Goal: Task Accomplishment & Management: Manage account settings

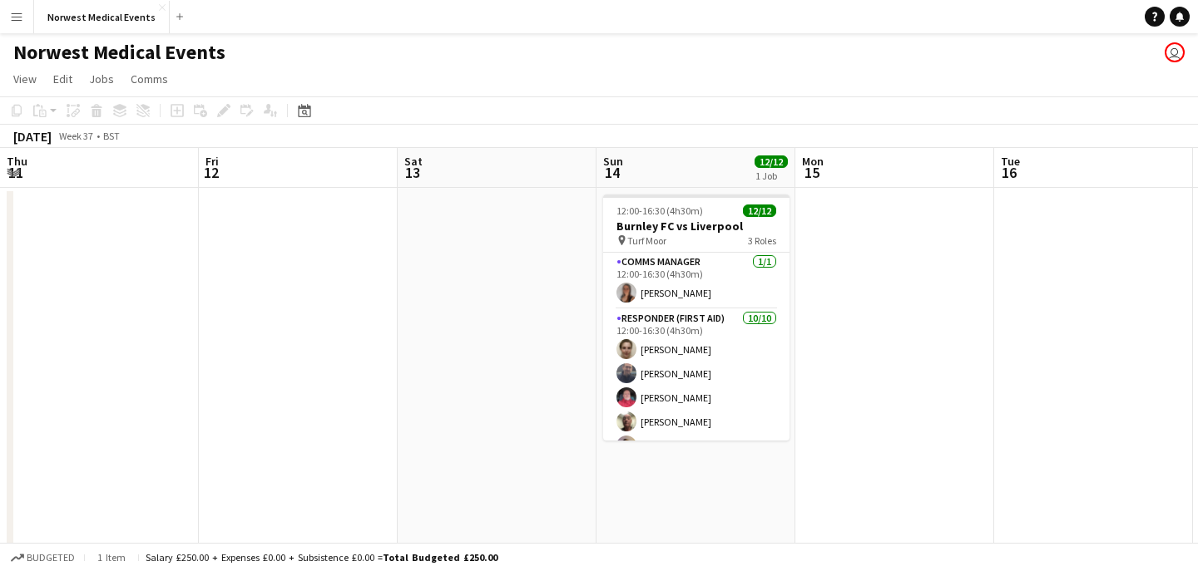
scroll to position [0, 489]
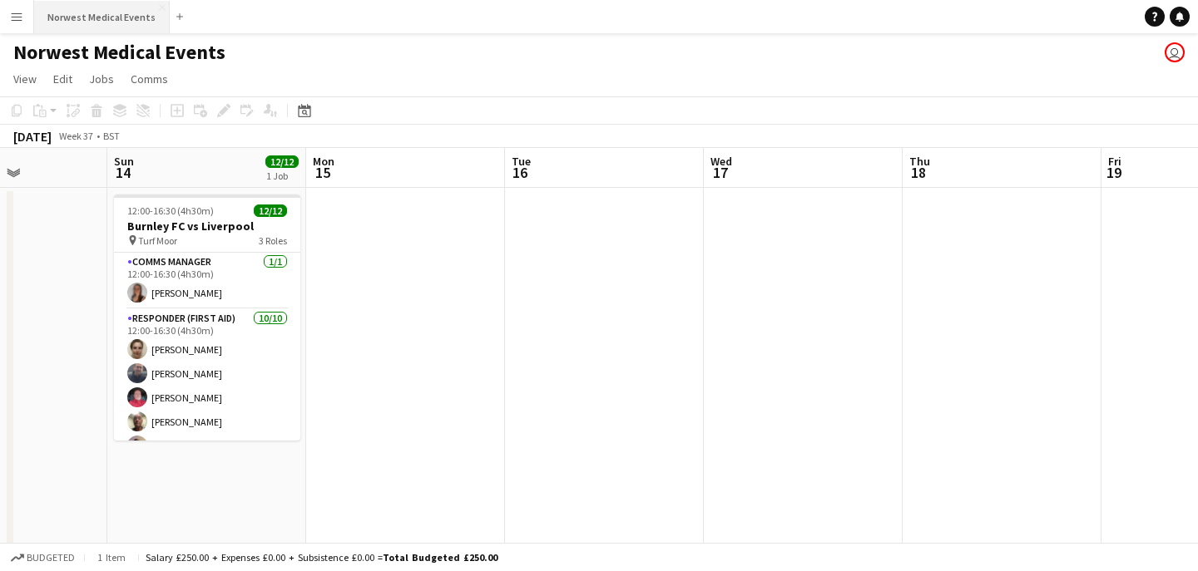
click at [111, 9] on button "Norwest Medical Events Close" at bounding box center [102, 17] width 136 height 32
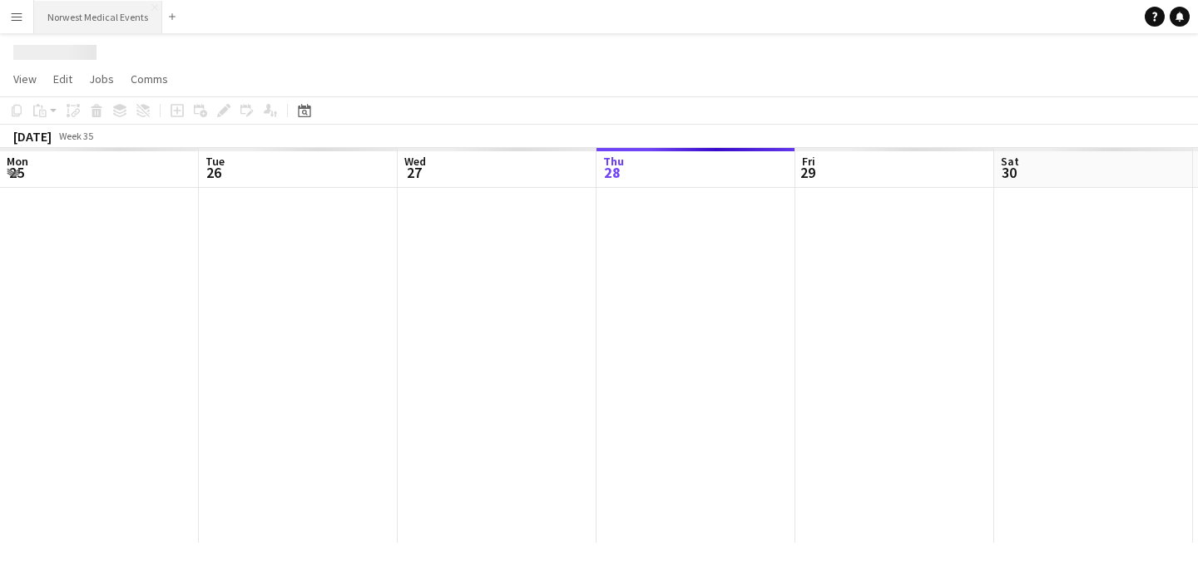
scroll to position [0, 398]
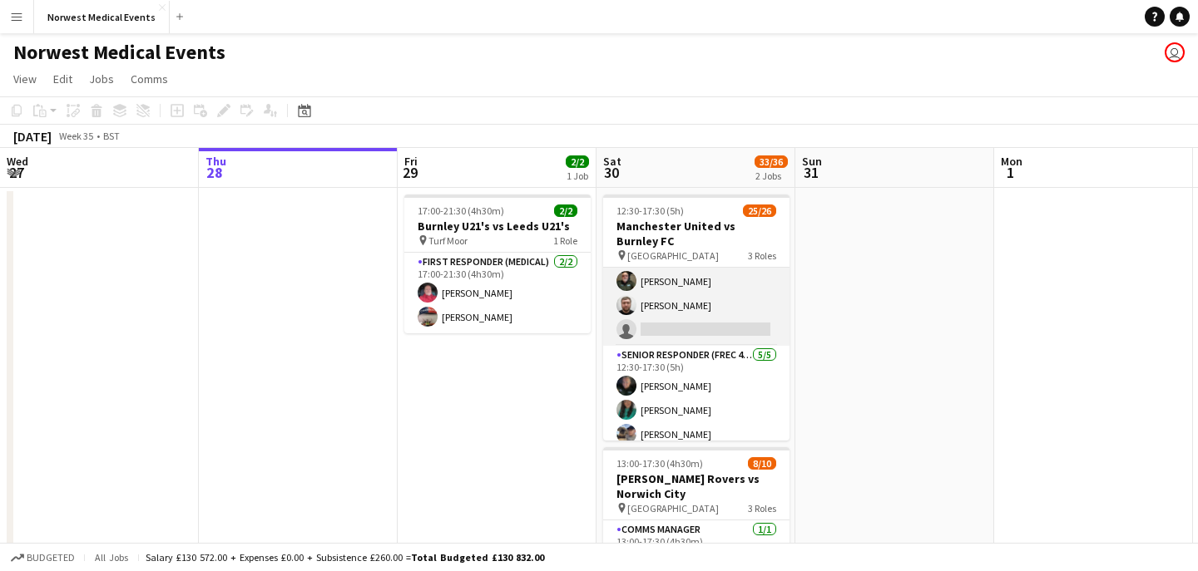
click at [715, 312] on app-card-role "First Responder (Medical) 1A 18/19 12:30-17:30 (5h) Rory Murphy Kayleigh O'Donn…" at bounding box center [696, 100] width 186 height 491
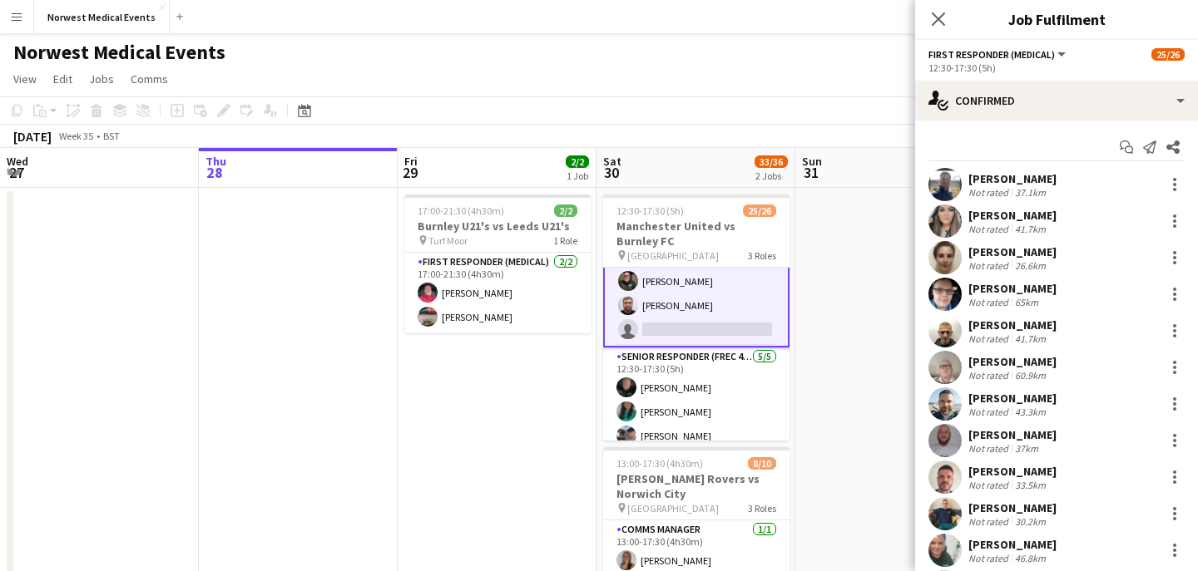
scroll to position [337, 0]
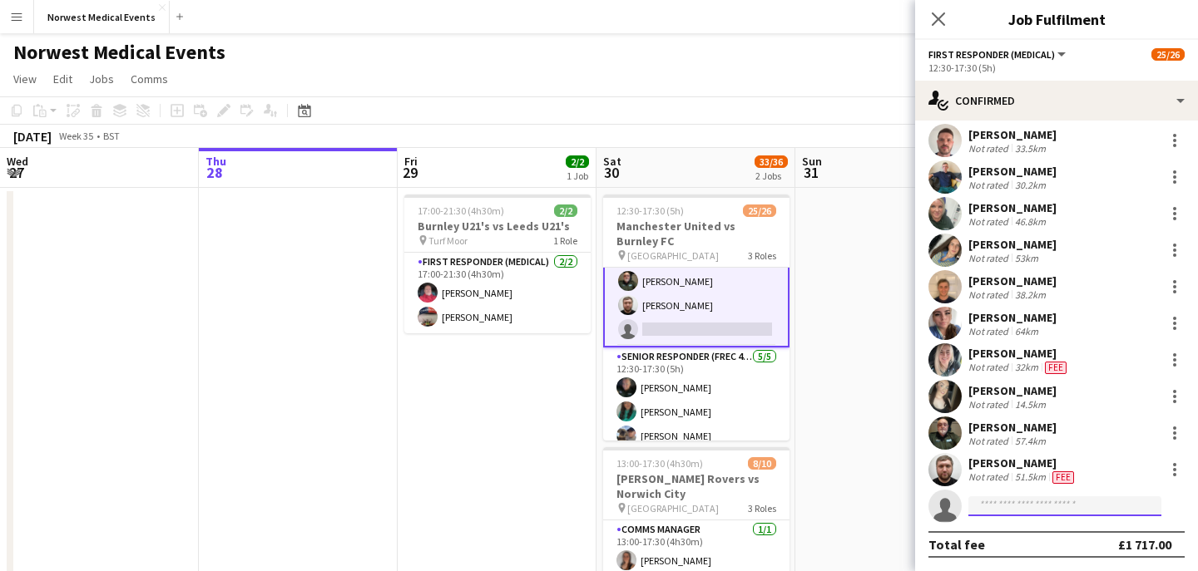
click at [1031, 502] on input at bounding box center [1064, 507] width 193 height 20
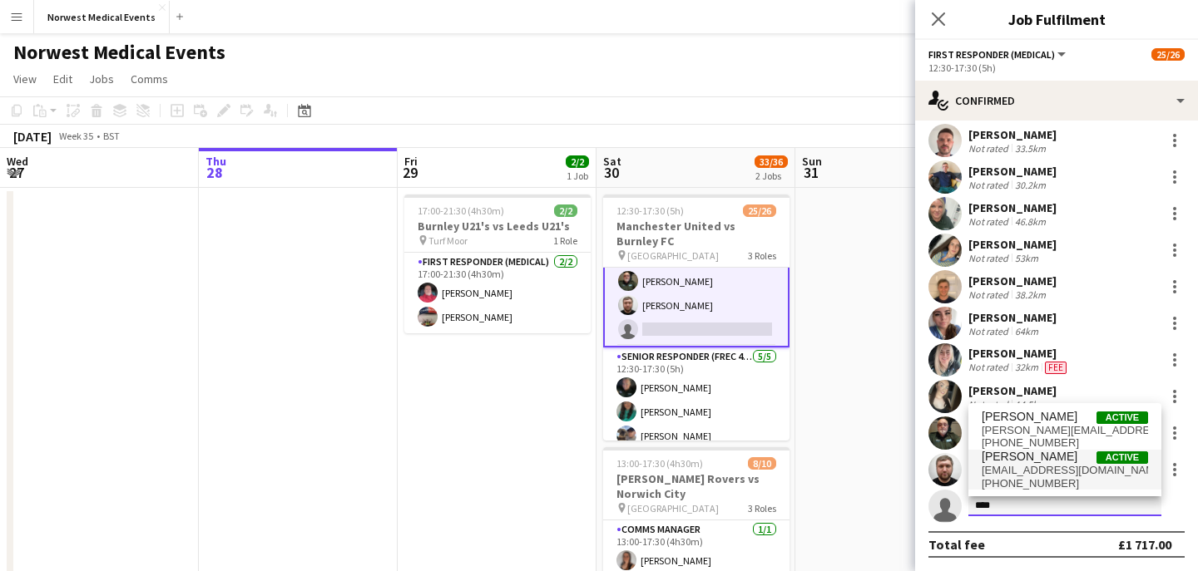
type input "****"
click at [1072, 461] on span "Richard Pells Active" at bounding box center [1064, 457] width 166 height 14
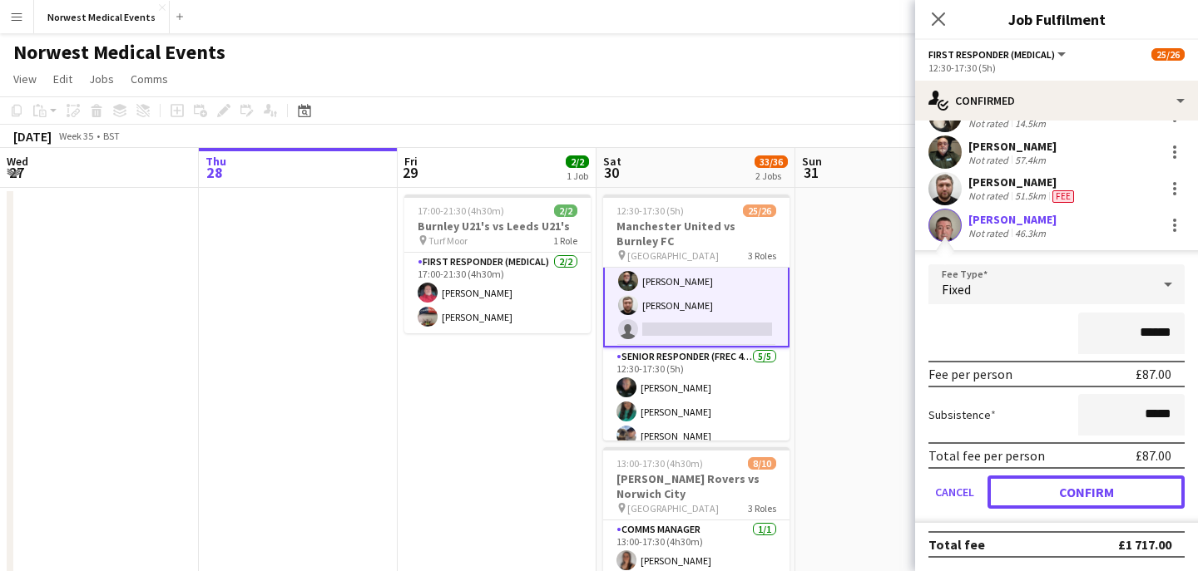
click at [1081, 494] on button "Confirm" at bounding box center [1085, 492] width 197 height 33
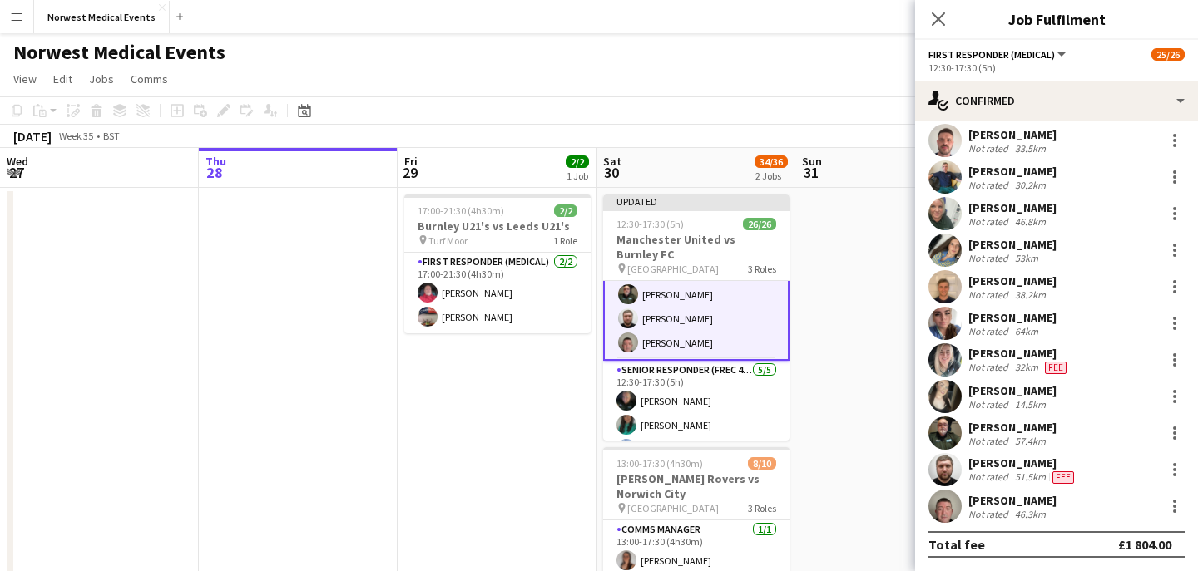
click at [942, 22] on icon "Close pop-in" at bounding box center [938, 18] width 13 height 13
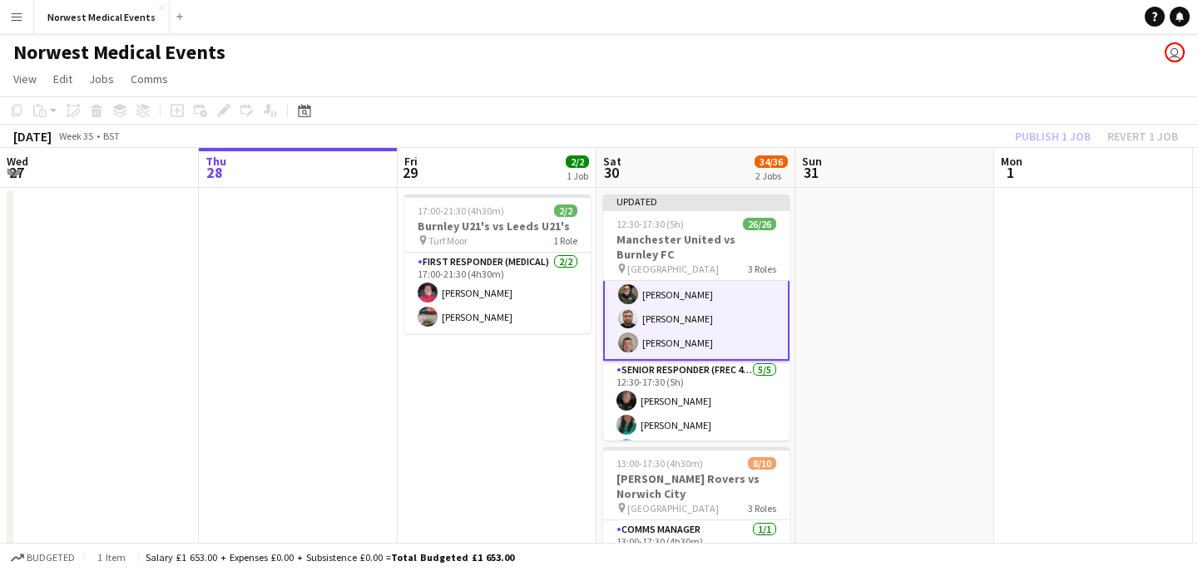
click at [1049, 138] on div "Publish 1 job Revert 1 job" at bounding box center [1096, 137] width 203 height 22
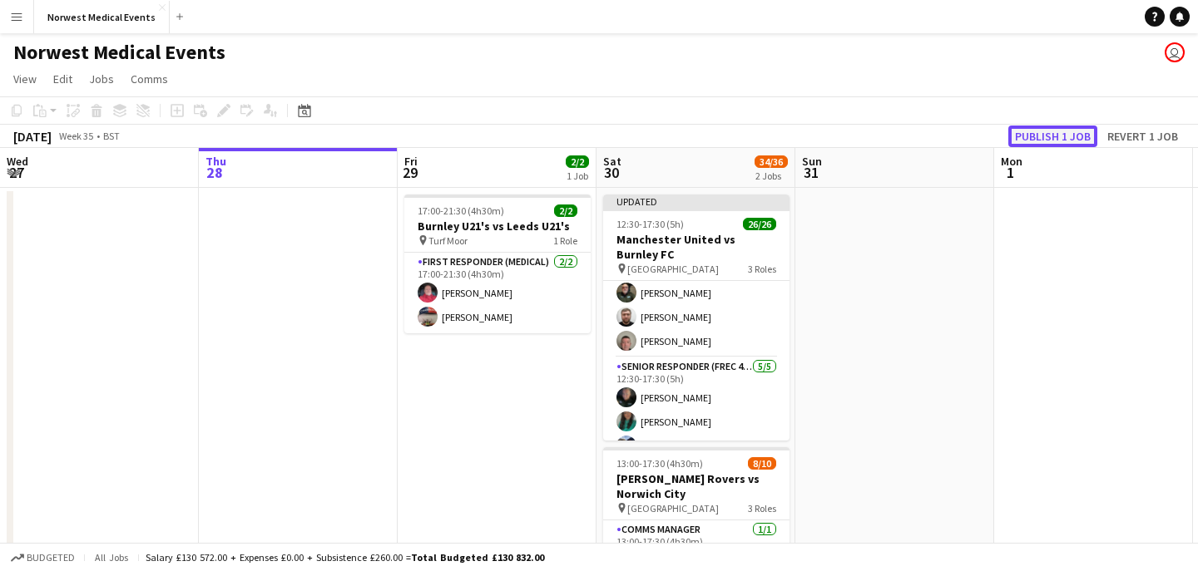
scroll to position [413, 0]
click at [1049, 138] on button "Publish 1 job" at bounding box center [1052, 137] width 89 height 22
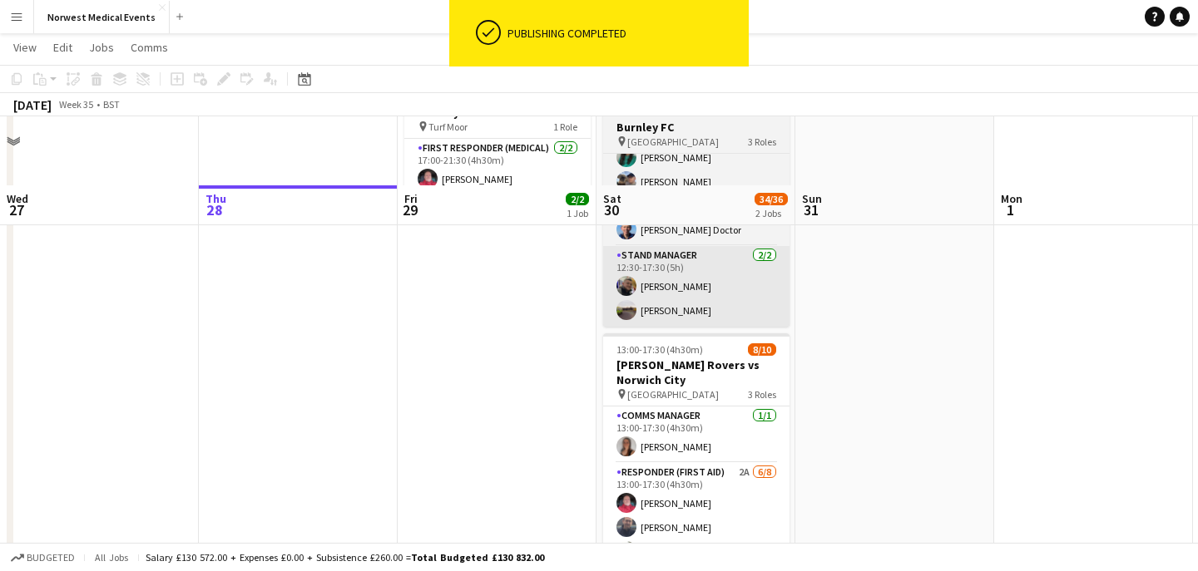
scroll to position [250, 0]
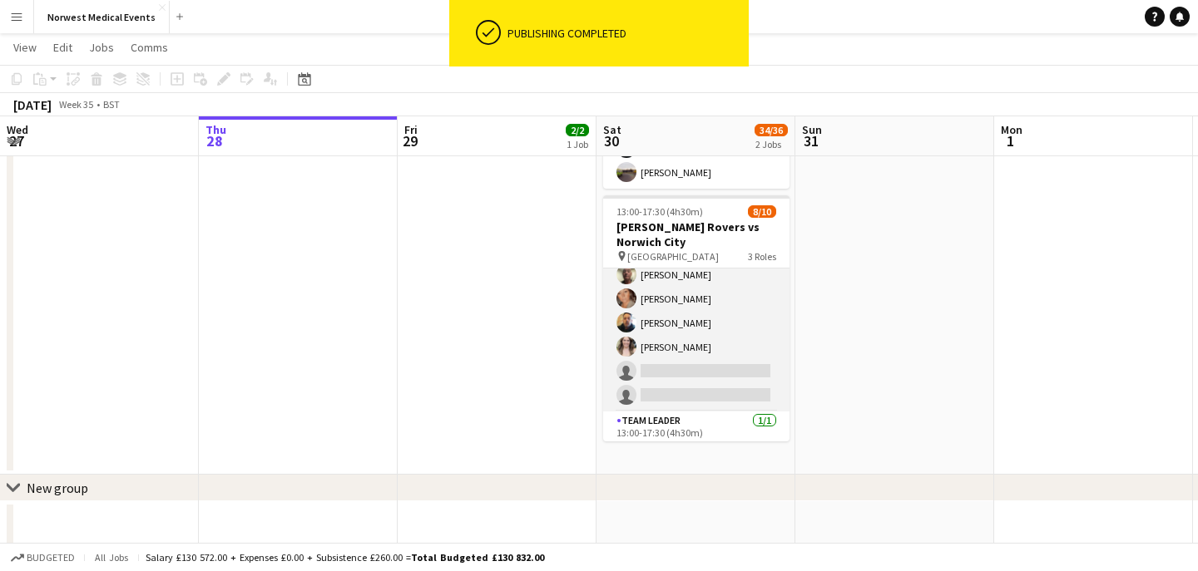
click at [718, 324] on app-card-role "Responder (First Aid) 2A [DATE] 13:00-17:30 (4h30m) [PERSON_NAME] [PERSON_NAME]…" at bounding box center [696, 298] width 186 height 225
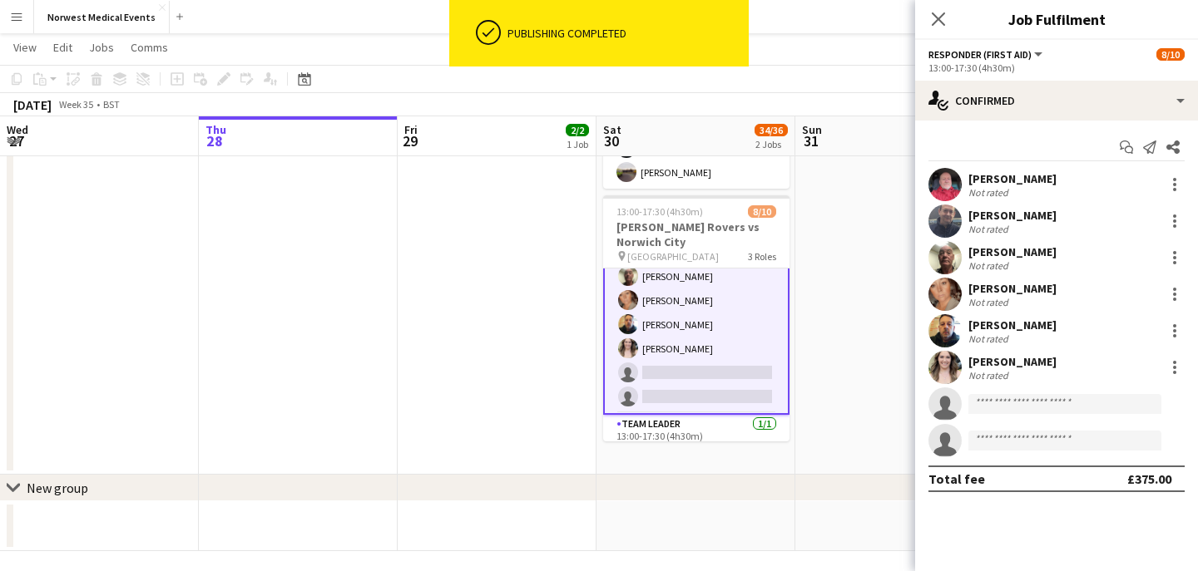
scroll to position [141, 0]
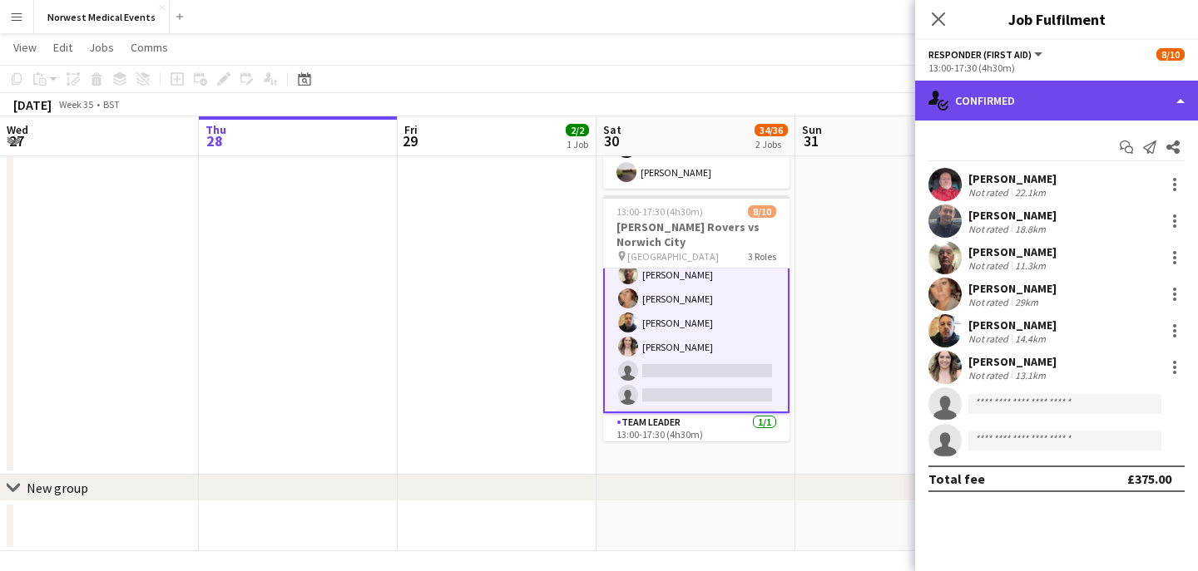
click at [997, 94] on div "single-neutral-actions-check-2 Confirmed" at bounding box center [1056, 101] width 283 height 40
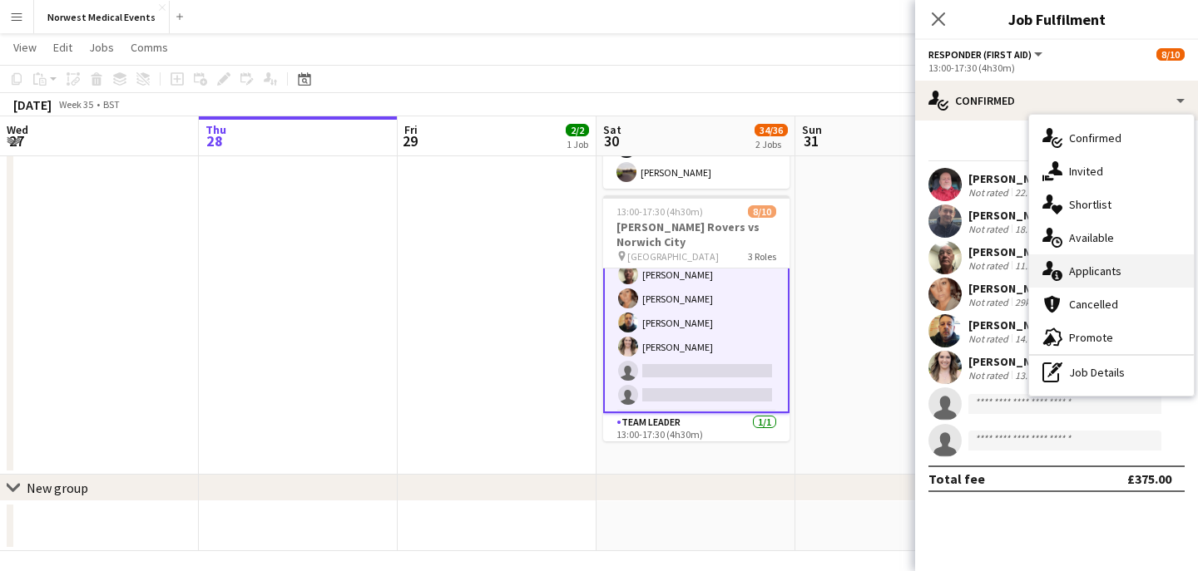
click at [1109, 270] on div "single-neutral-actions-information Applicants" at bounding box center [1111, 271] width 165 height 33
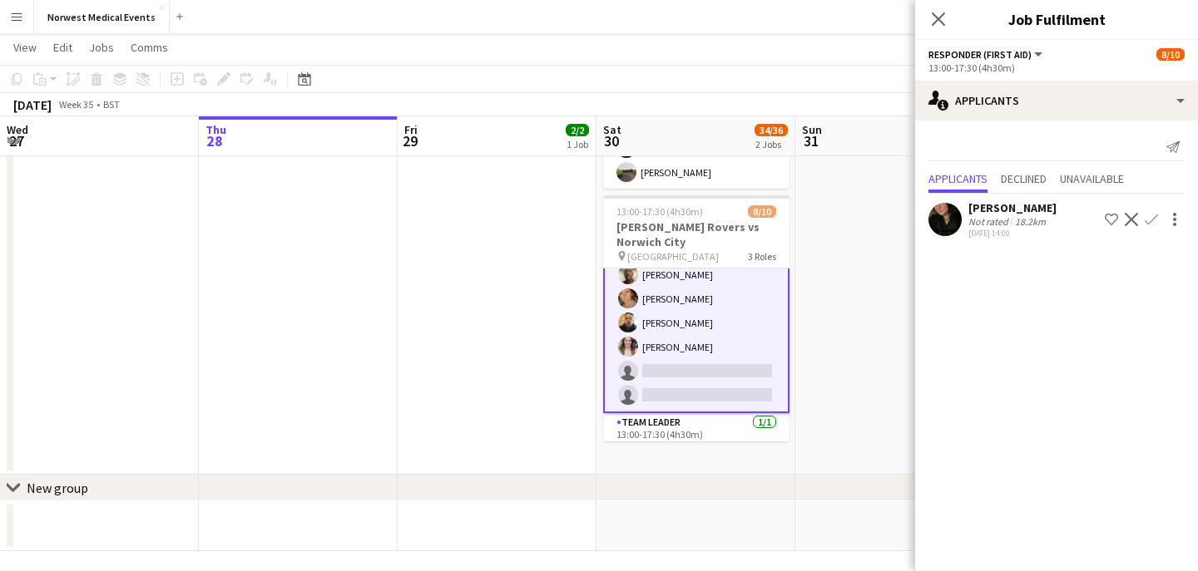
click at [944, 17] on icon "Close pop-in" at bounding box center [938, 18] width 13 height 13
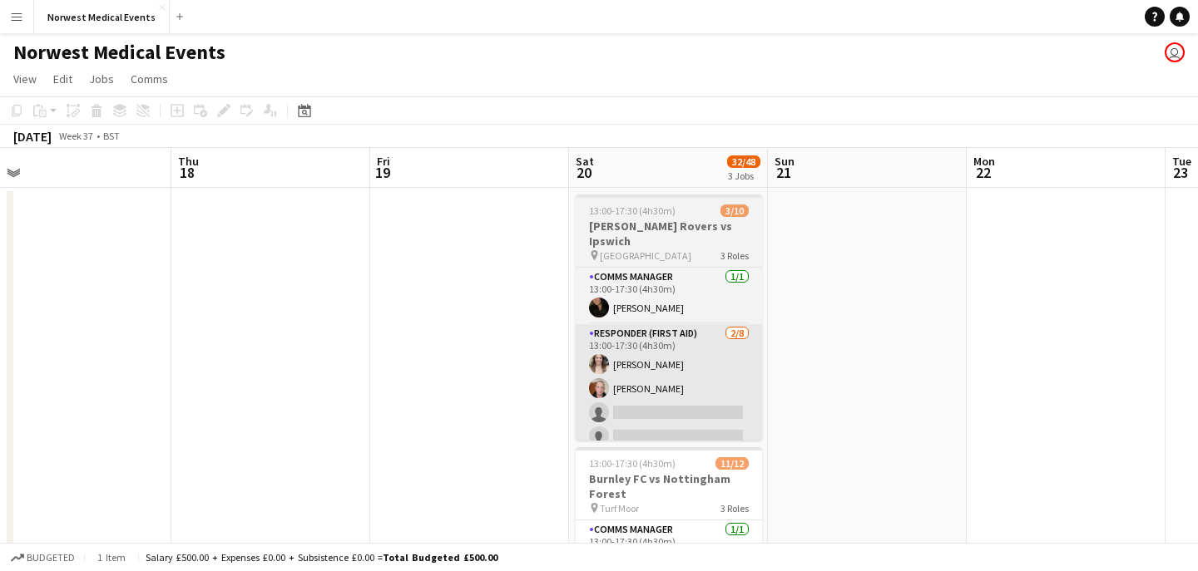
scroll to position [0, 695]
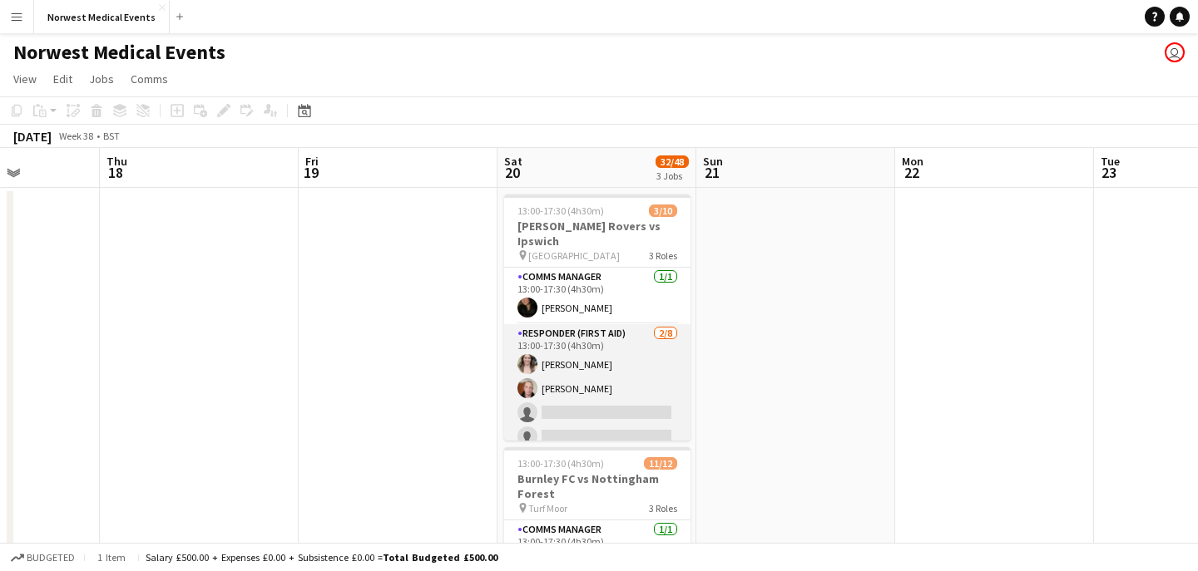
click at [621, 361] on app-card-role "Responder (First Aid) [DATE] 13:00-17:30 (4h30m) [PERSON_NAME] [PERSON_NAME] si…" at bounding box center [597, 436] width 186 height 225
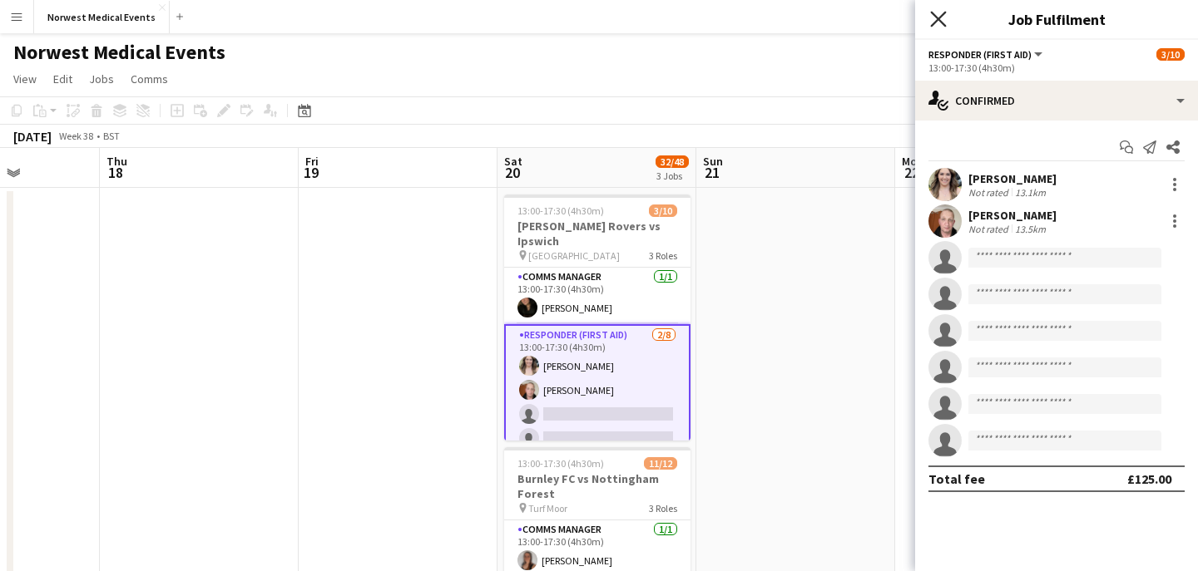
click at [939, 19] on icon at bounding box center [938, 19] width 16 height 16
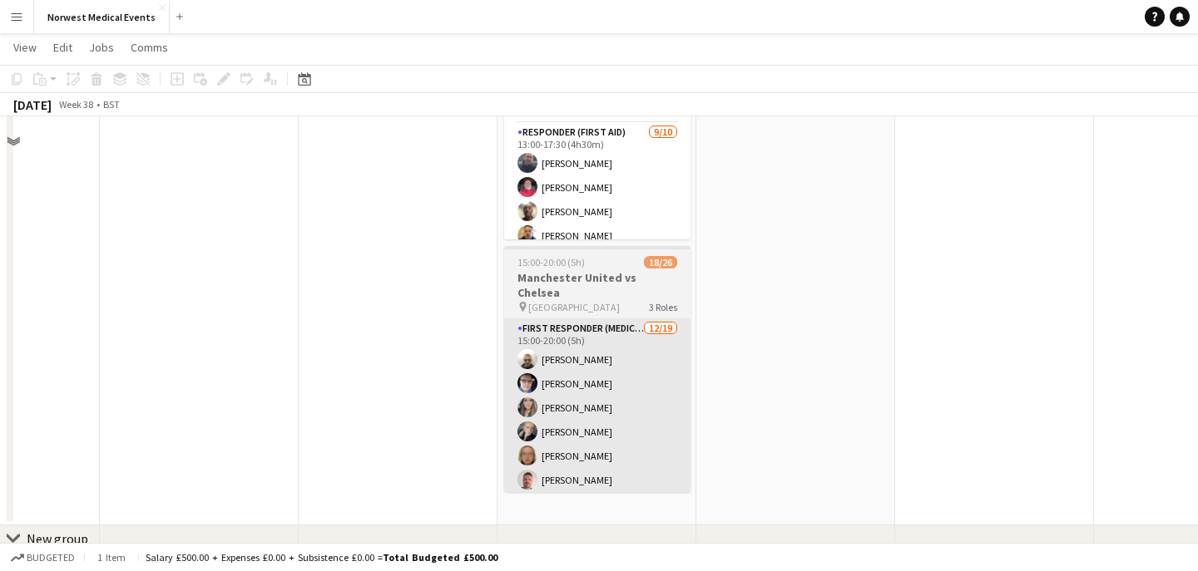
scroll to position [493, 0]
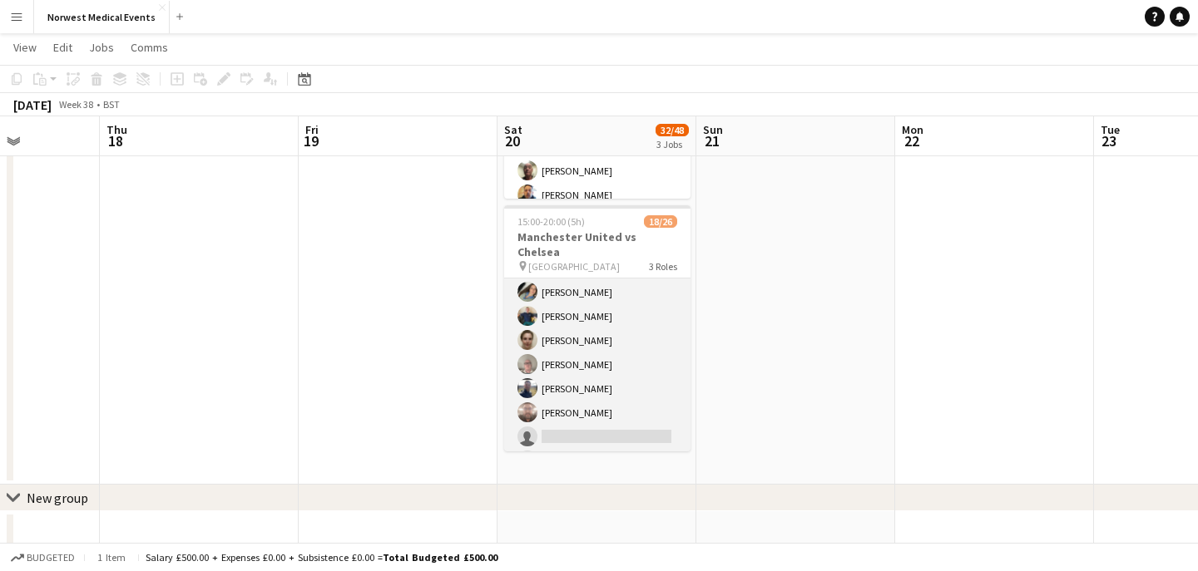
click at [621, 374] on app-card-role "First Responder (Medical) [DATE] 15:00-20:00 (5h) [PERSON_NAME] [PERSON_NAME] […" at bounding box center [597, 352] width 186 height 491
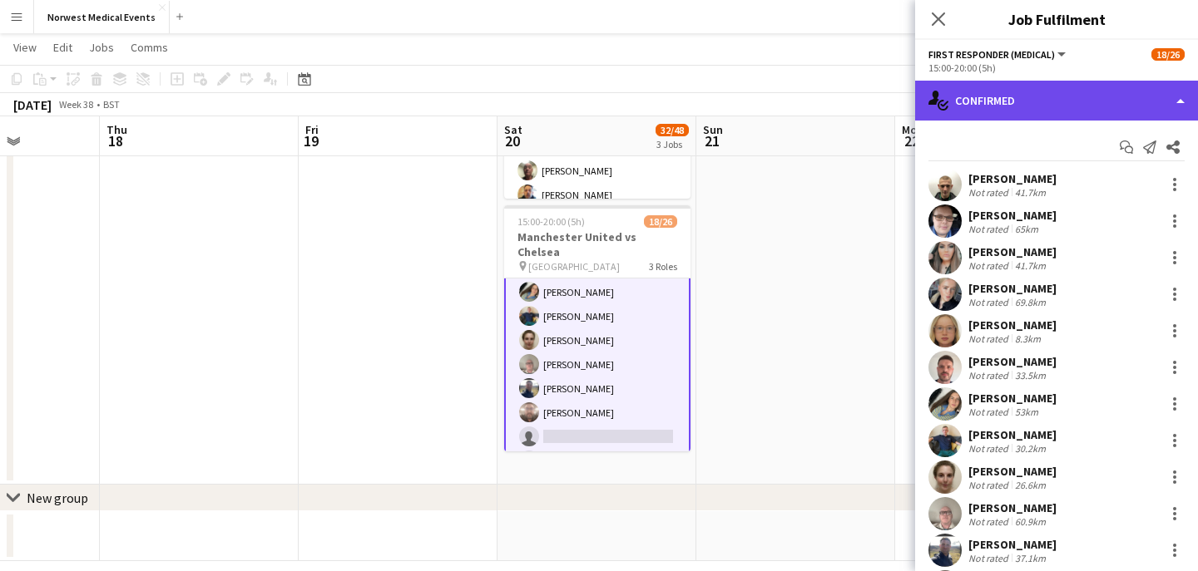
click at [1006, 104] on div "single-neutral-actions-check-2 Confirmed" at bounding box center [1056, 101] width 283 height 40
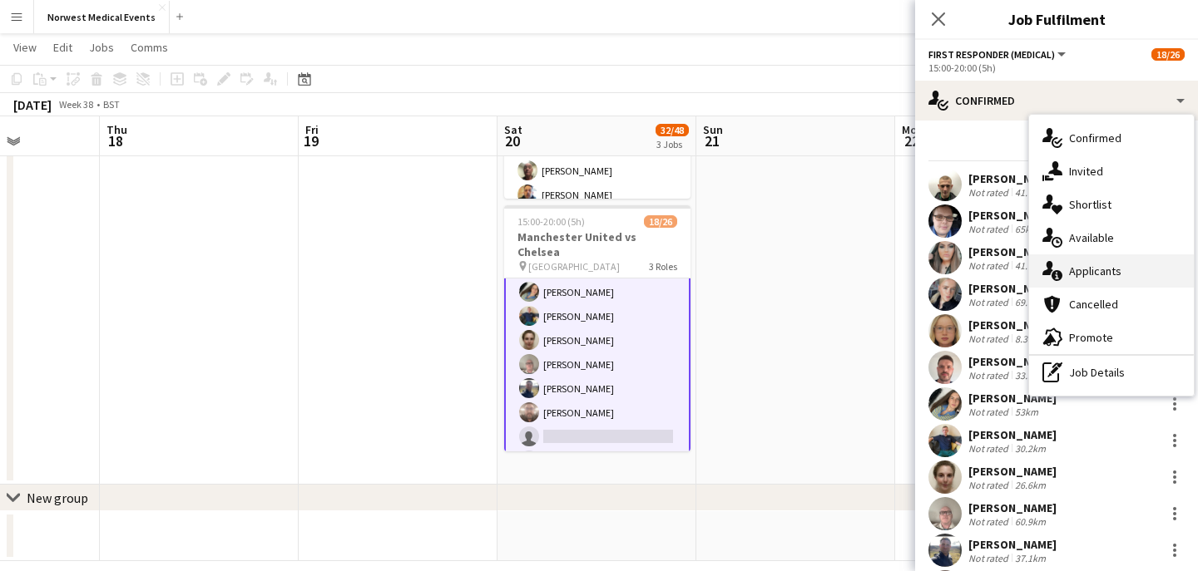
click at [1123, 284] on div "single-neutral-actions-information Applicants" at bounding box center [1111, 271] width 165 height 33
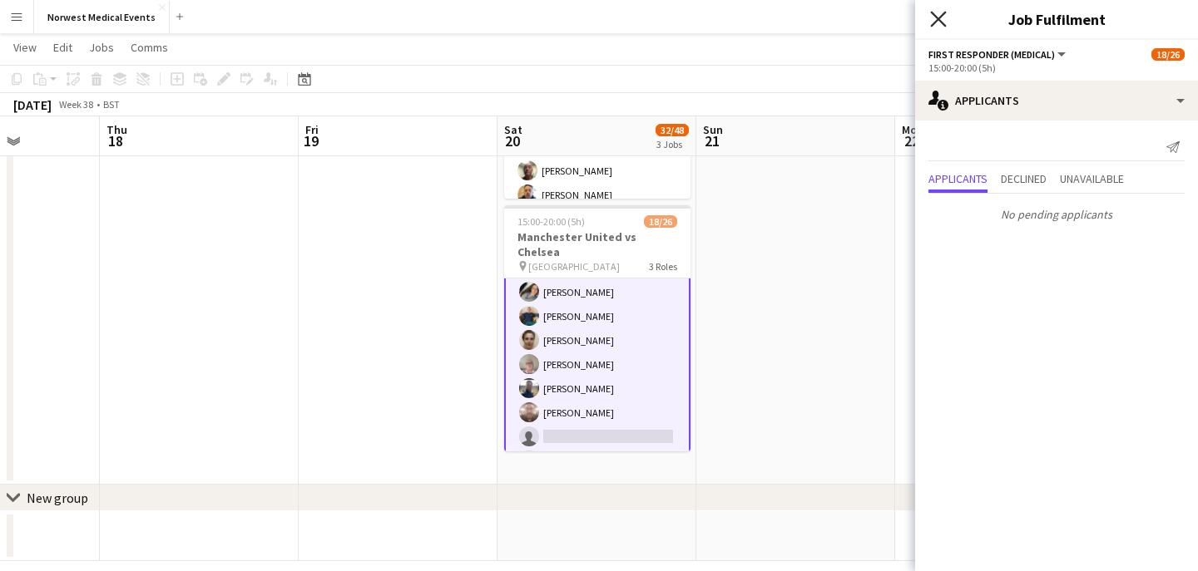
click at [943, 22] on icon "Close pop-in" at bounding box center [938, 19] width 16 height 16
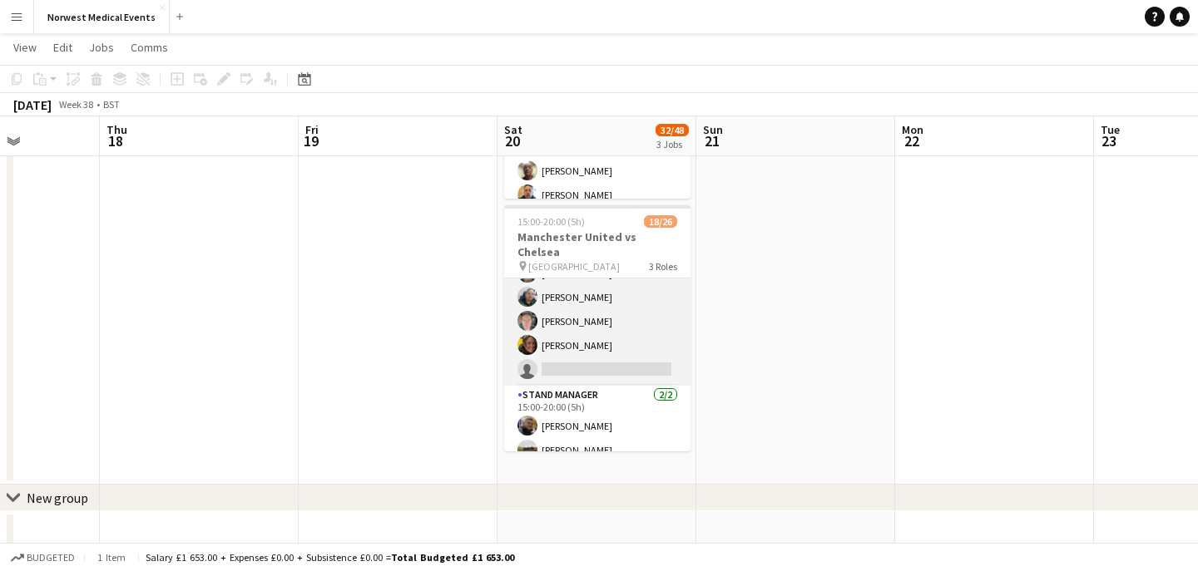
click at [625, 330] on app-card-role "Senior Responder (FREC 4 or Above) 2A 4/5 15:00-20:00 (5h) David Bates Sarah Ne…" at bounding box center [597, 309] width 186 height 153
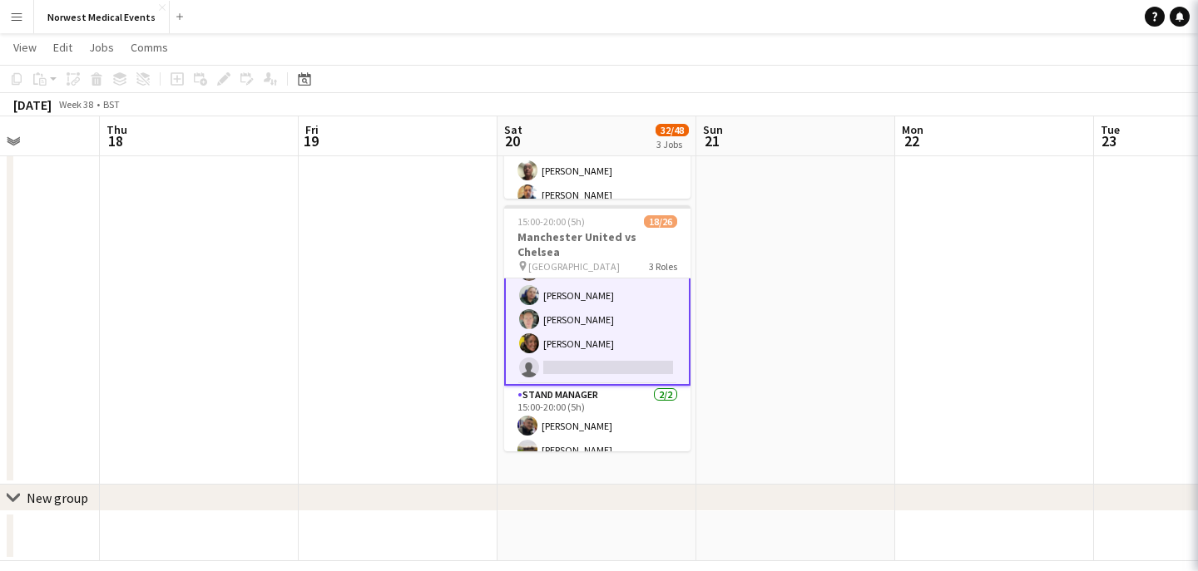
scroll to position [538, 0]
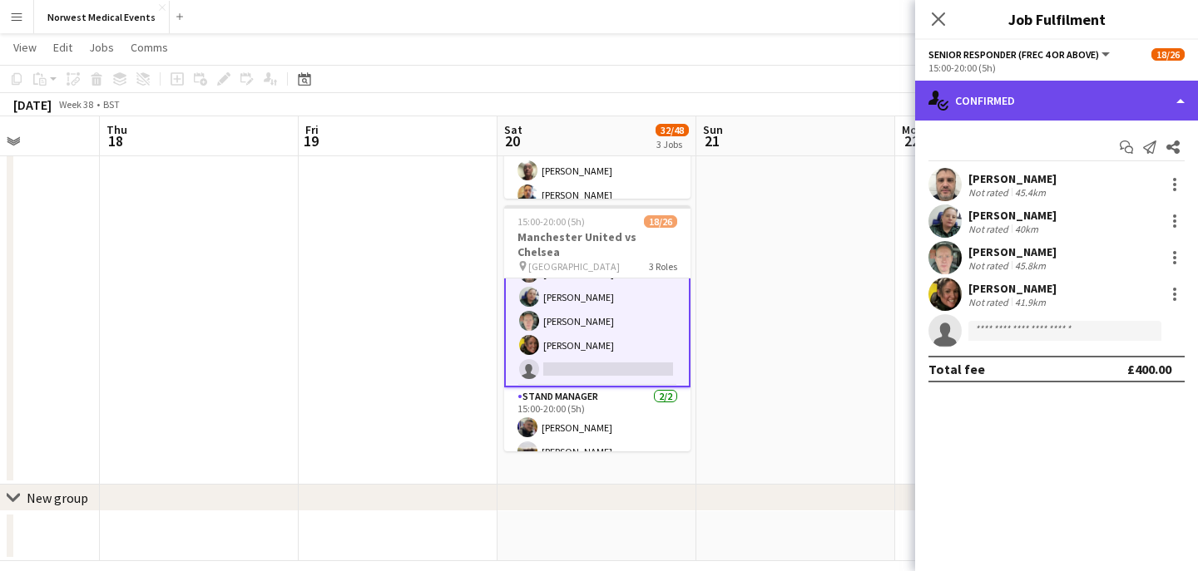
click at [1013, 101] on div "single-neutral-actions-check-2 Confirmed" at bounding box center [1056, 101] width 283 height 40
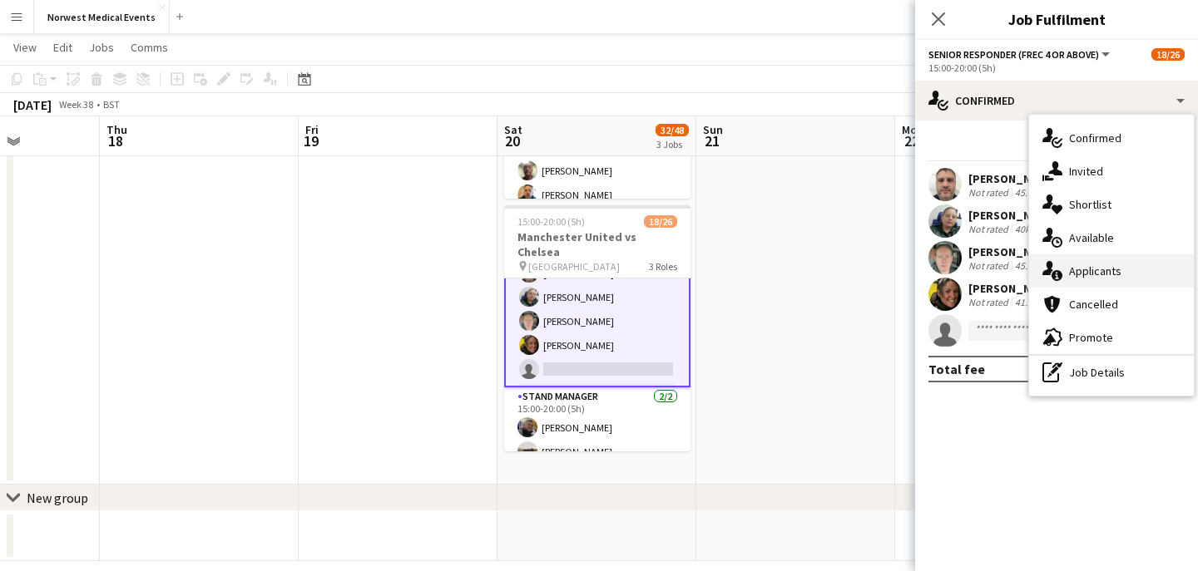
click at [1095, 267] on div "single-neutral-actions-information Applicants" at bounding box center [1111, 271] width 165 height 33
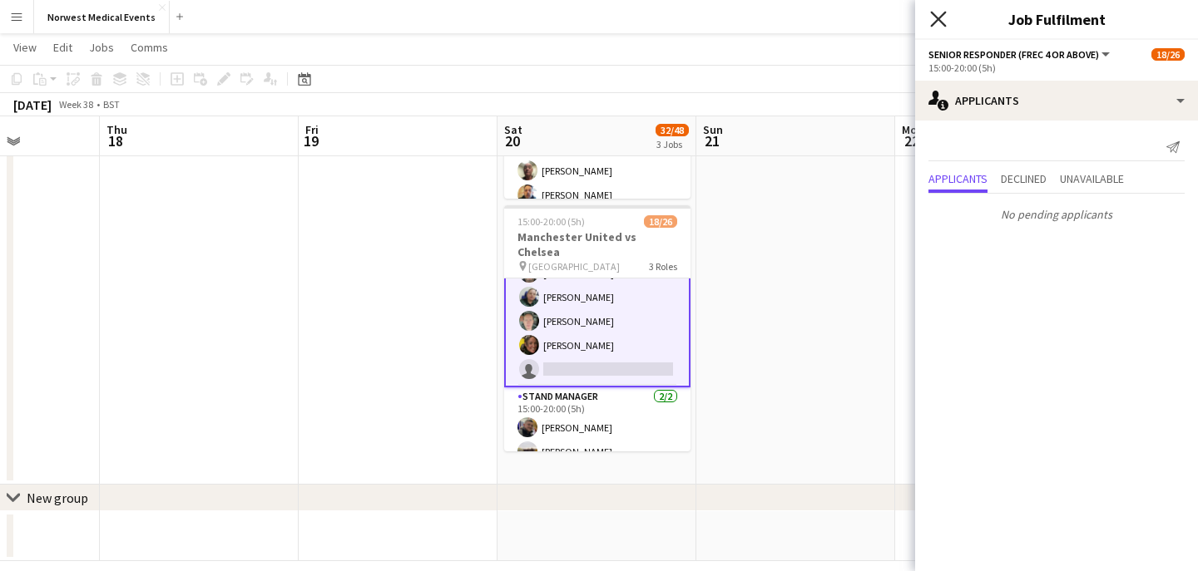
click at [945, 22] on icon "Close pop-in" at bounding box center [938, 19] width 16 height 16
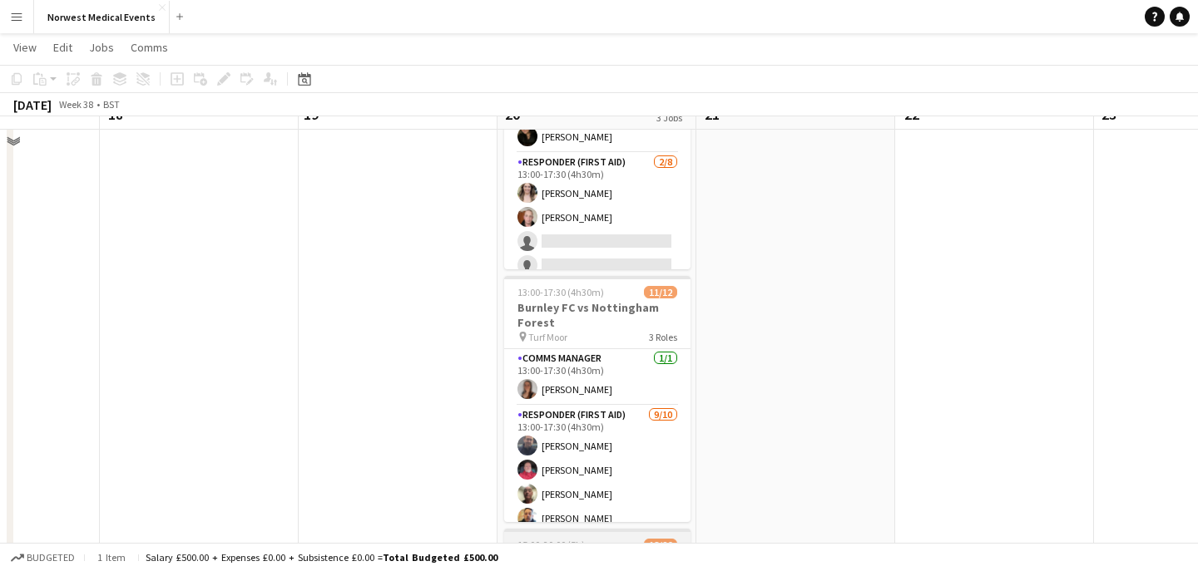
scroll to position [143, 0]
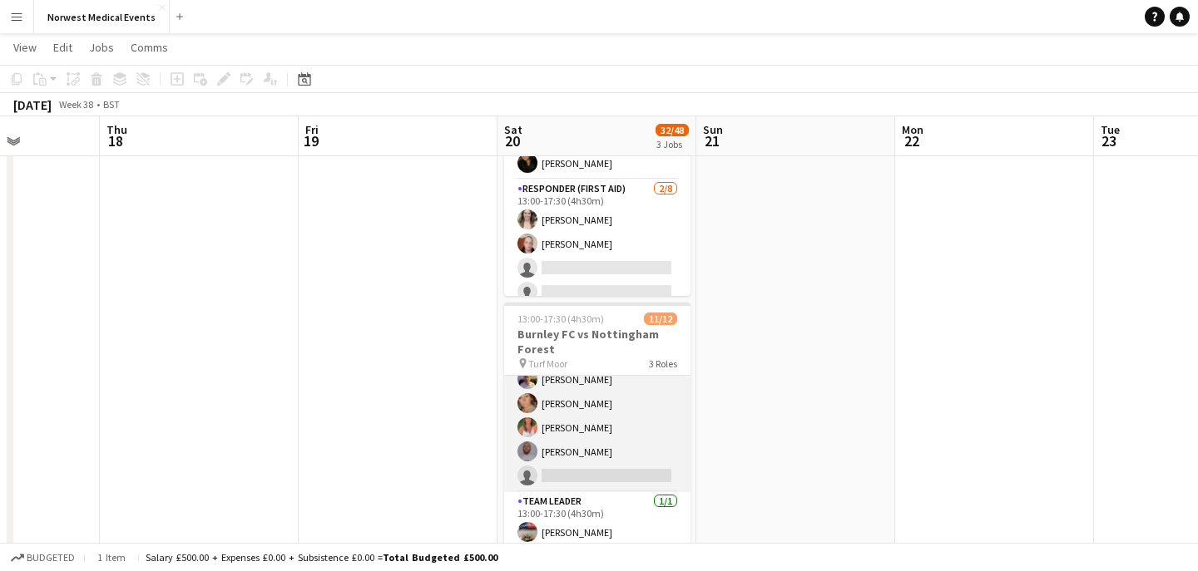
click at [617, 434] on app-card-role "Responder (First Aid) [DATE] 13:00-17:30 (4h30m) [PERSON_NAME] [PERSON_NAME] [P…" at bounding box center [597, 356] width 186 height 274
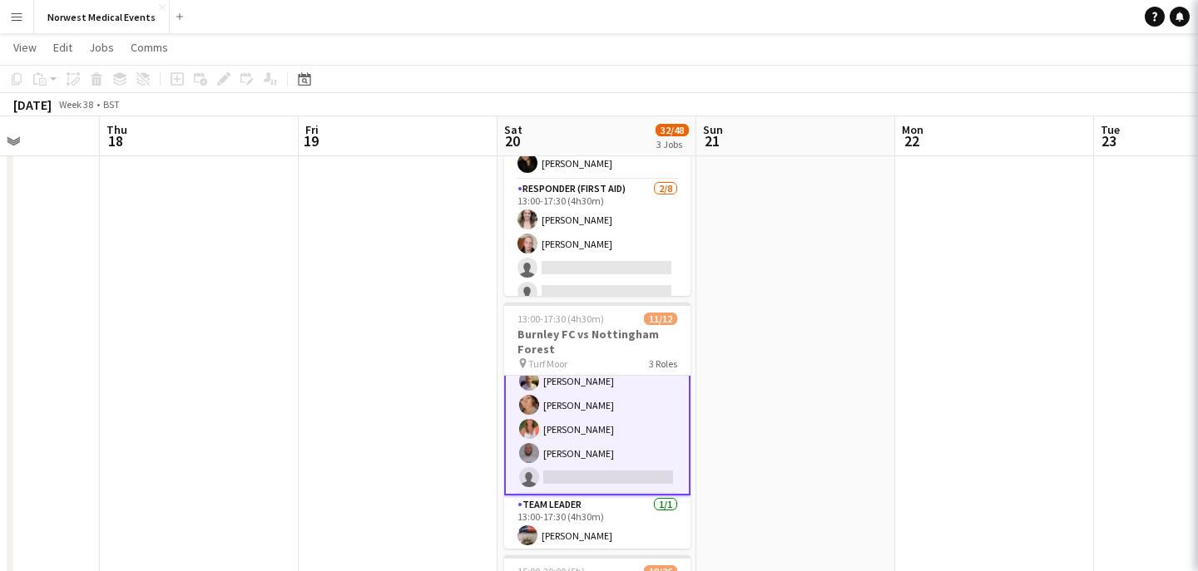
scroll to position [215, 0]
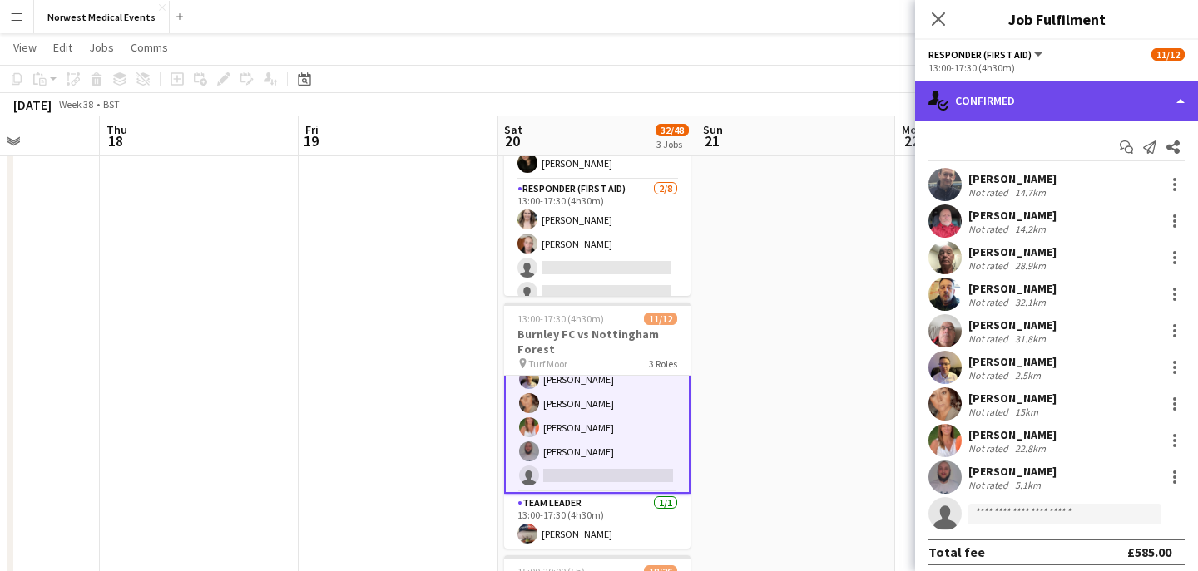
click at [1076, 108] on div "single-neutral-actions-check-2 Confirmed" at bounding box center [1056, 101] width 283 height 40
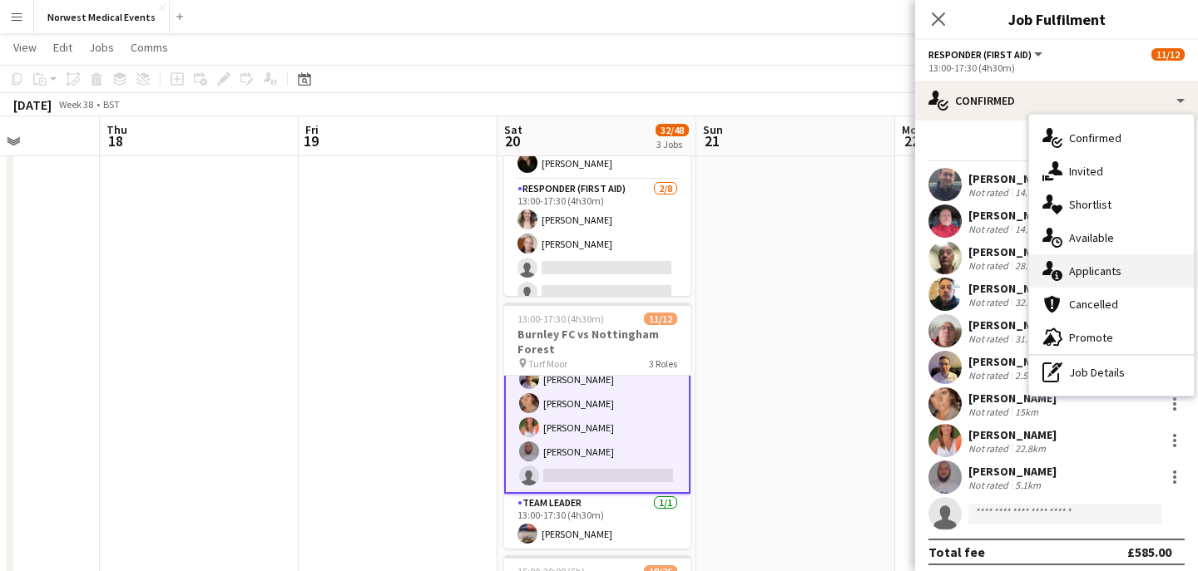
click at [1103, 269] on div "single-neutral-actions-information Applicants" at bounding box center [1111, 271] width 165 height 33
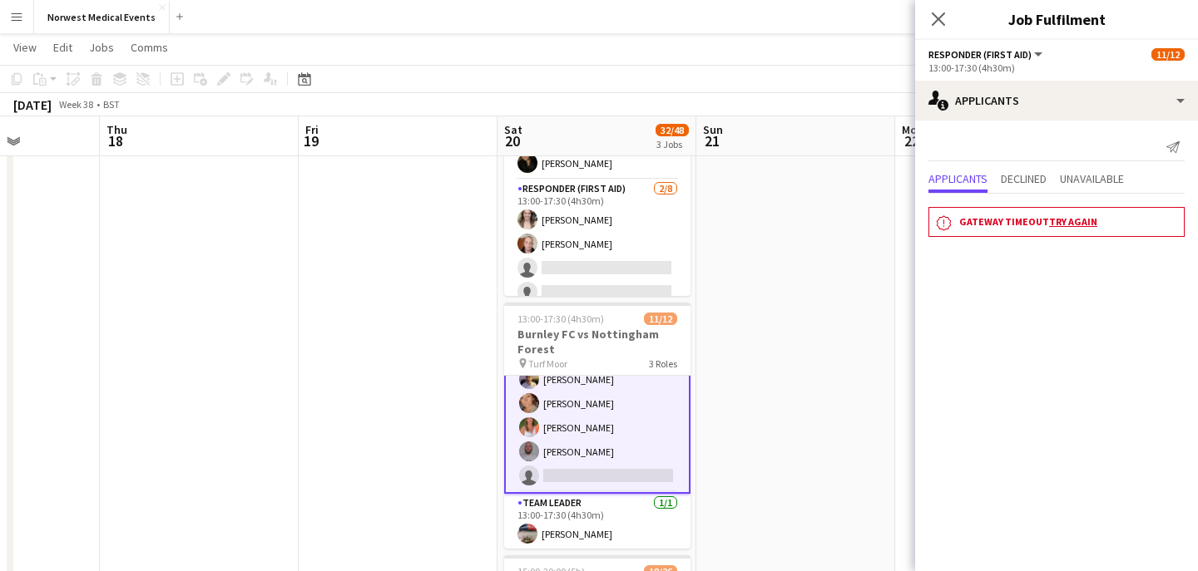
click at [932, 12] on icon at bounding box center [938, 18] width 13 height 13
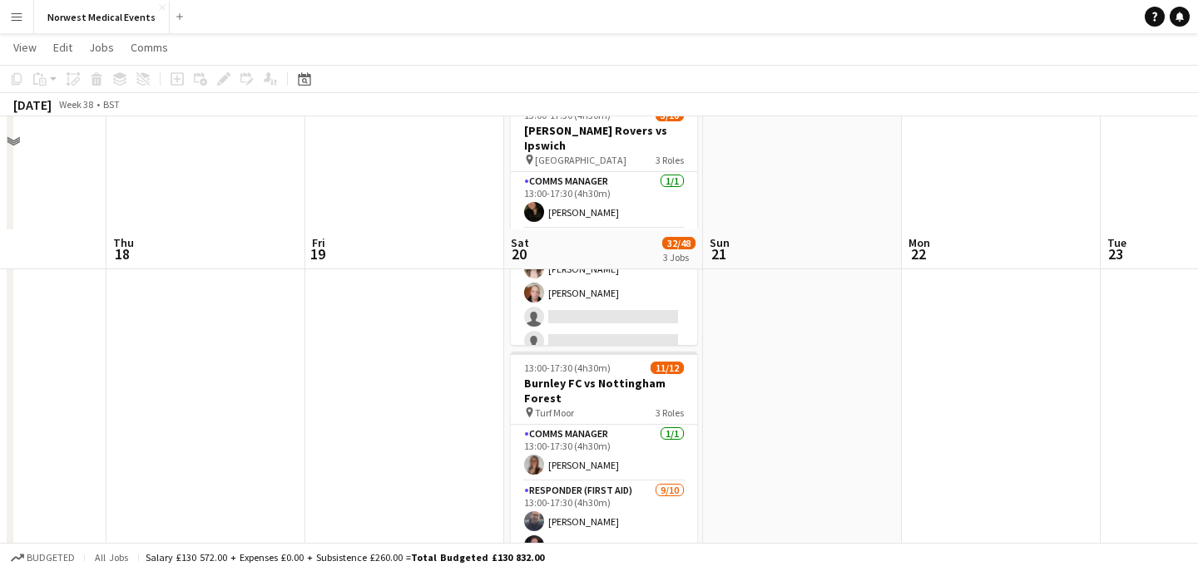
scroll to position [207, 0]
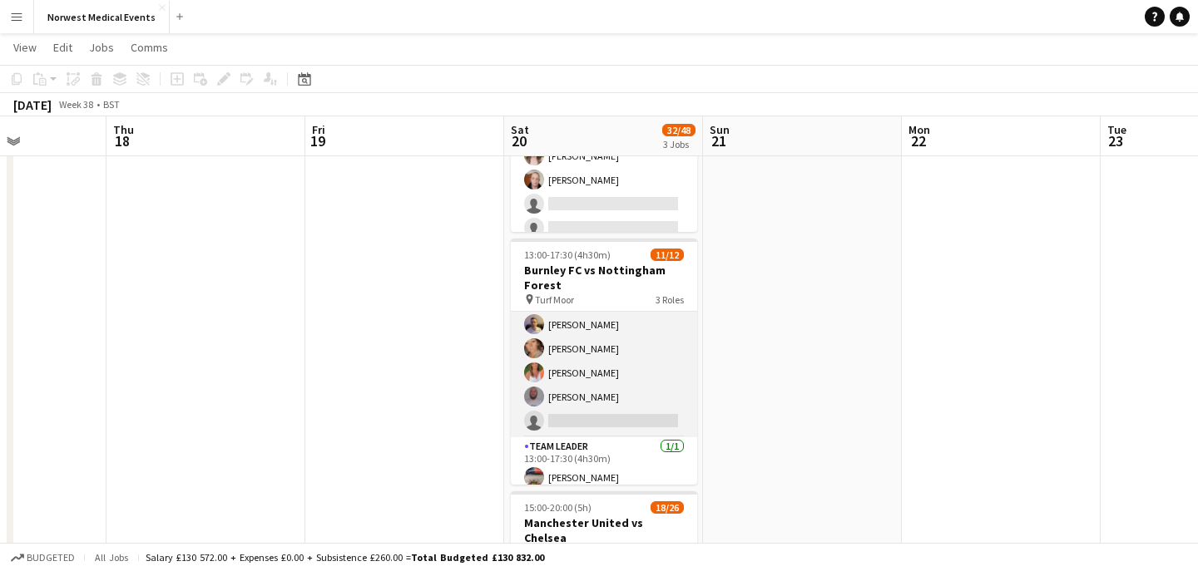
click at [623, 368] on app-card-role "Responder (First Aid) [DATE] 13:00-17:30 (4h30m) [PERSON_NAME] [PERSON_NAME] [P…" at bounding box center [604, 301] width 186 height 274
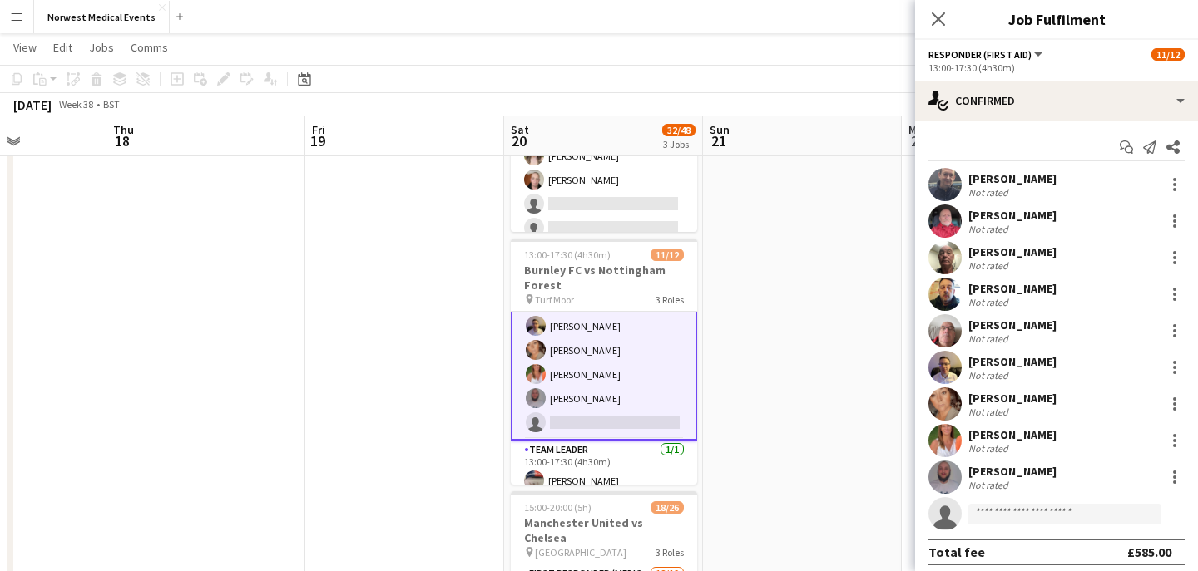
scroll to position [206, 0]
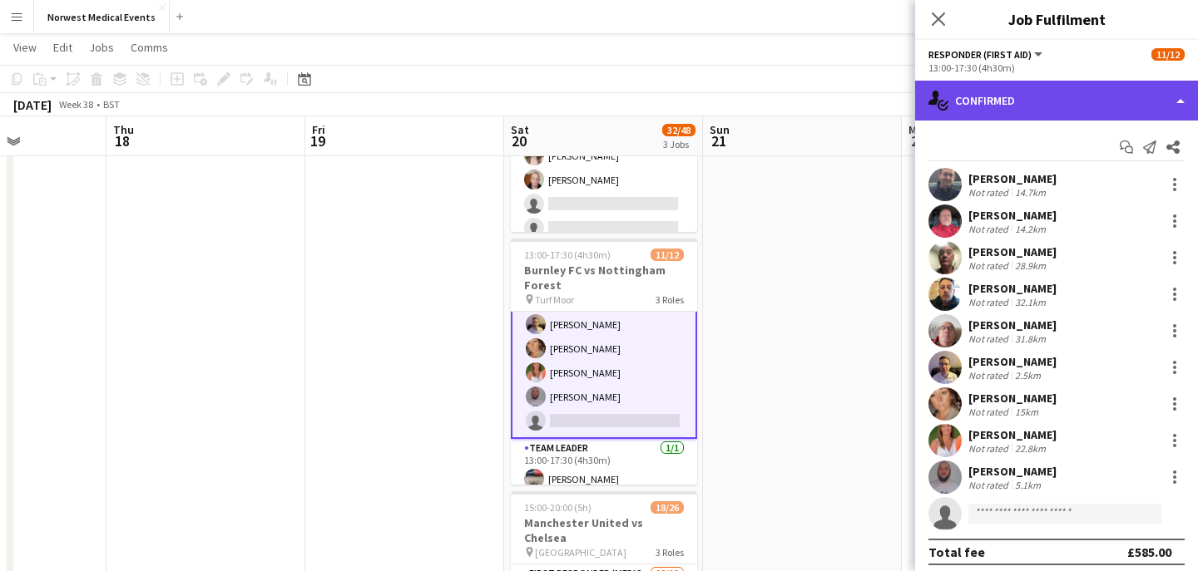
click at [999, 99] on div "single-neutral-actions-check-2 Confirmed" at bounding box center [1056, 101] width 283 height 40
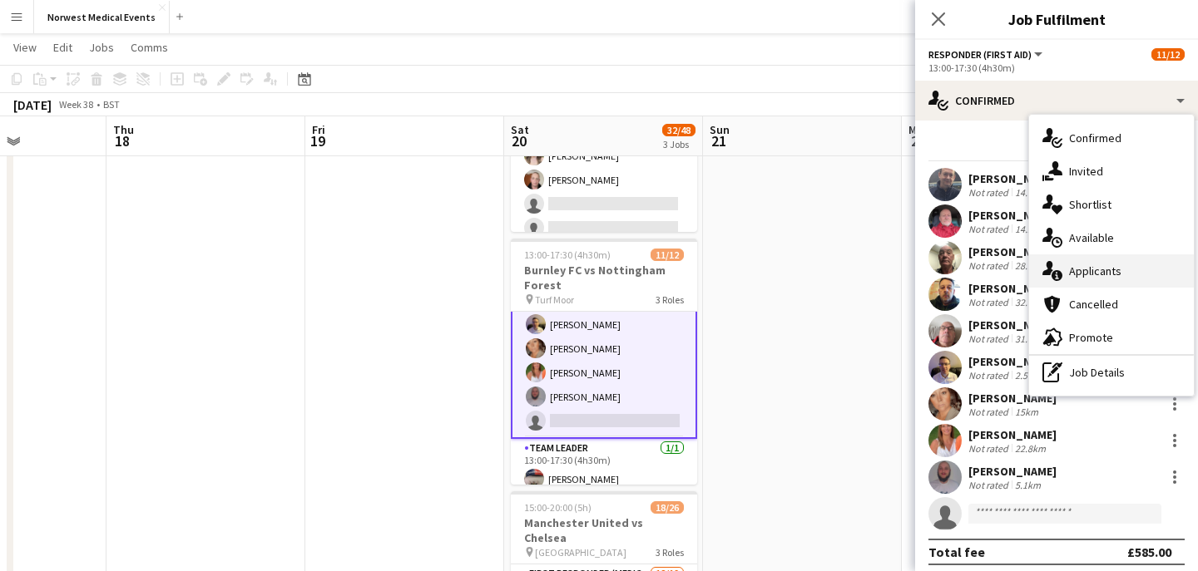
click at [1075, 264] on div "single-neutral-actions-information Applicants" at bounding box center [1111, 271] width 165 height 33
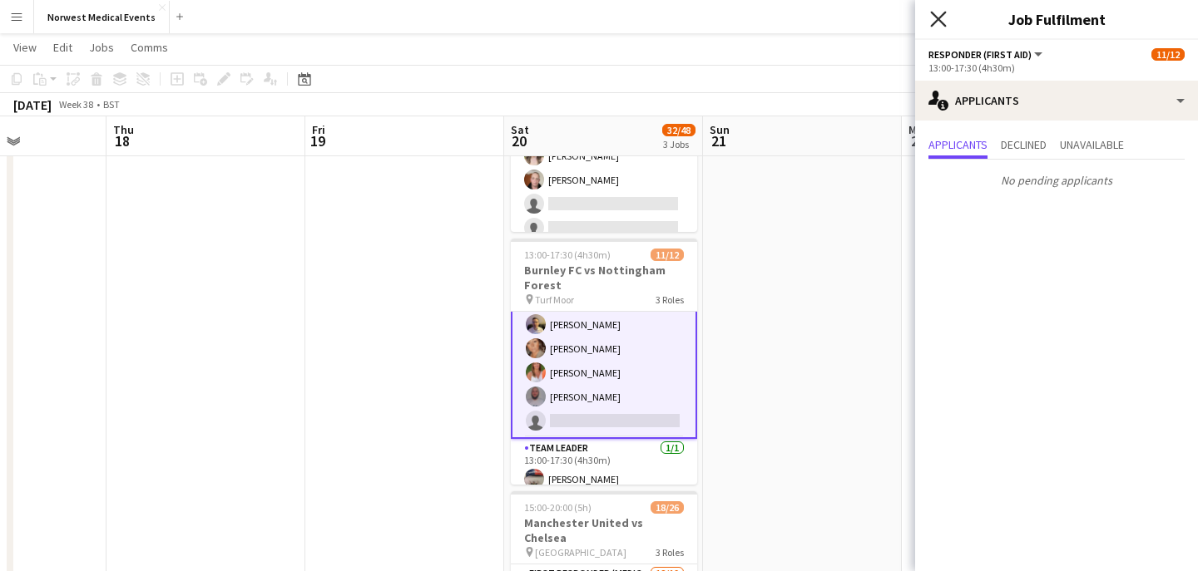
click at [942, 17] on icon "Close pop-in" at bounding box center [938, 19] width 16 height 16
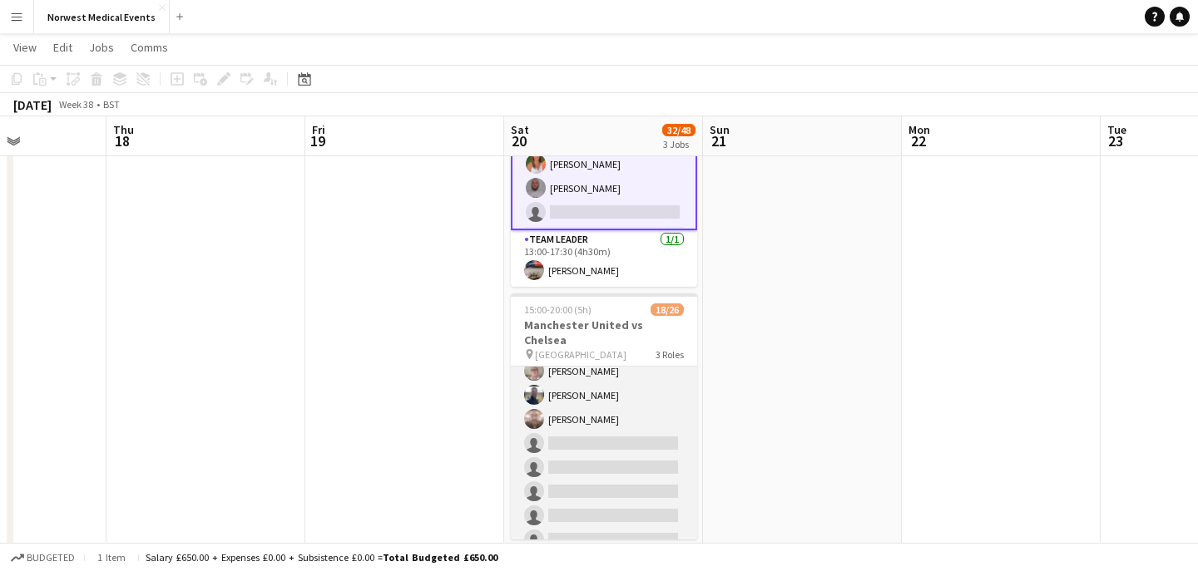
scroll to position [299, 0]
click at [627, 404] on app-card-role "First Responder (Medical) [DATE] 15:00-20:00 (5h) [PERSON_NAME] [PERSON_NAME] […" at bounding box center [604, 313] width 186 height 491
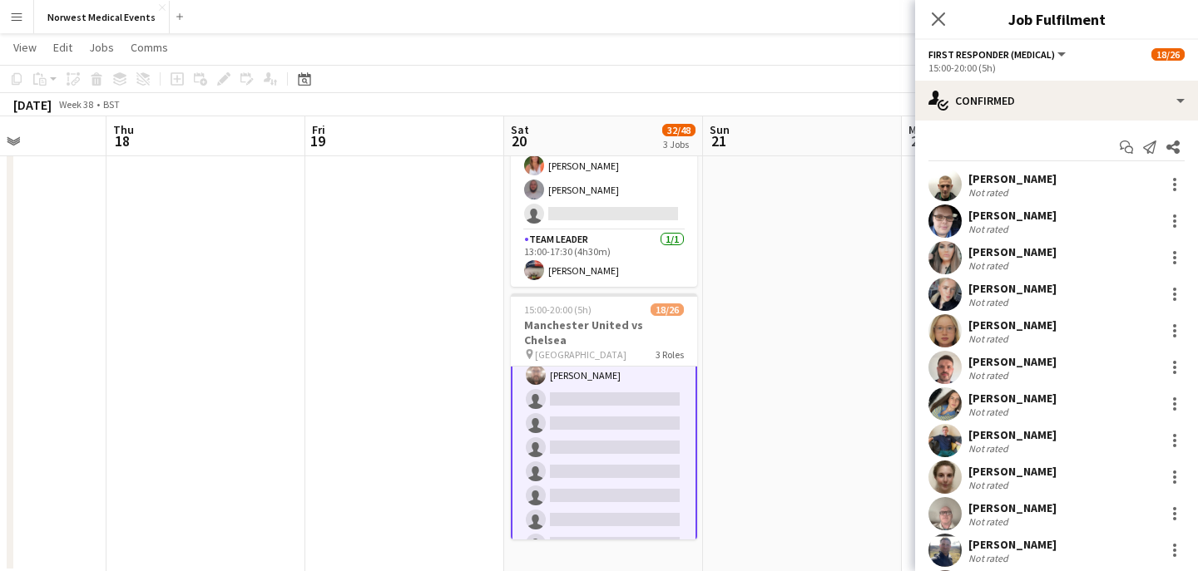
scroll to position [300, 0]
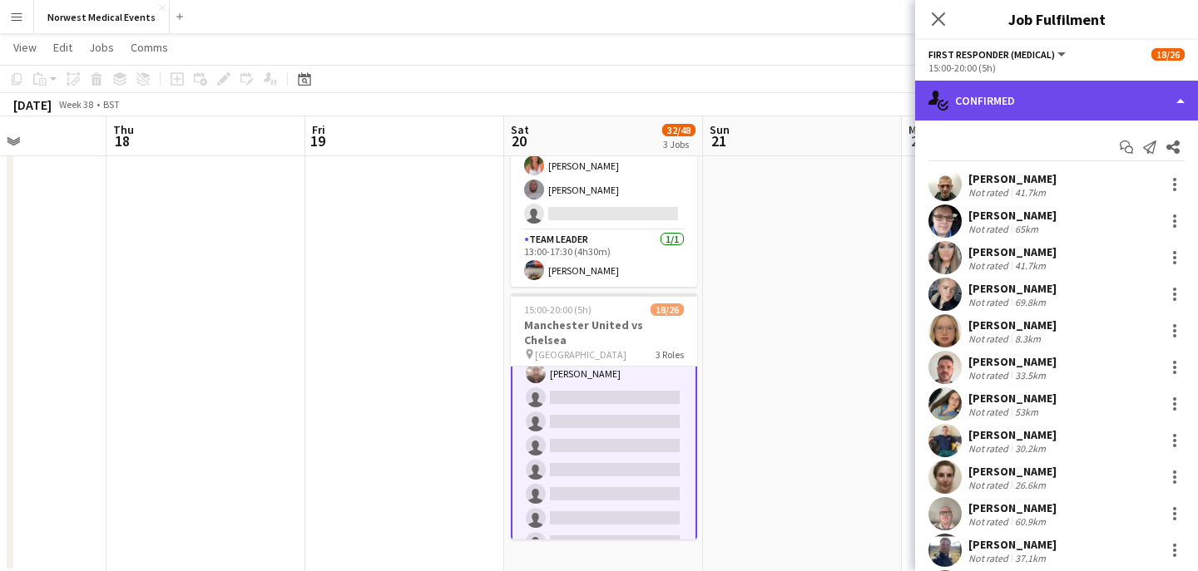
click at [1039, 107] on div "single-neutral-actions-check-2 Confirmed" at bounding box center [1056, 101] width 283 height 40
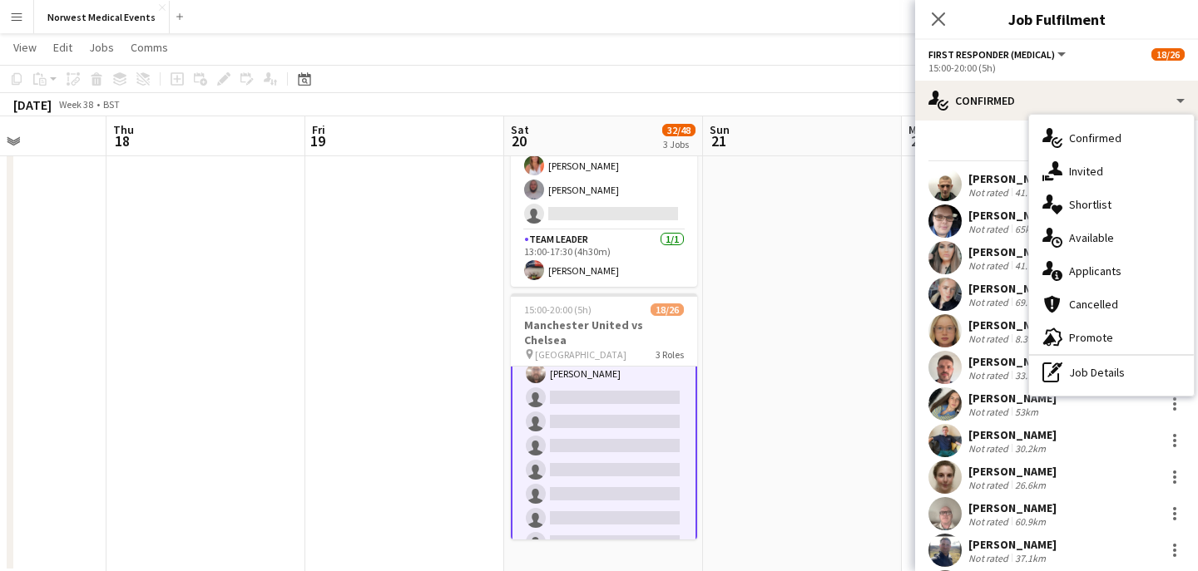
click at [1111, 274] on div "single-neutral-actions-information Applicants" at bounding box center [1111, 271] width 165 height 33
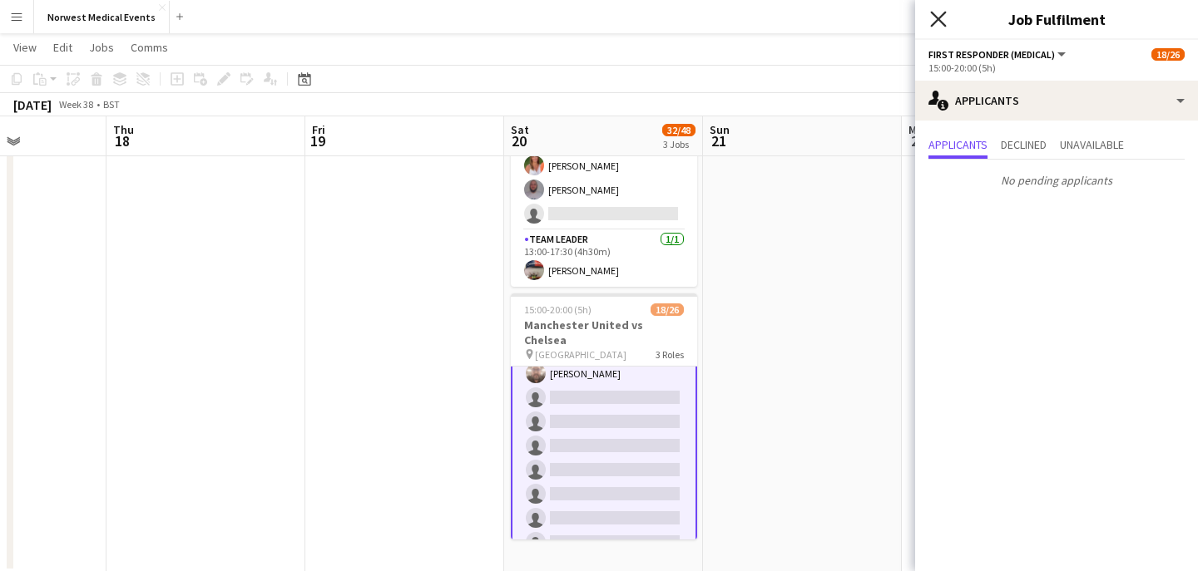
click at [936, 22] on icon "Close pop-in" at bounding box center [938, 19] width 16 height 16
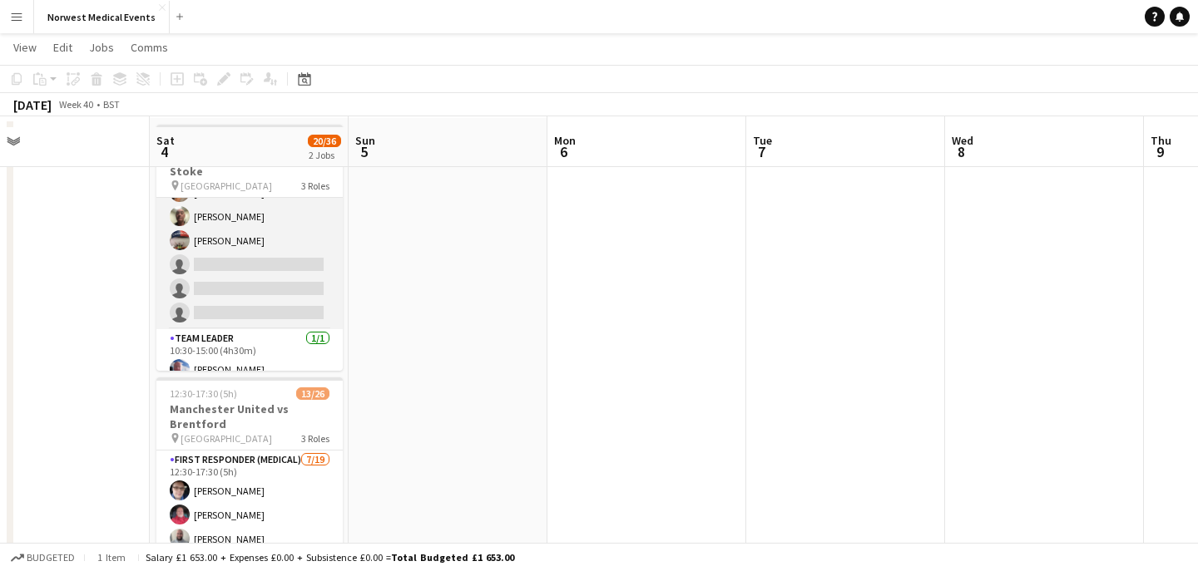
scroll to position [111, 0]
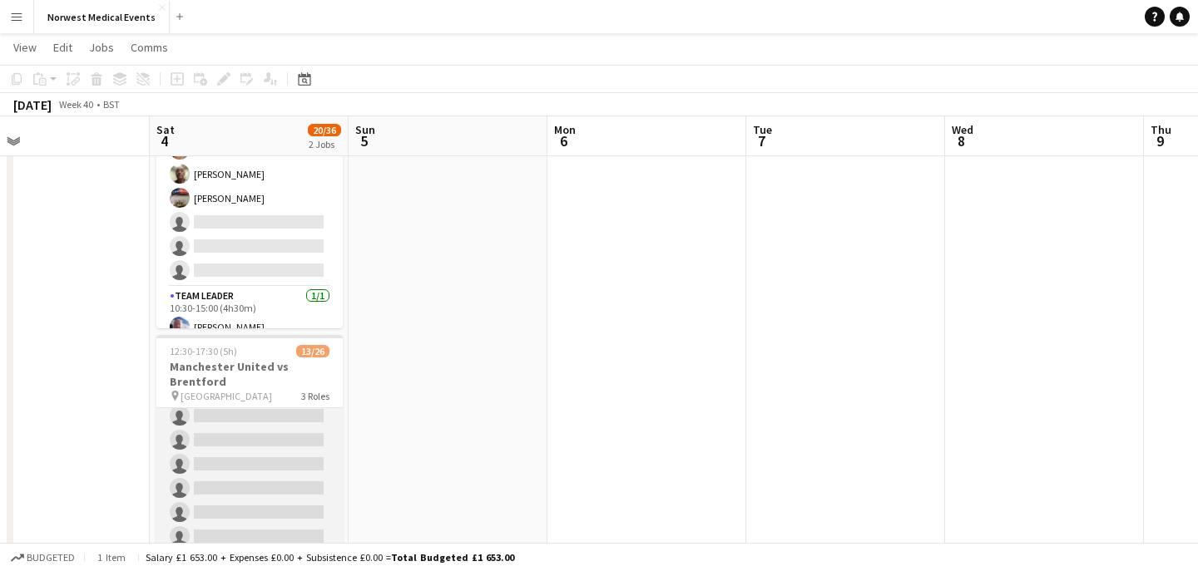
click at [263, 443] on app-card-role "First Responder (Medical) [DATE] 12:30-17:30 (5h) [PERSON_NAME] [PERSON_NAME] […" at bounding box center [249, 404] width 186 height 491
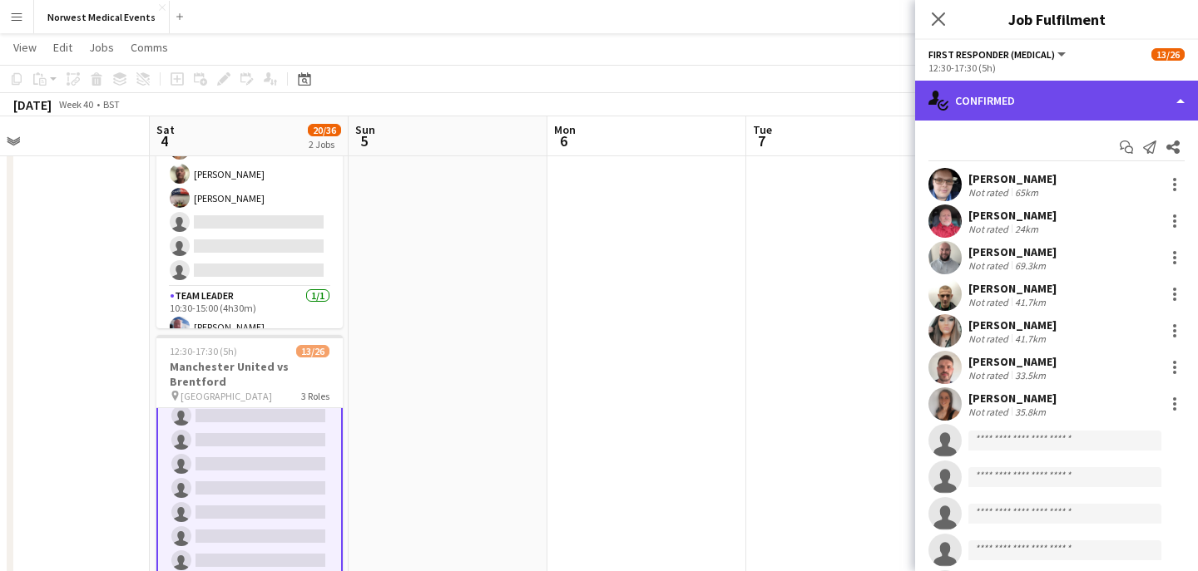
click at [1057, 98] on div "single-neutral-actions-check-2 Confirmed" at bounding box center [1056, 101] width 283 height 40
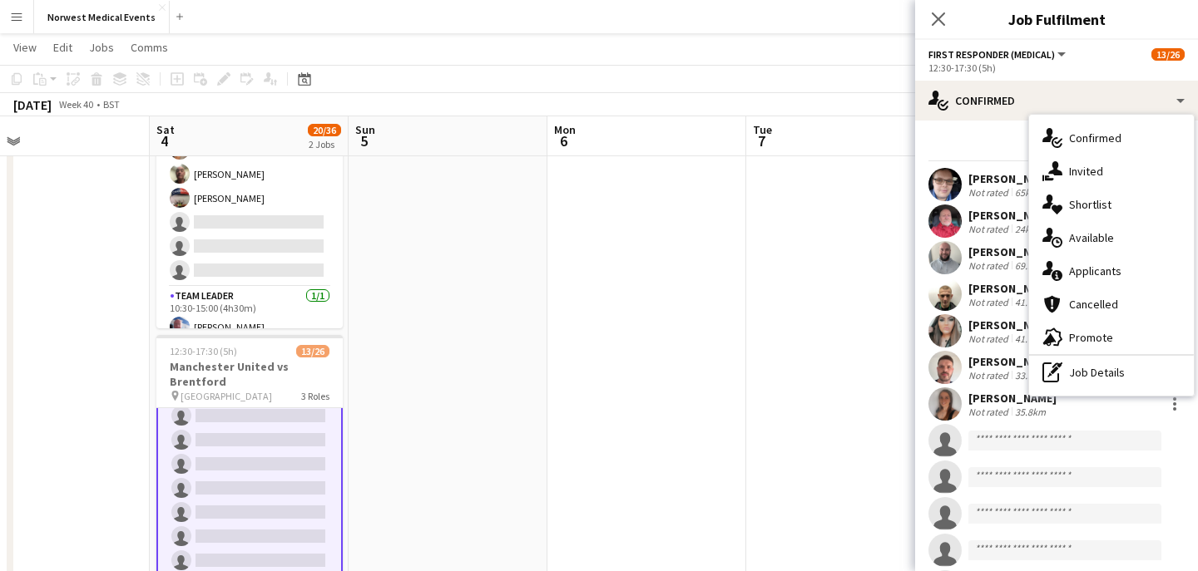
click at [1081, 276] on div "single-neutral-actions-information Applicants" at bounding box center [1111, 271] width 165 height 33
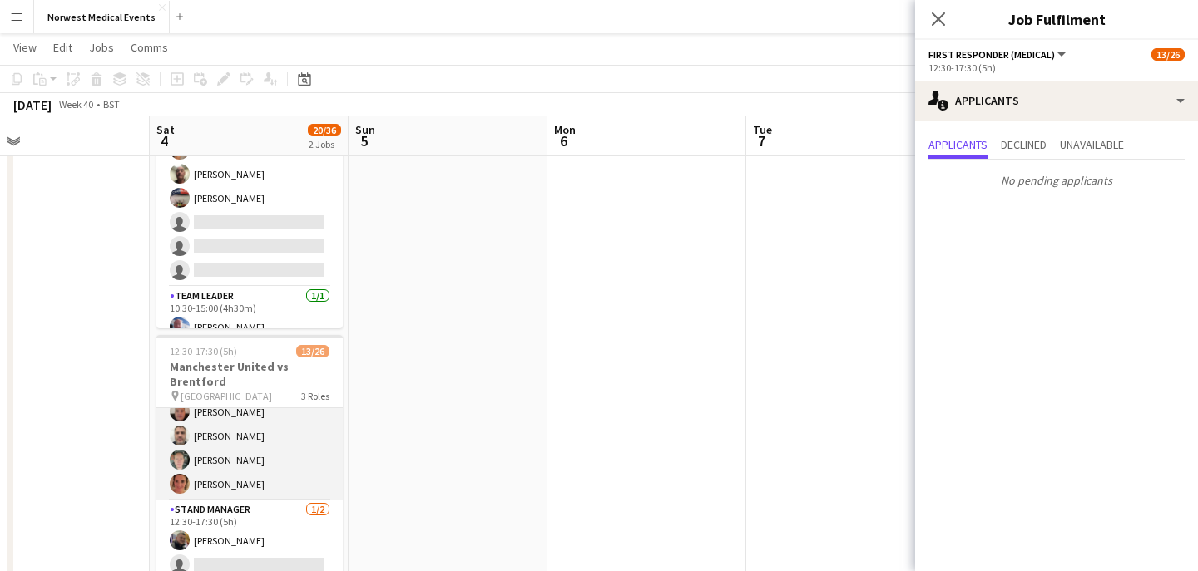
click at [297, 458] on app-card-role "Senior Responder (FREC 4 or Above) [DATE] 12:30-17:30 (5h) [PERSON_NAME] [PERSO…" at bounding box center [249, 424] width 186 height 153
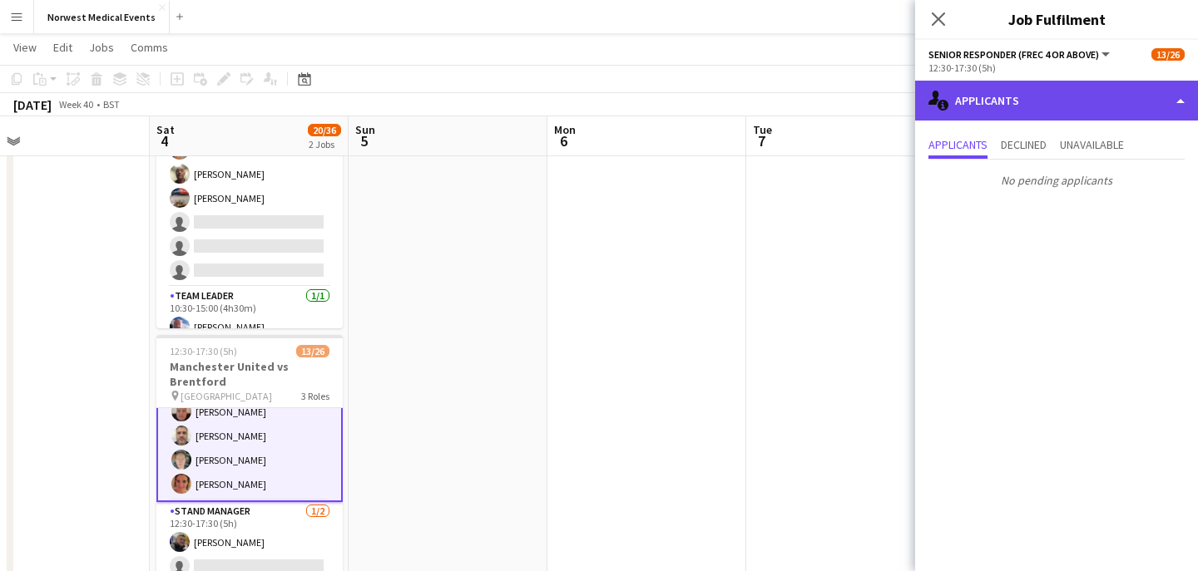
click at [1099, 99] on div "single-neutral-actions-information Applicants" at bounding box center [1056, 101] width 283 height 40
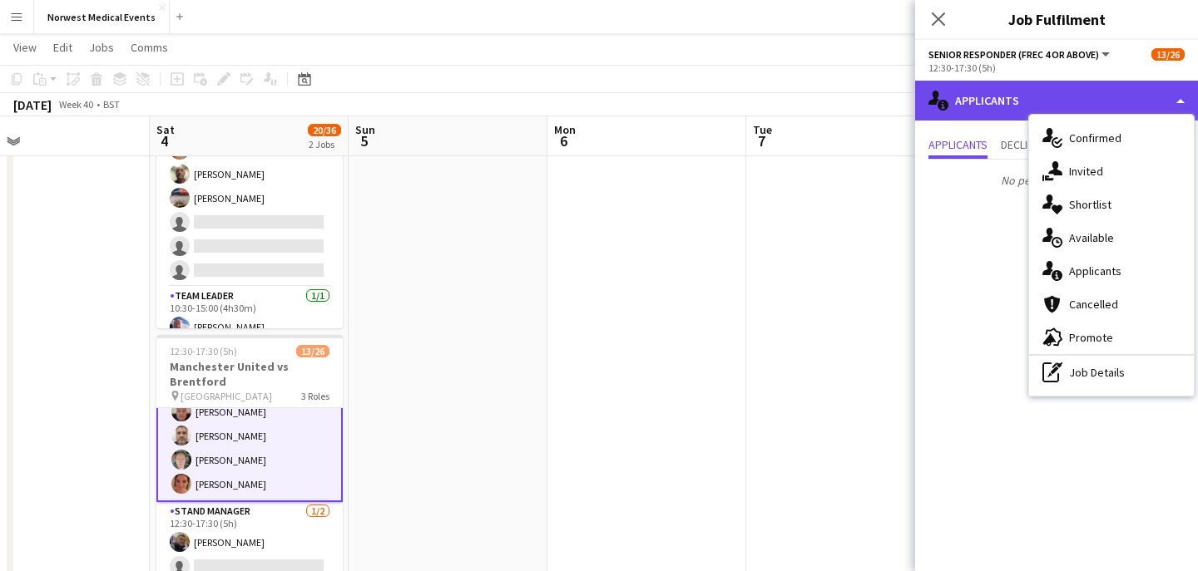
click at [1094, 97] on div "single-neutral-actions-information Applicants" at bounding box center [1056, 101] width 283 height 40
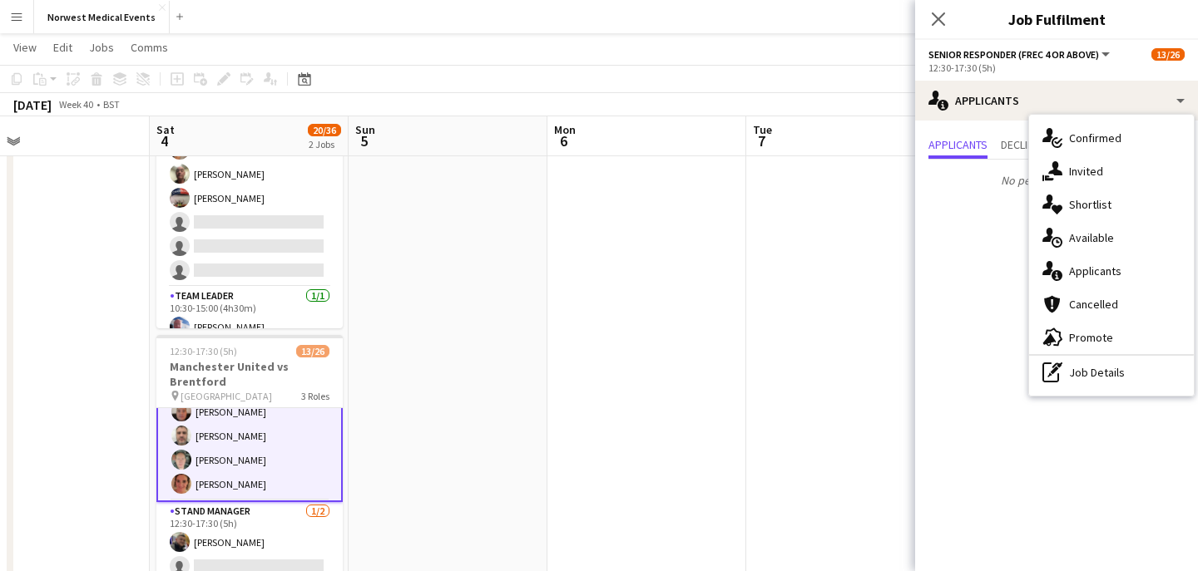
click at [935, 9] on app-icon "Close pop-in" at bounding box center [938, 19] width 20 height 20
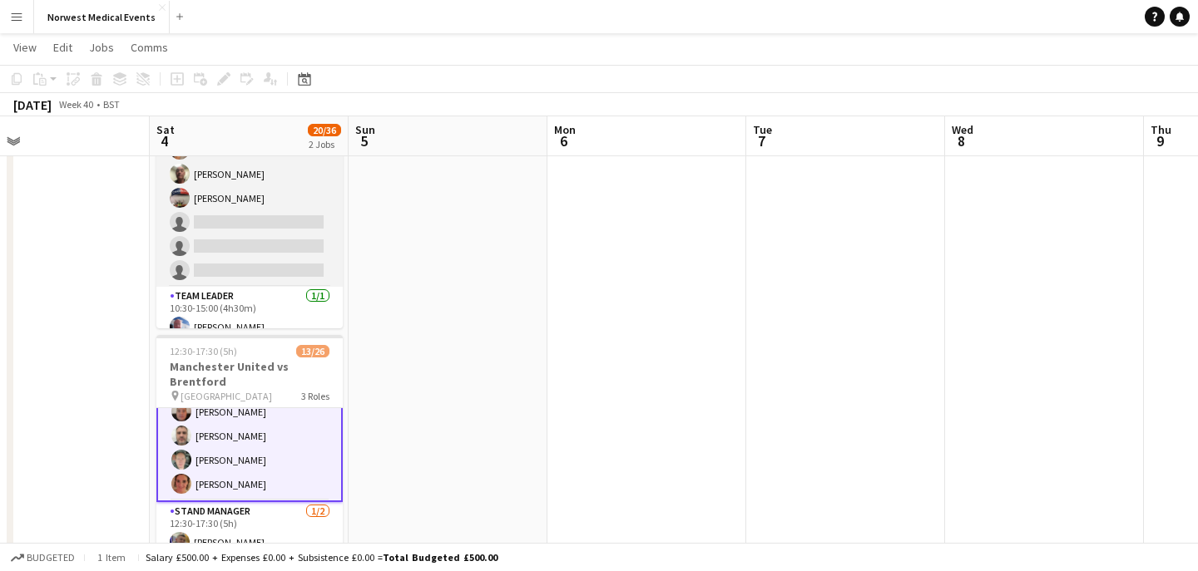
click at [254, 215] on app-card-role "Responder (First Aid) [DATE] 10:30-15:00 (4h30m) [PERSON_NAME] [PERSON_NAME] [P…" at bounding box center [249, 174] width 186 height 225
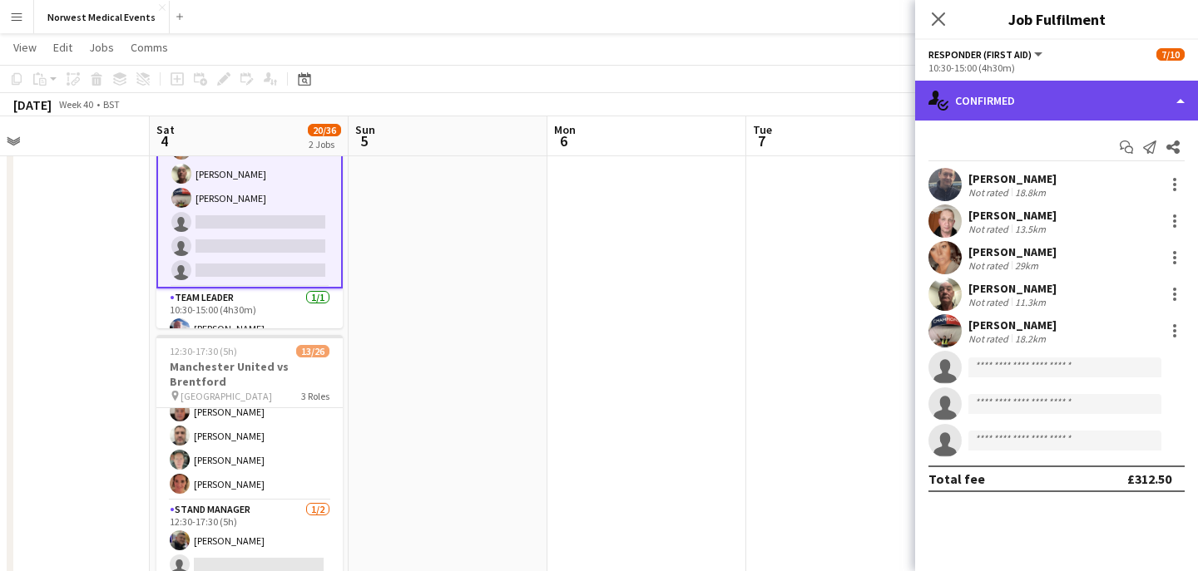
click at [1030, 108] on div "single-neutral-actions-check-2 Confirmed" at bounding box center [1056, 101] width 283 height 40
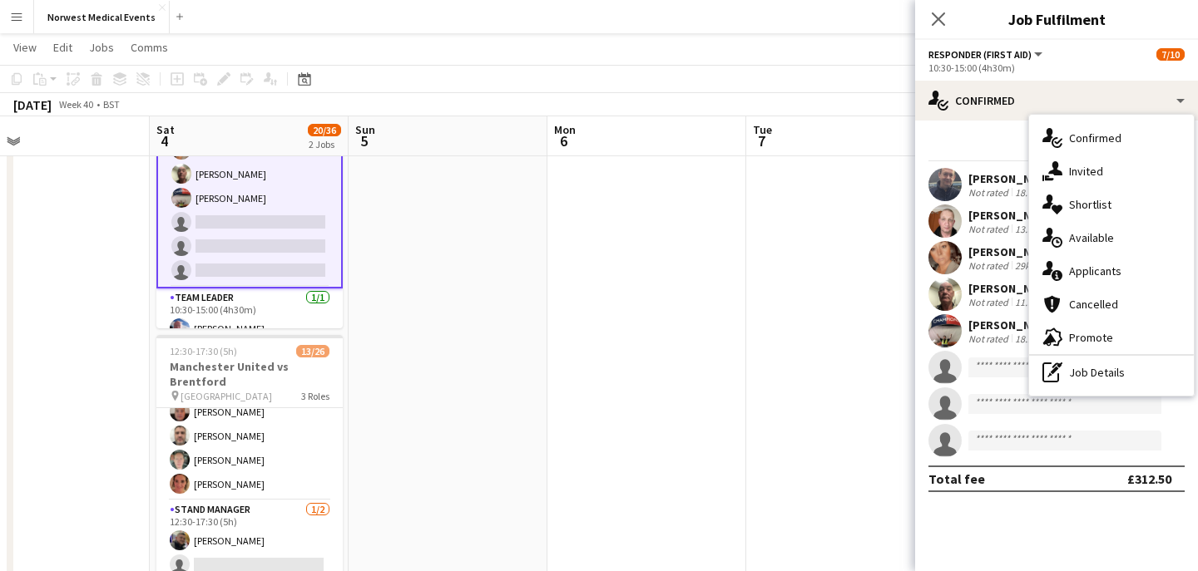
click at [1099, 268] on div "single-neutral-actions-information Applicants" at bounding box center [1111, 271] width 165 height 33
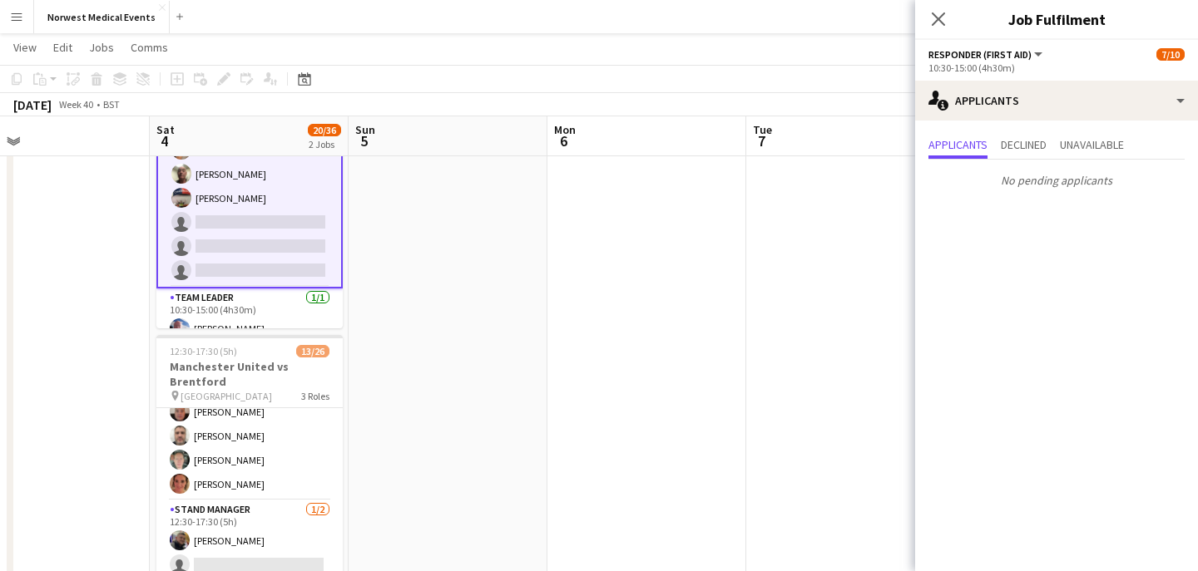
click at [940, 16] on icon at bounding box center [938, 18] width 13 height 13
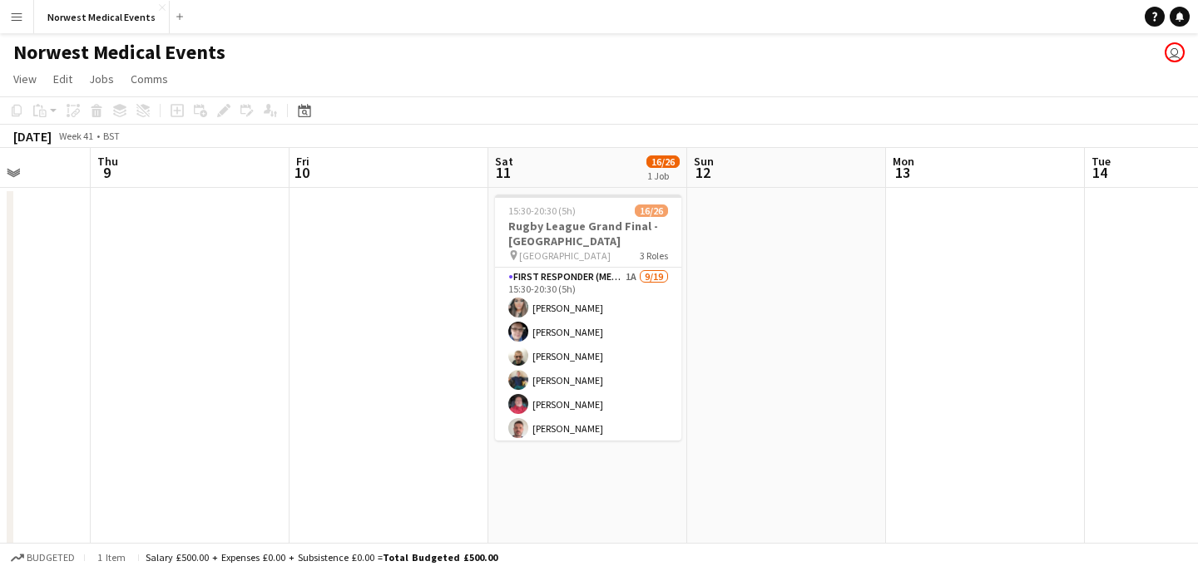
scroll to position [0, 569]
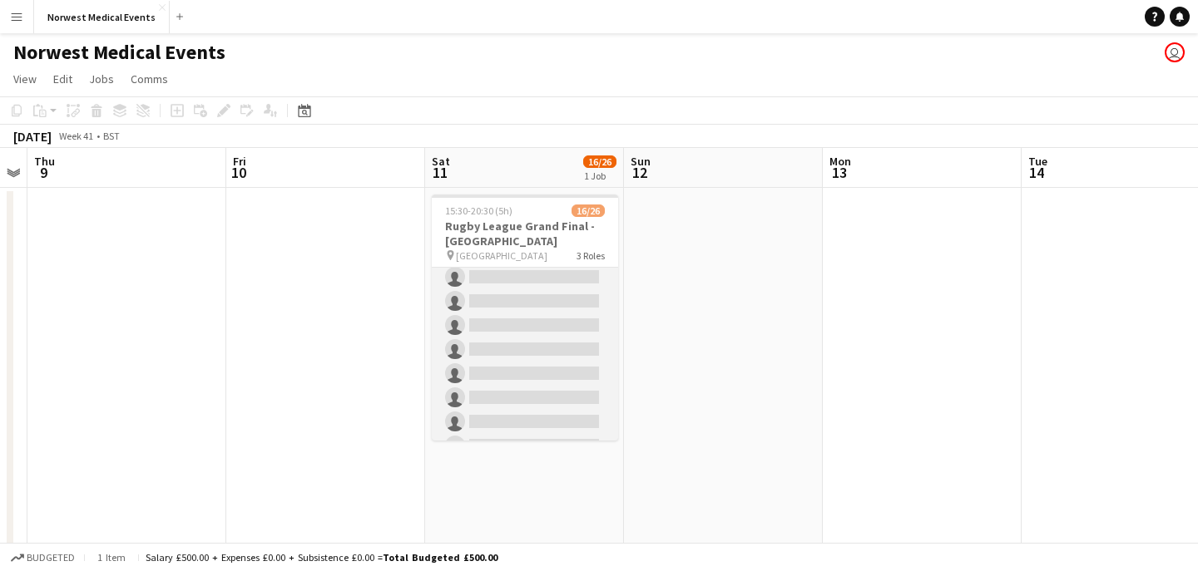
click at [525, 328] on app-card-role "First Responder (Medical) 1A [DATE] 15:30-20:30 (5h) [PERSON_NAME] [PERSON_NAME…" at bounding box center [525, 217] width 186 height 491
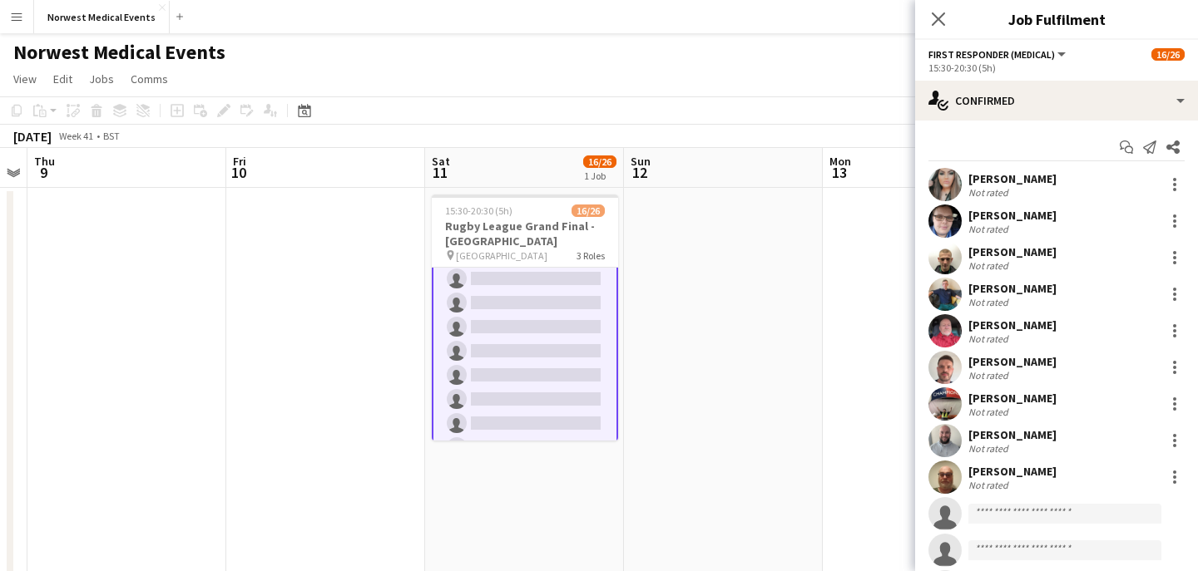
scroll to position [298, 0]
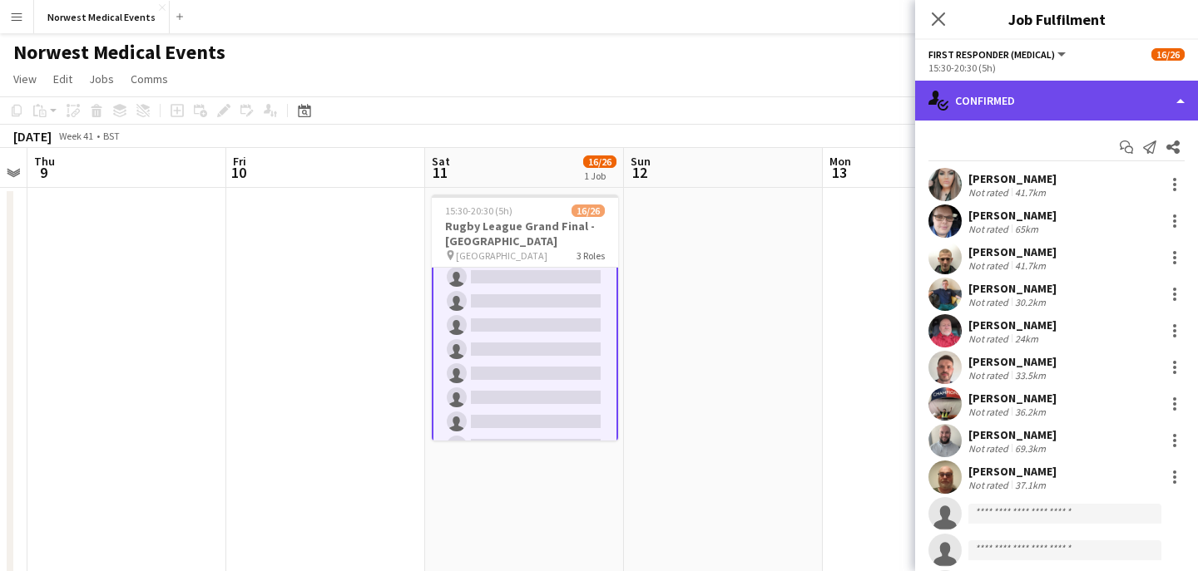
click at [1060, 116] on div "single-neutral-actions-check-2 Confirmed" at bounding box center [1056, 101] width 283 height 40
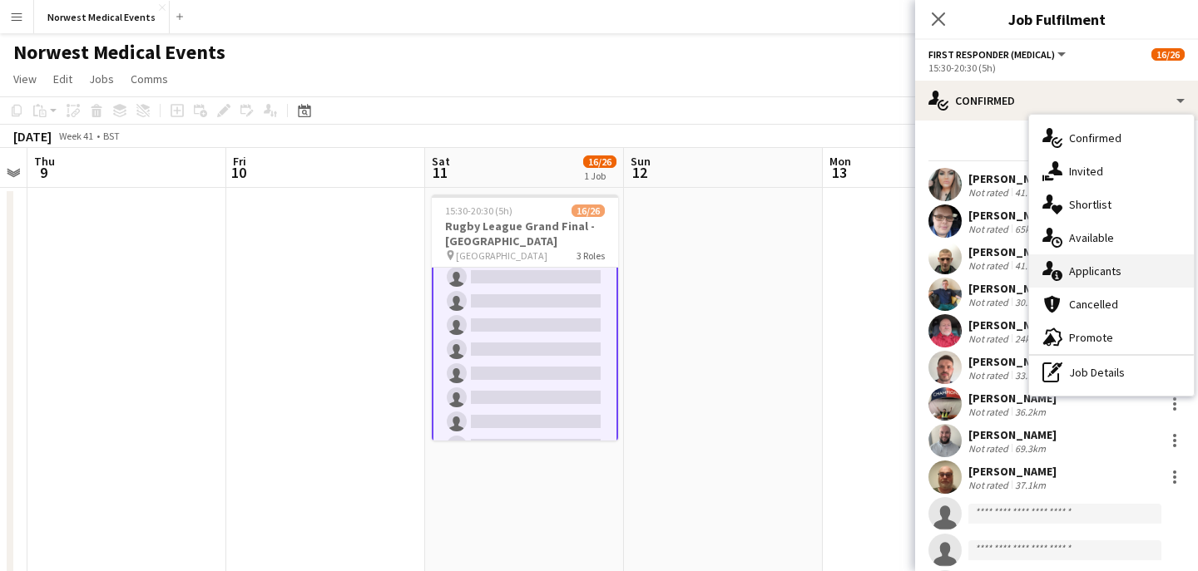
click at [1097, 271] on div "single-neutral-actions-information Applicants" at bounding box center [1111, 271] width 165 height 33
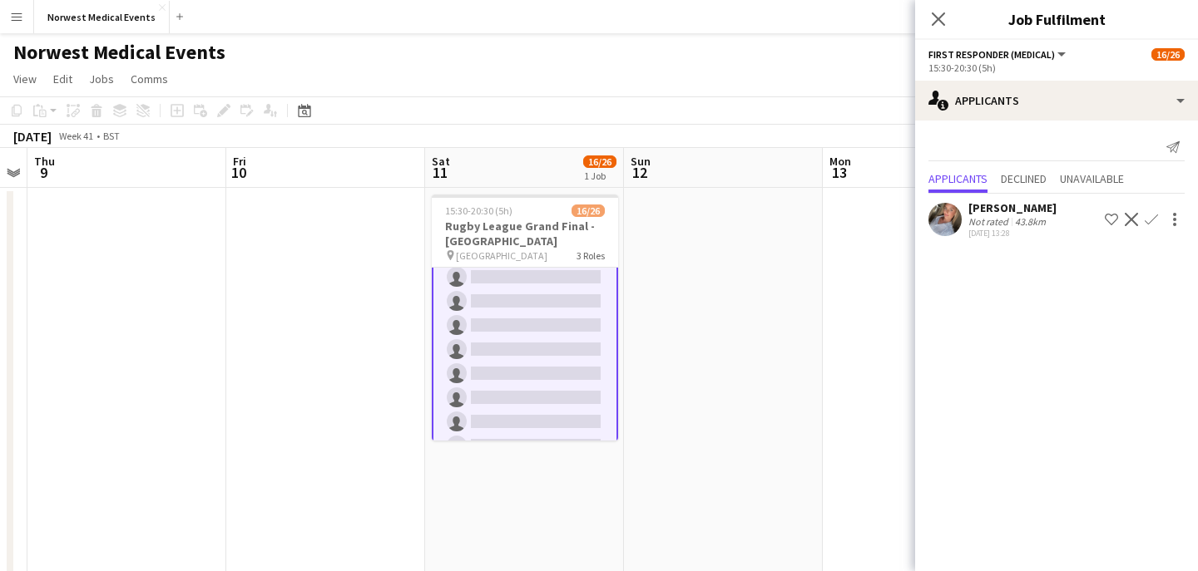
click at [1148, 225] on app-icon "Confirm" at bounding box center [1150, 219] width 13 height 13
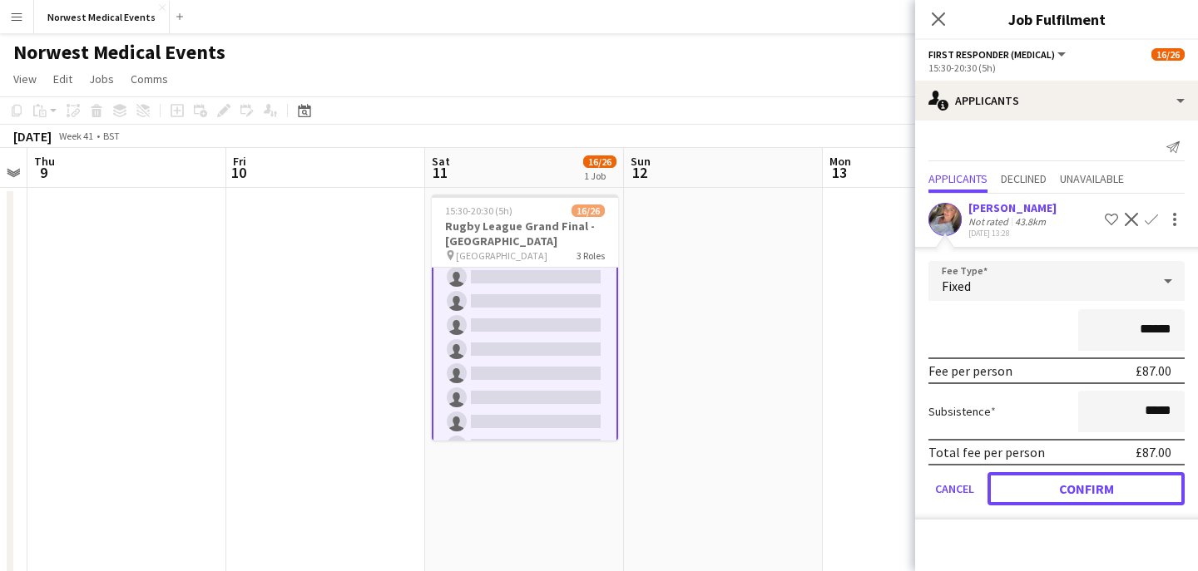
click at [1106, 482] on button "Confirm" at bounding box center [1085, 488] width 197 height 33
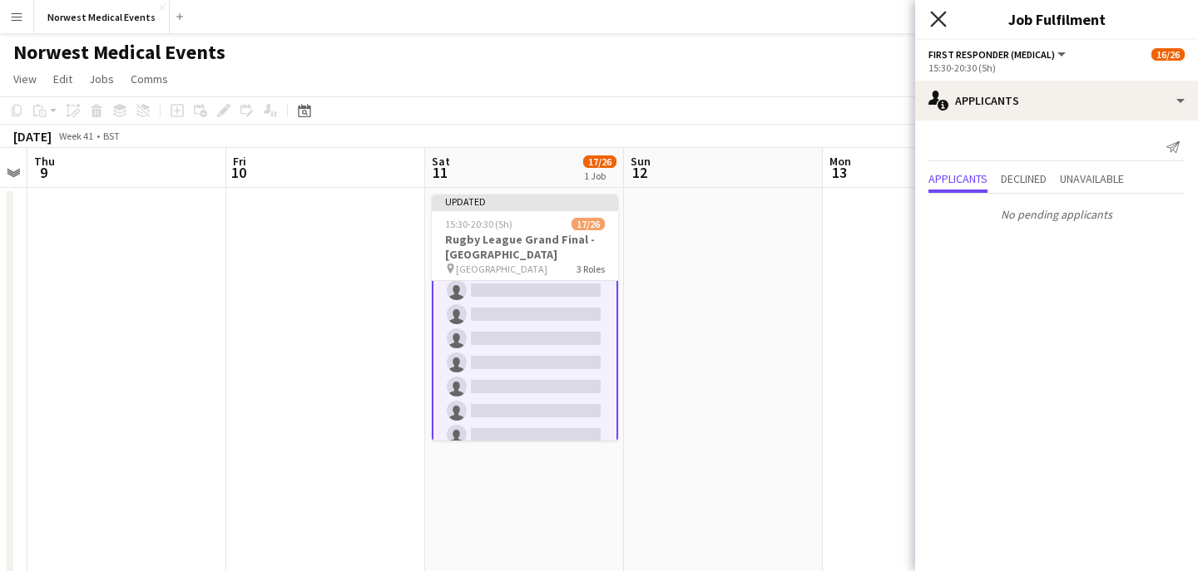
click at [941, 18] on icon "Close pop-in" at bounding box center [938, 19] width 16 height 16
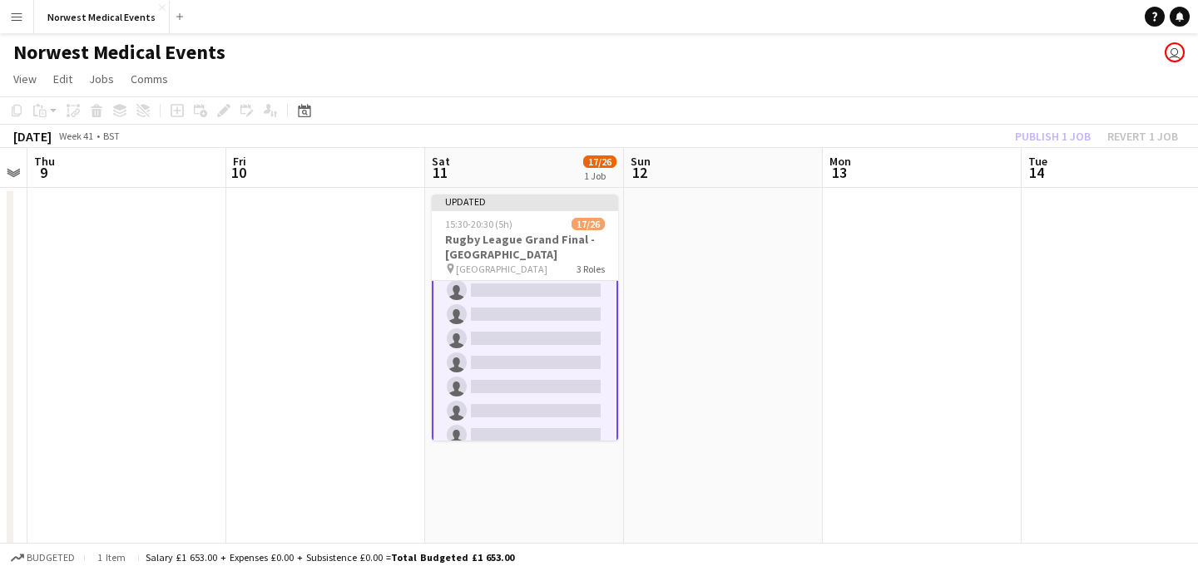
click at [1056, 138] on div "Publish 1 job Revert 1 job" at bounding box center [1096, 137] width 203 height 22
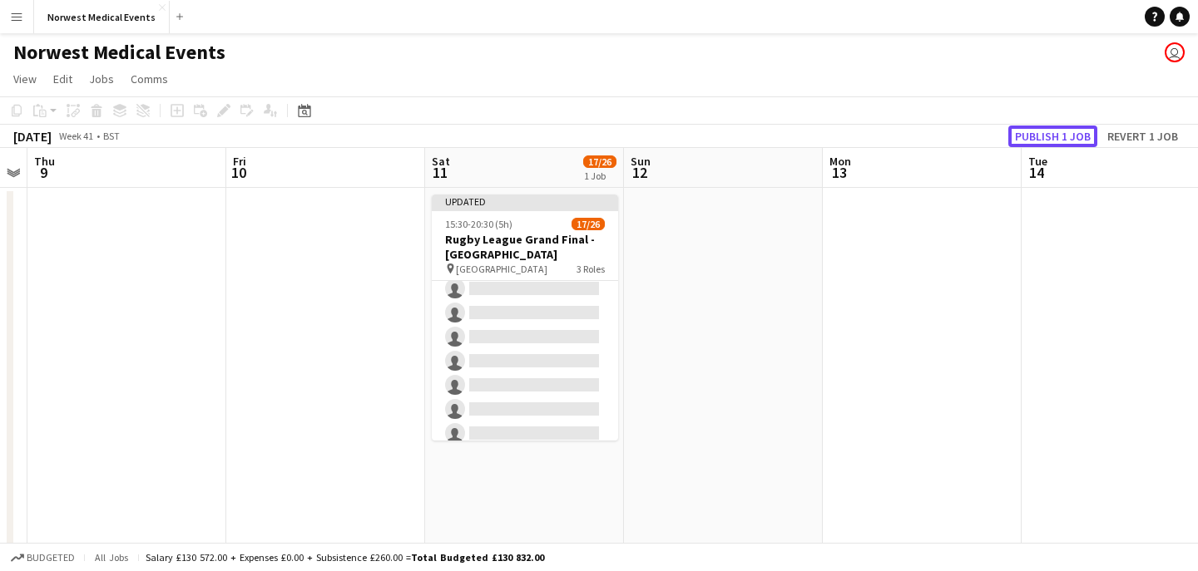
scroll to position [296, 0]
click at [1056, 138] on button "Publish 1 job" at bounding box center [1052, 137] width 89 height 22
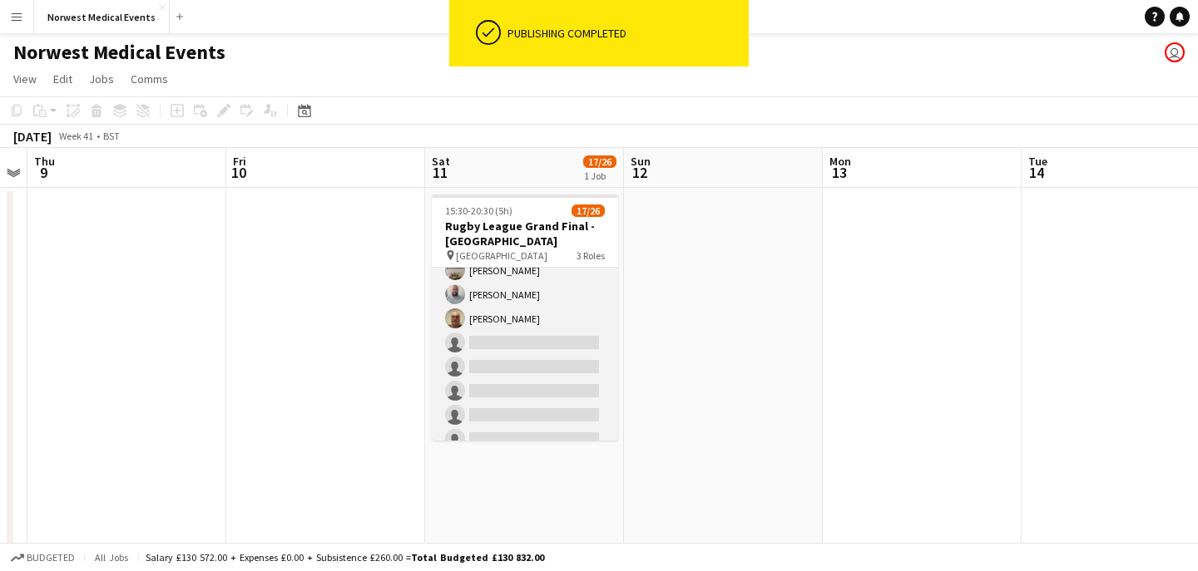
scroll to position [0, 0]
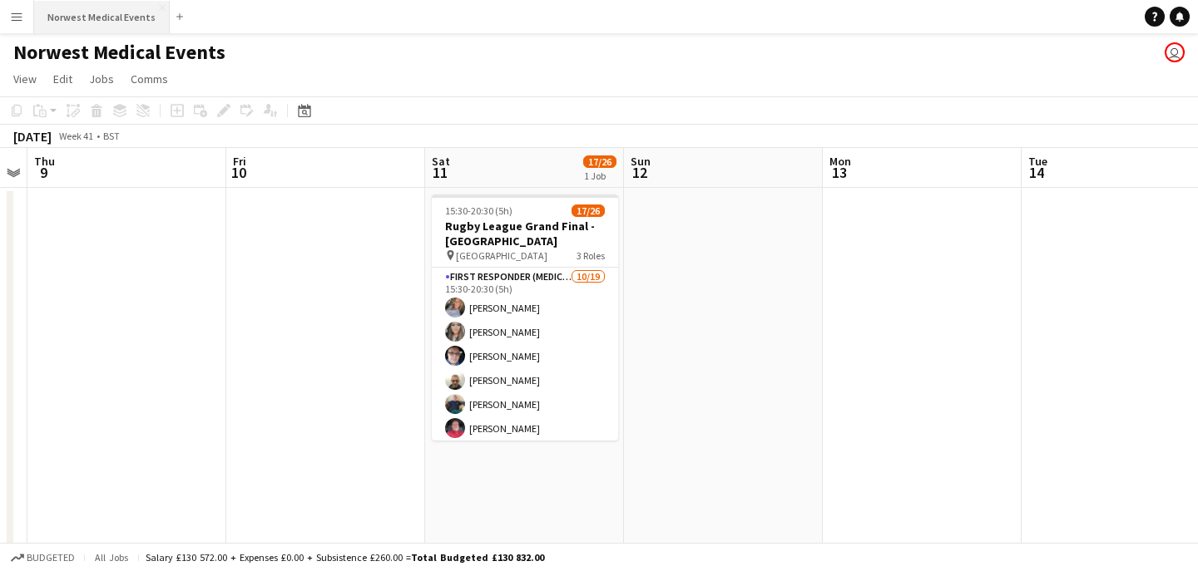
click at [100, 28] on button "Norwest Medical Events Close" at bounding box center [102, 17] width 136 height 32
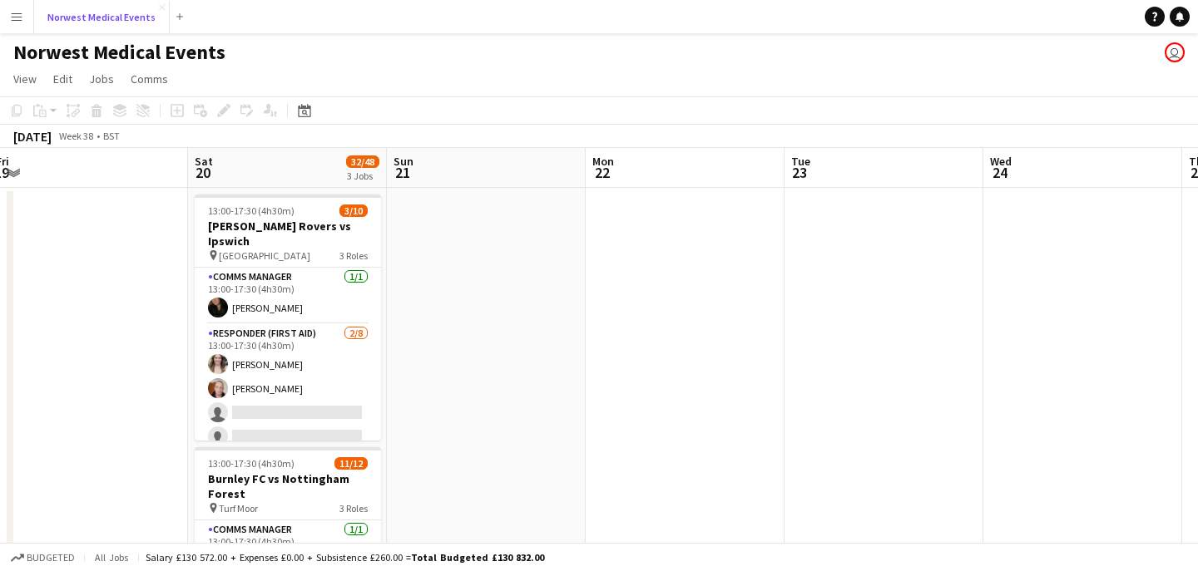
scroll to position [0, 692]
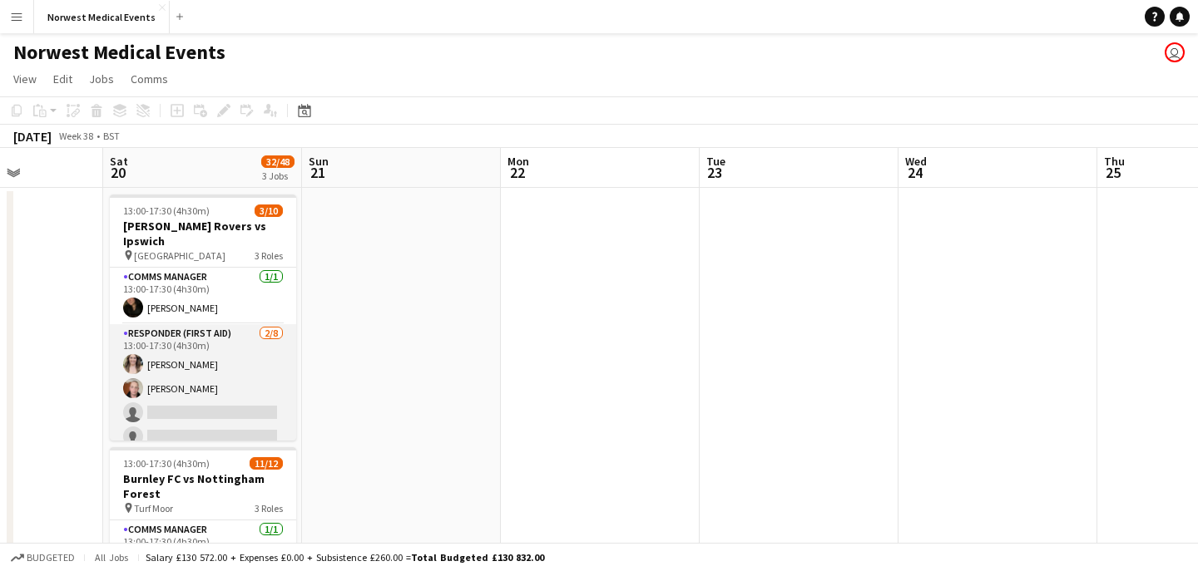
click at [232, 358] on app-card-role "Responder (First Aid) [DATE] 13:00-17:30 (4h30m) [PERSON_NAME] [PERSON_NAME] si…" at bounding box center [203, 436] width 186 height 225
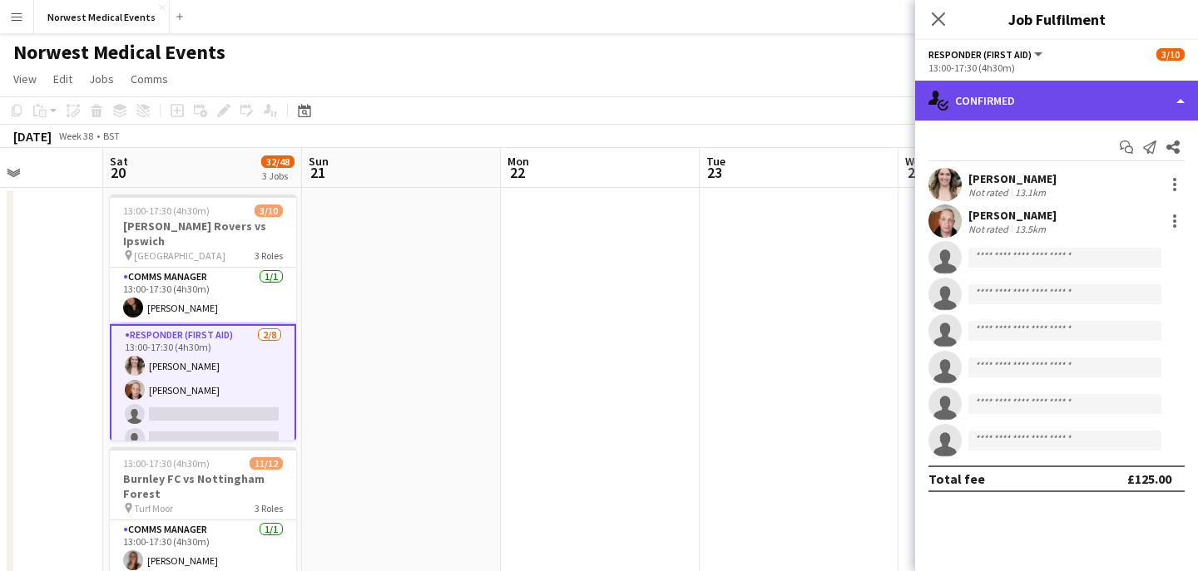
click at [1021, 106] on div "single-neutral-actions-check-2 Confirmed" at bounding box center [1056, 101] width 283 height 40
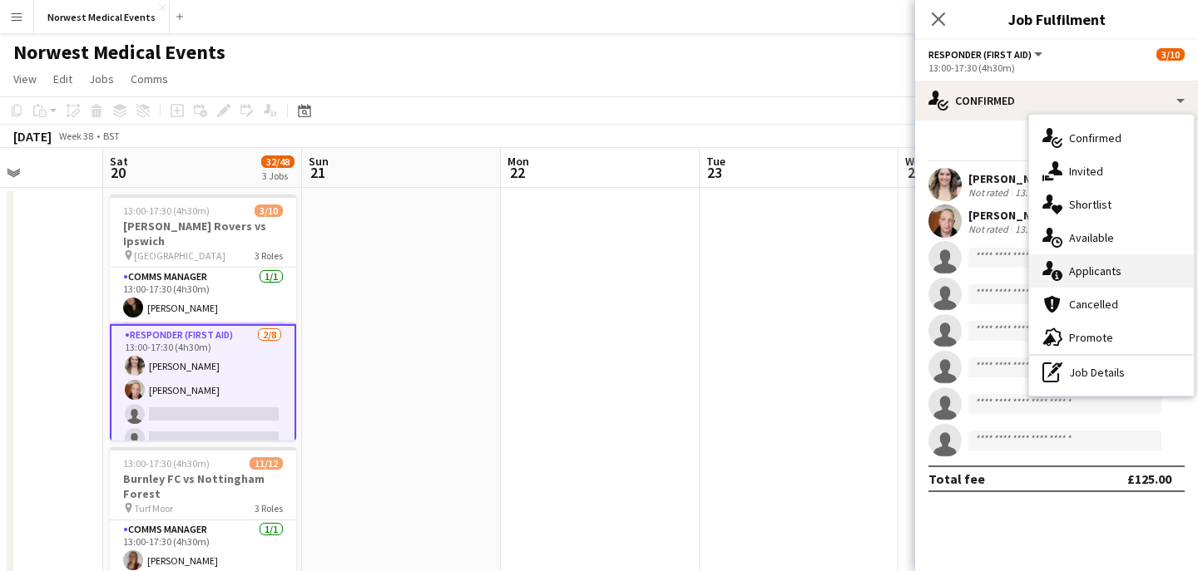
click at [1098, 269] on div "single-neutral-actions-information Applicants" at bounding box center [1111, 271] width 165 height 33
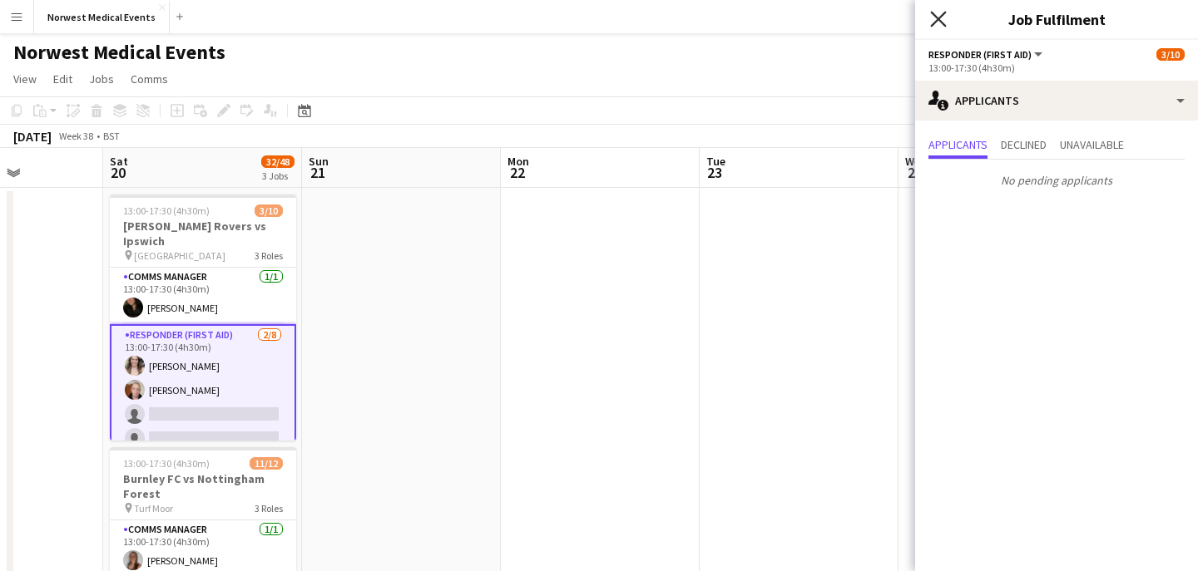
click at [938, 17] on icon "Close pop-in" at bounding box center [938, 19] width 16 height 16
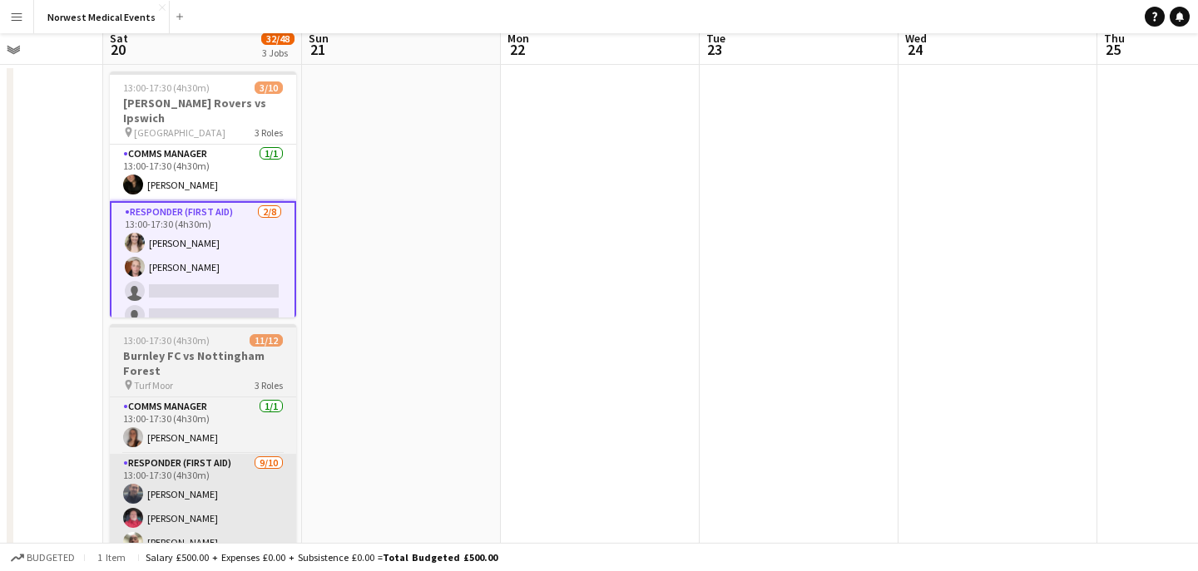
scroll to position [157, 0]
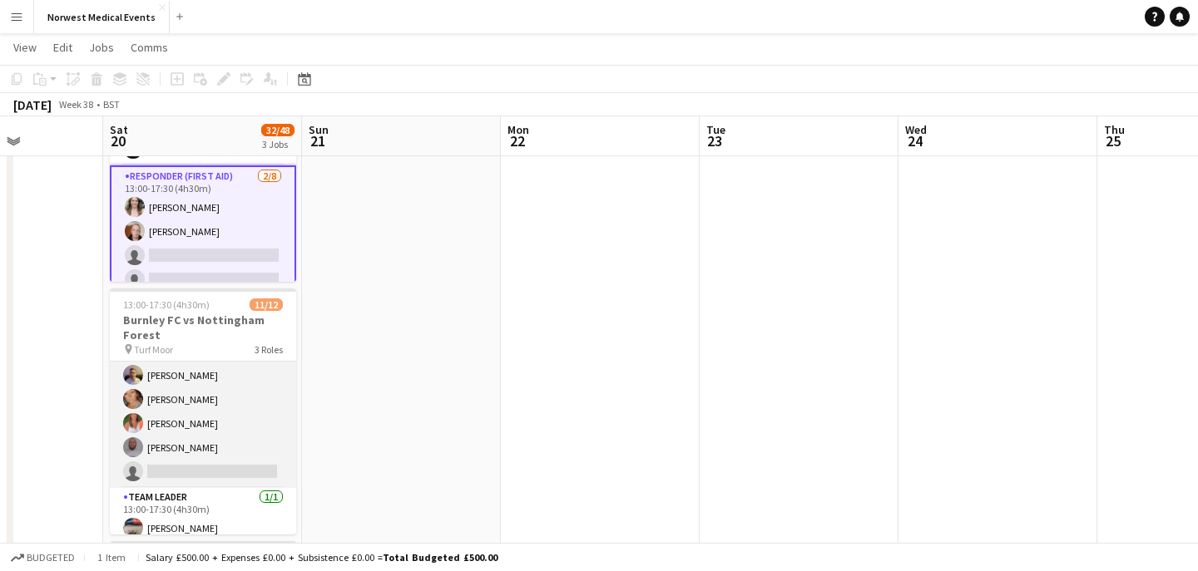
click at [224, 404] on app-card-role "Responder (First Aid) [DATE] 13:00-17:30 (4h30m) [PERSON_NAME] [PERSON_NAME] [P…" at bounding box center [203, 352] width 186 height 274
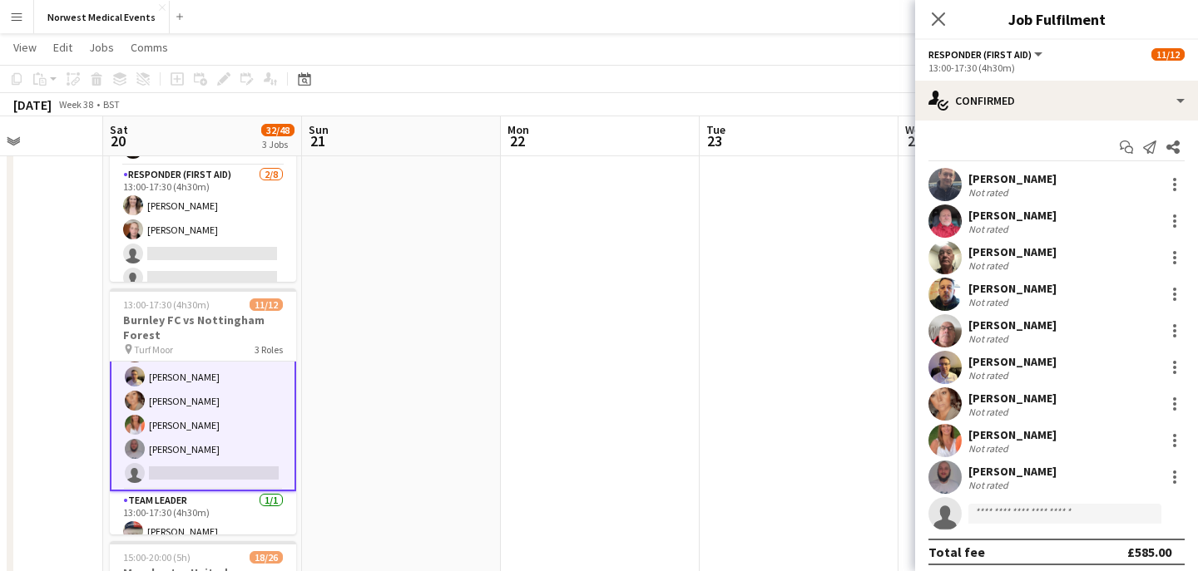
scroll to position [205, 0]
click at [958, 13] on div "Close pop-in" at bounding box center [938, 19] width 47 height 38
click at [933, 21] on icon "Close pop-in" at bounding box center [938, 18] width 13 height 13
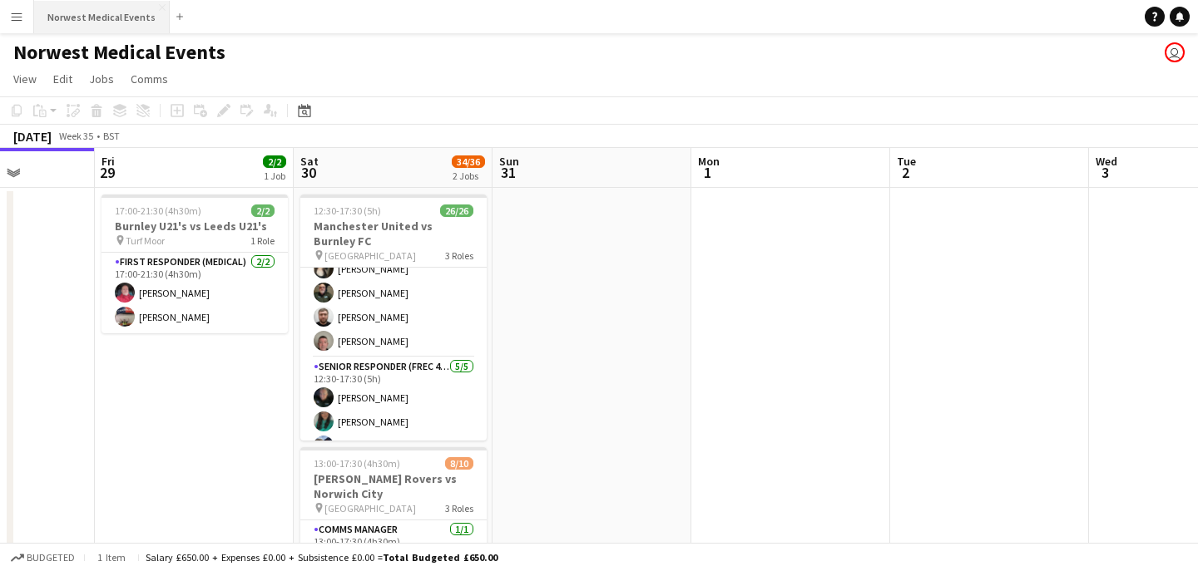
scroll to position [421, 0]
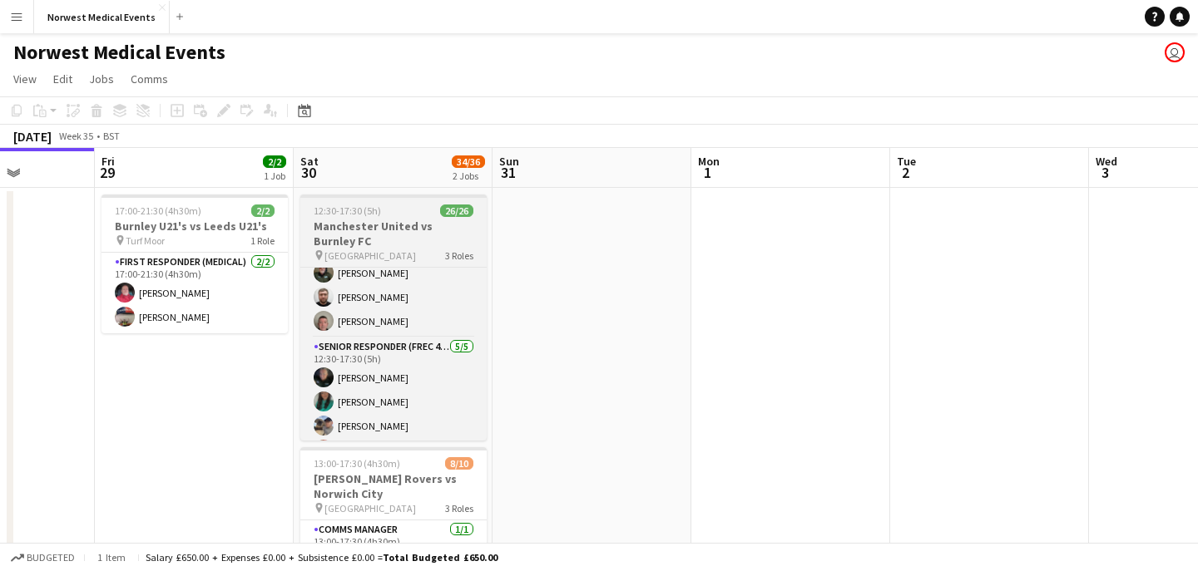
click at [364, 221] on h3 "Manchester United vs Burnley FC" at bounding box center [393, 234] width 186 height 30
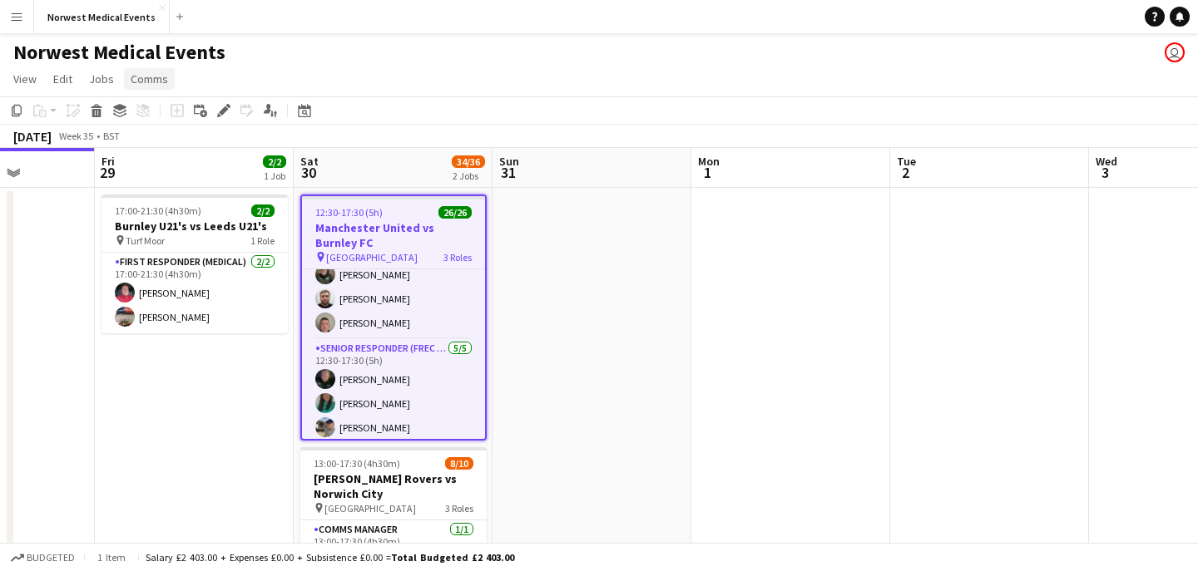
click at [152, 79] on span "Comms" at bounding box center [149, 79] width 37 height 15
click at [413, 64] on div "Norwest Medical Events user" at bounding box center [599, 49] width 1198 height 32
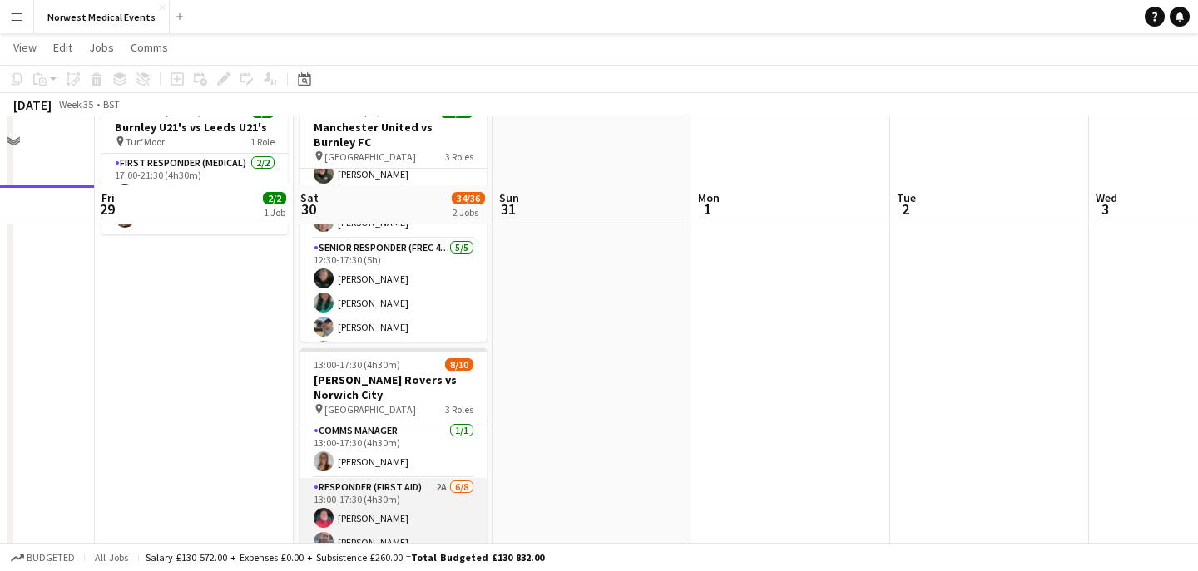
scroll to position [166, 0]
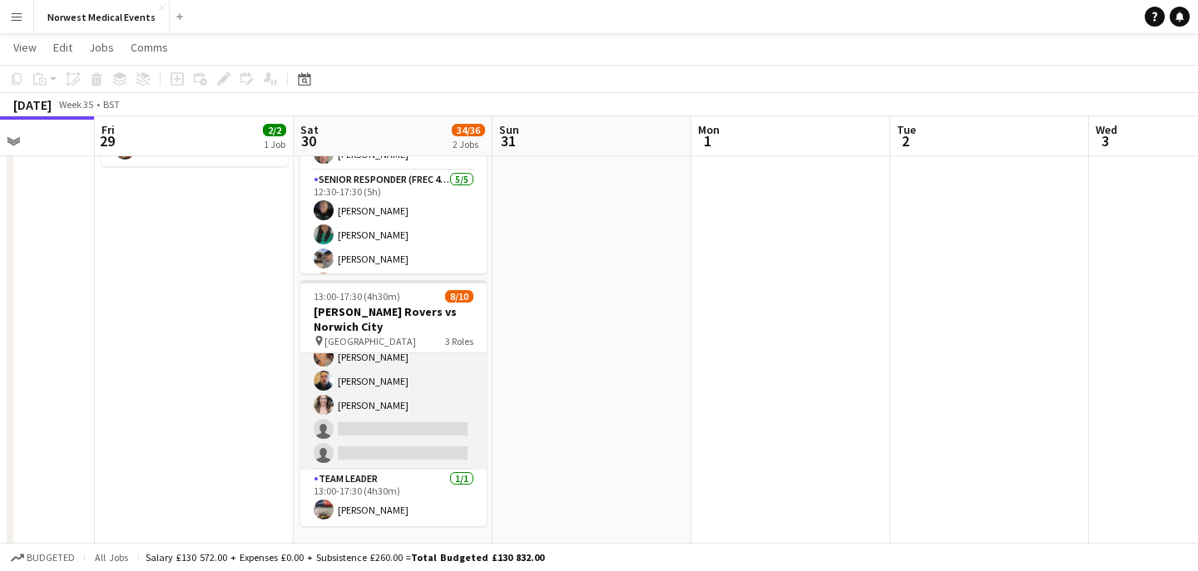
click at [420, 398] on app-card-role "Responder (First Aid) 2A [DATE] 13:00-17:30 (4h30m) [PERSON_NAME] [PERSON_NAME]…" at bounding box center [393, 357] width 186 height 225
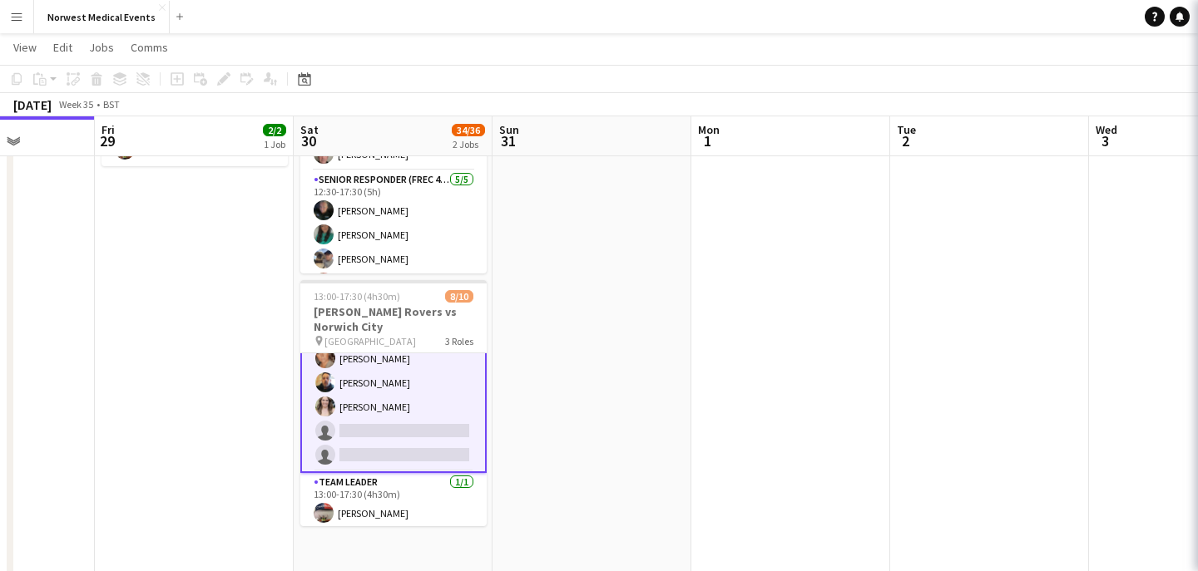
scroll to position [167, 0]
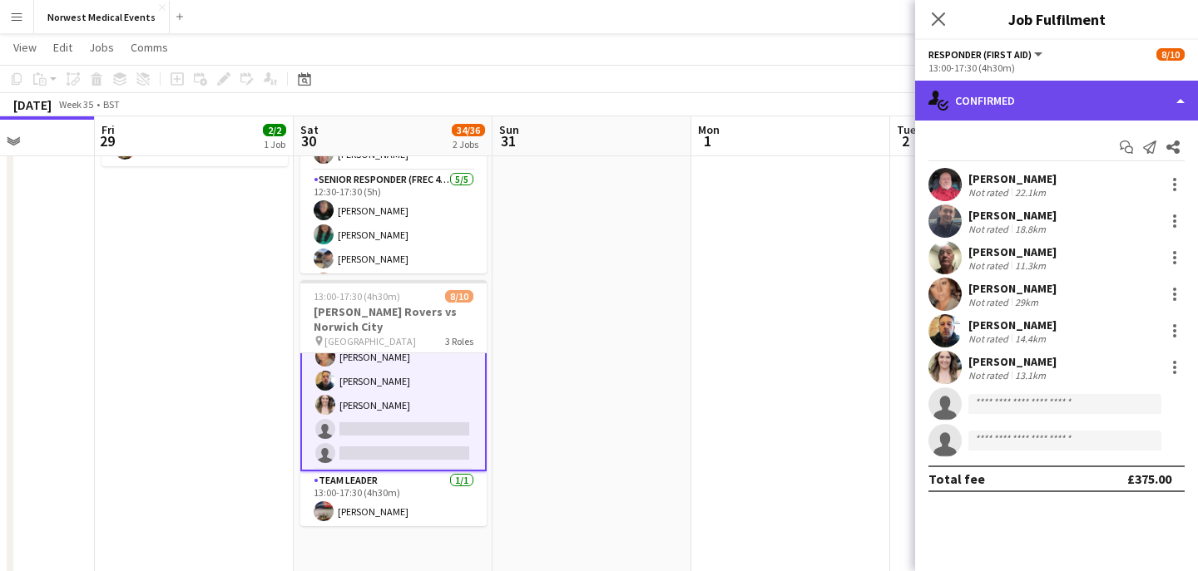
click at [976, 107] on div "single-neutral-actions-check-2 Confirmed" at bounding box center [1056, 101] width 283 height 40
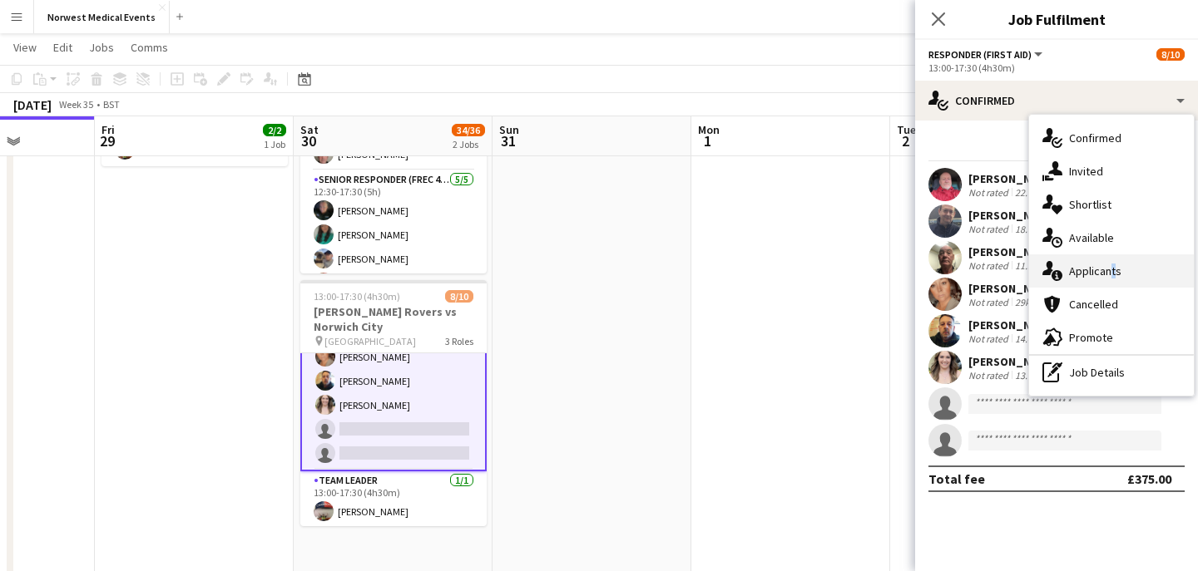
click at [1108, 278] on div "single-neutral-actions-information Applicants" at bounding box center [1111, 271] width 165 height 33
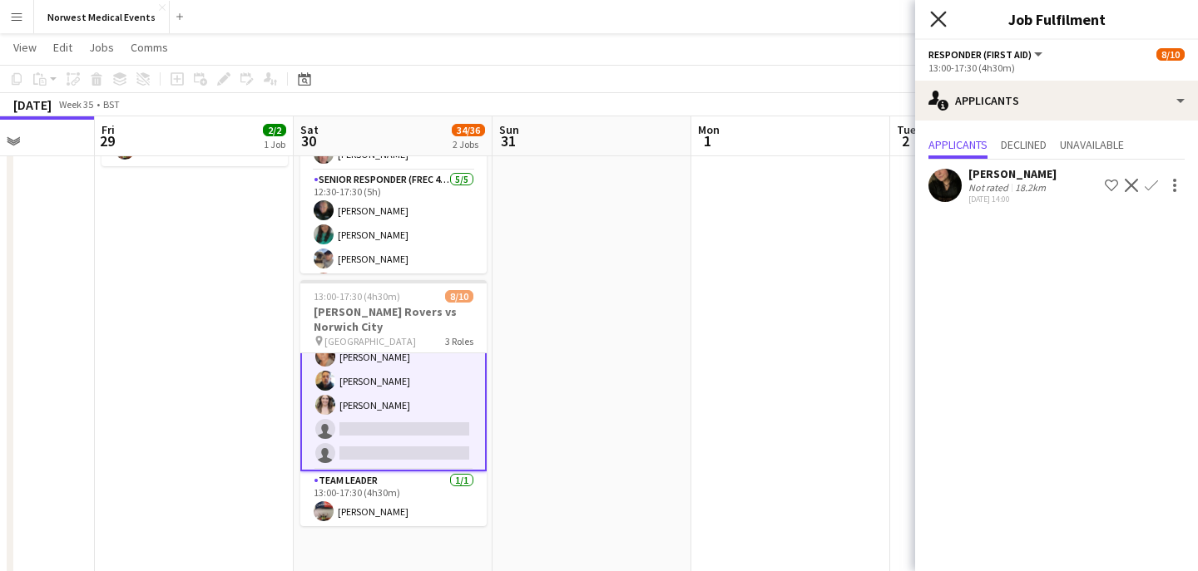
click at [932, 22] on icon "Close pop-in" at bounding box center [938, 19] width 16 height 16
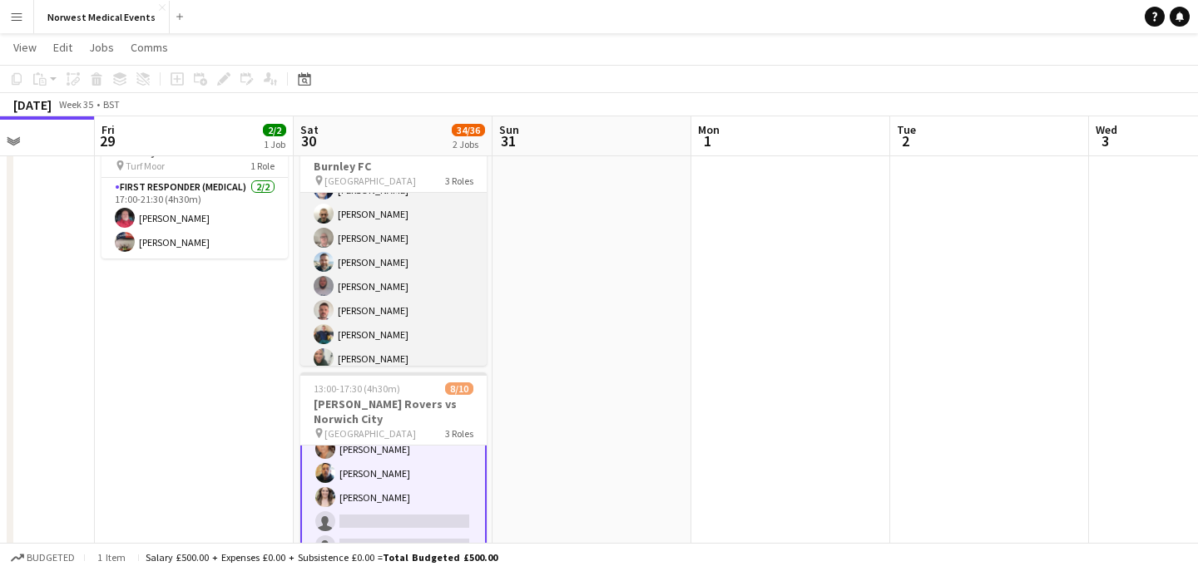
scroll to position [126, 0]
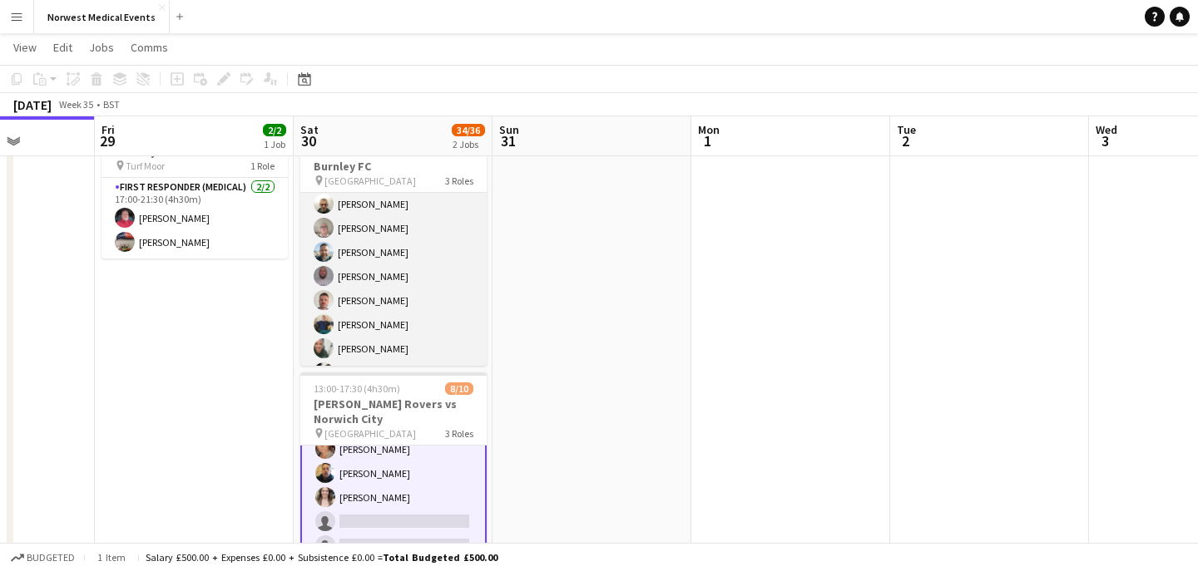
click at [416, 279] on app-card-role "First Responder (Medical) 19/19 12:30-17:30 (5h) [PERSON_NAME] [PERSON_NAME] [P…" at bounding box center [393, 312] width 186 height 491
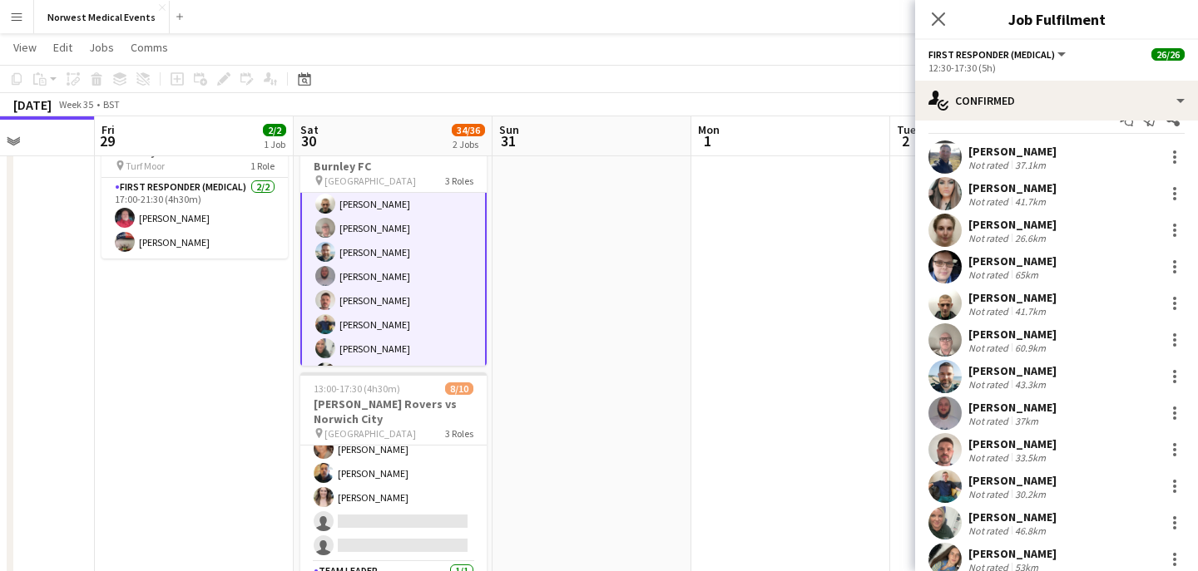
scroll to position [47, 0]
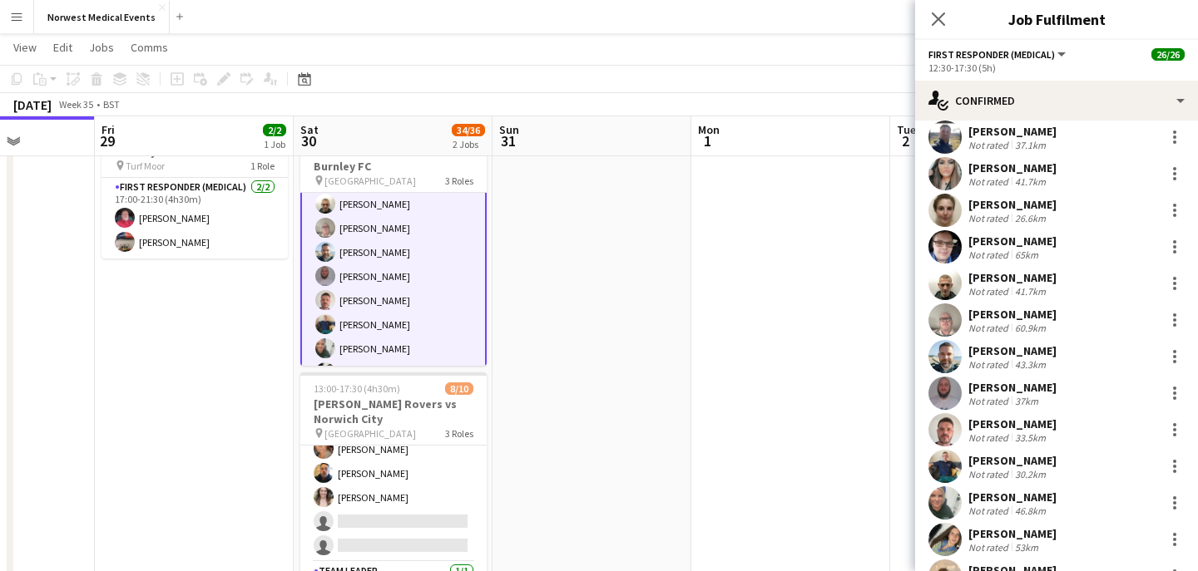
click at [1077, 385] on div "[PERSON_NAME] Not rated 37km" at bounding box center [1056, 393] width 283 height 33
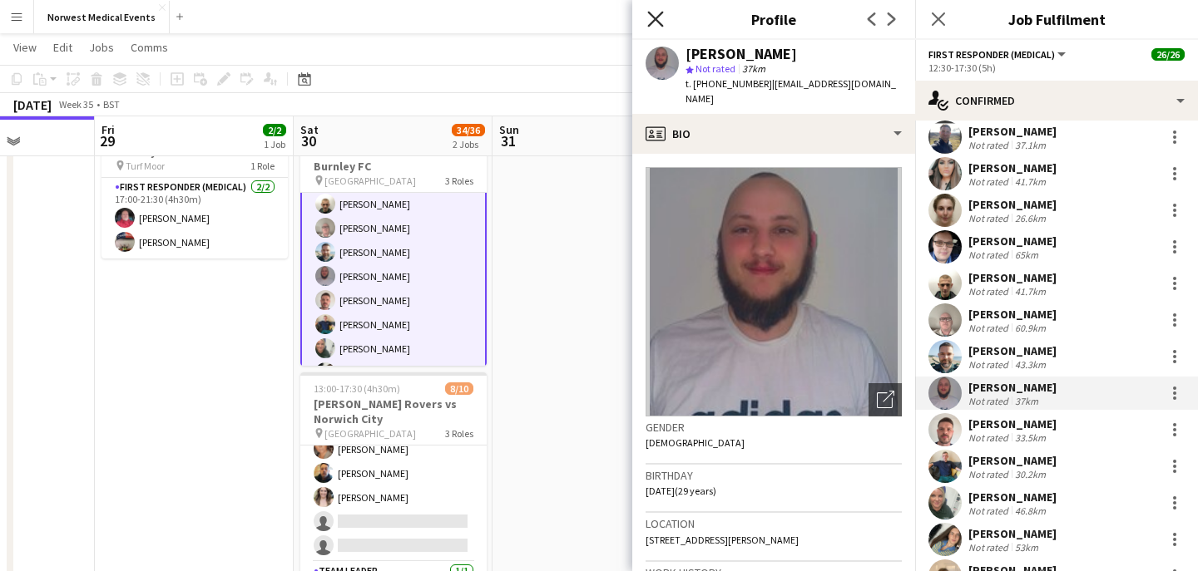
click at [659, 17] on icon "Close pop-in" at bounding box center [655, 19] width 16 height 16
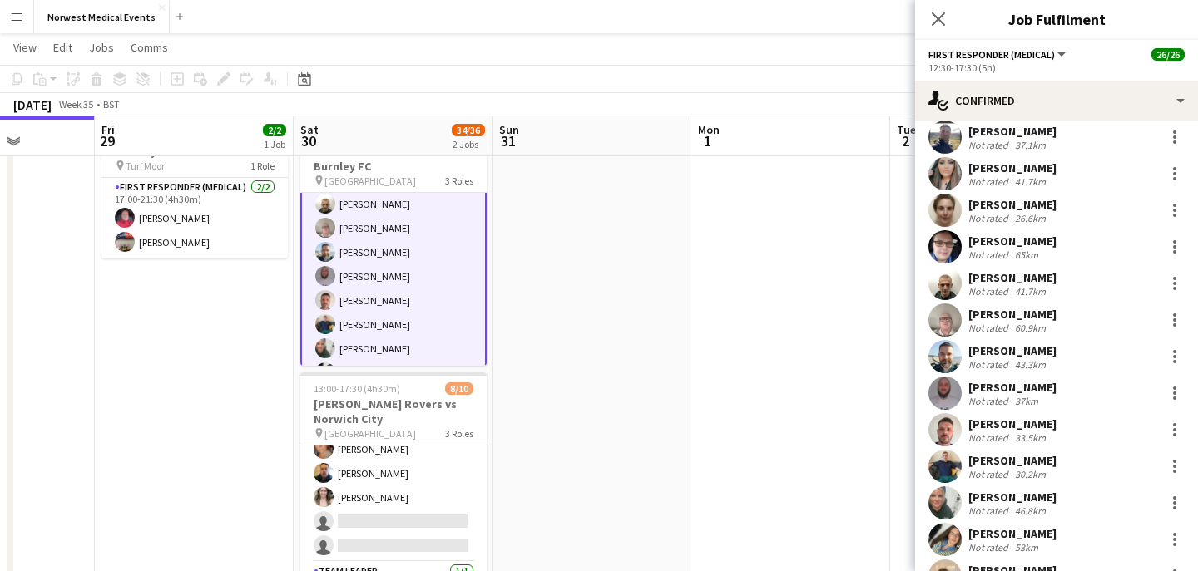
click at [1024, 395] on div "37km" at bounding box center [1026, 401] width 30 height 12
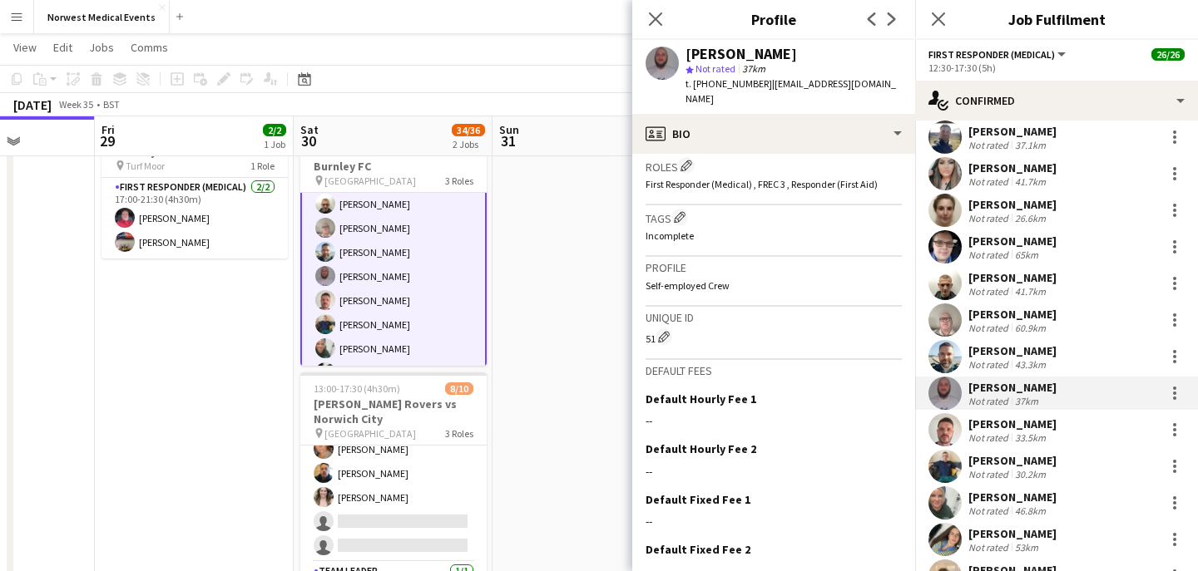
scroll to position [612, 0]
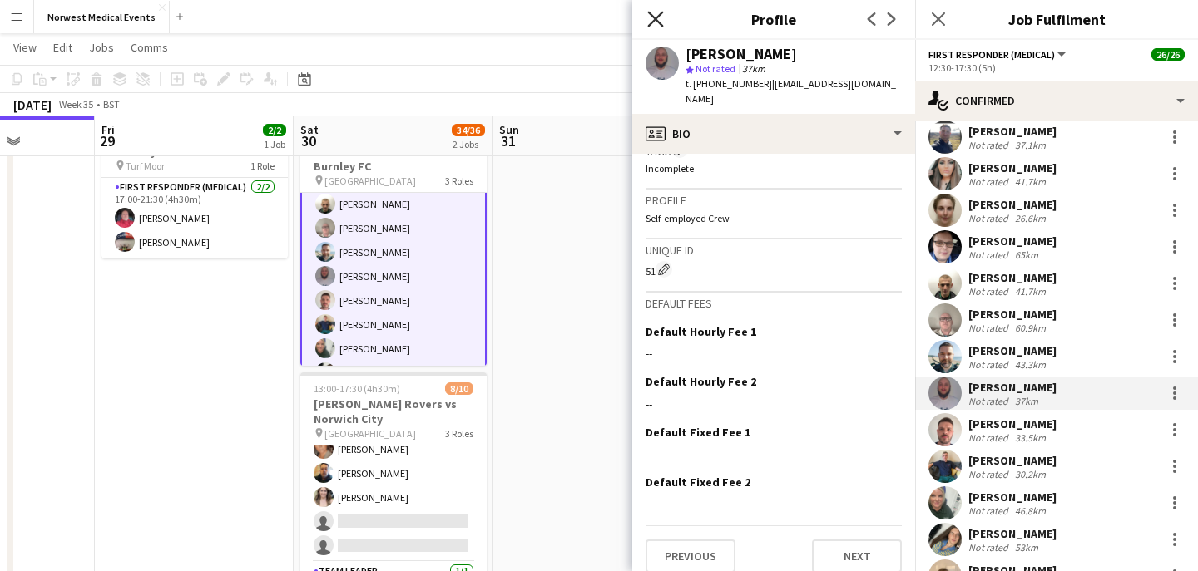
click at [656, 17] on icon at bounding box center [655, 19] width 16 height 16
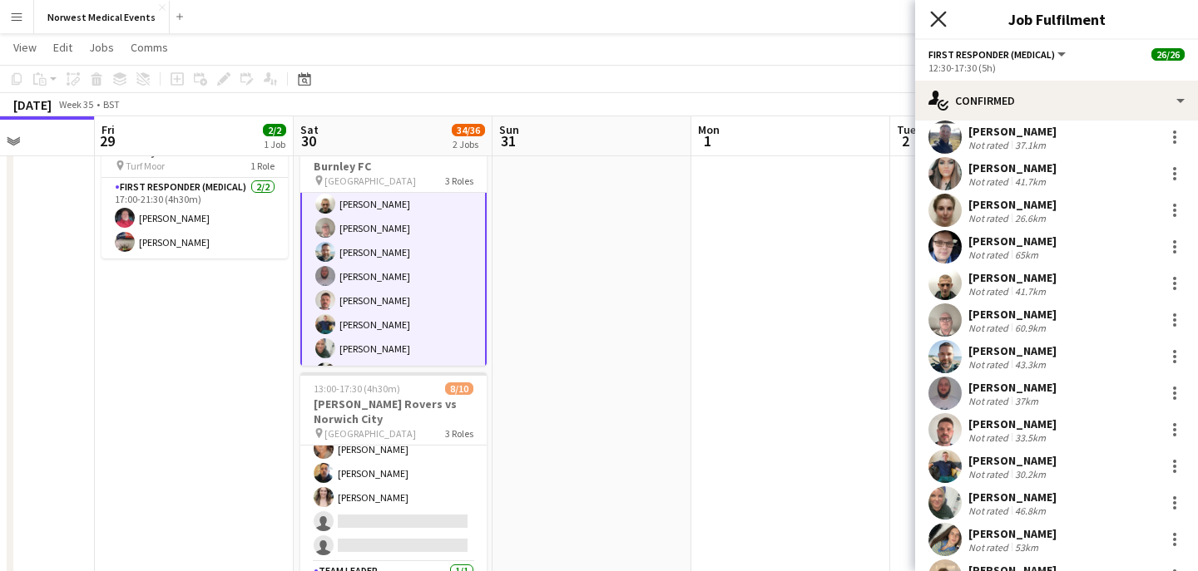
click at [937, 14] on icon "Close pop-in" at bounding box center [938, 19] width 16 height 16
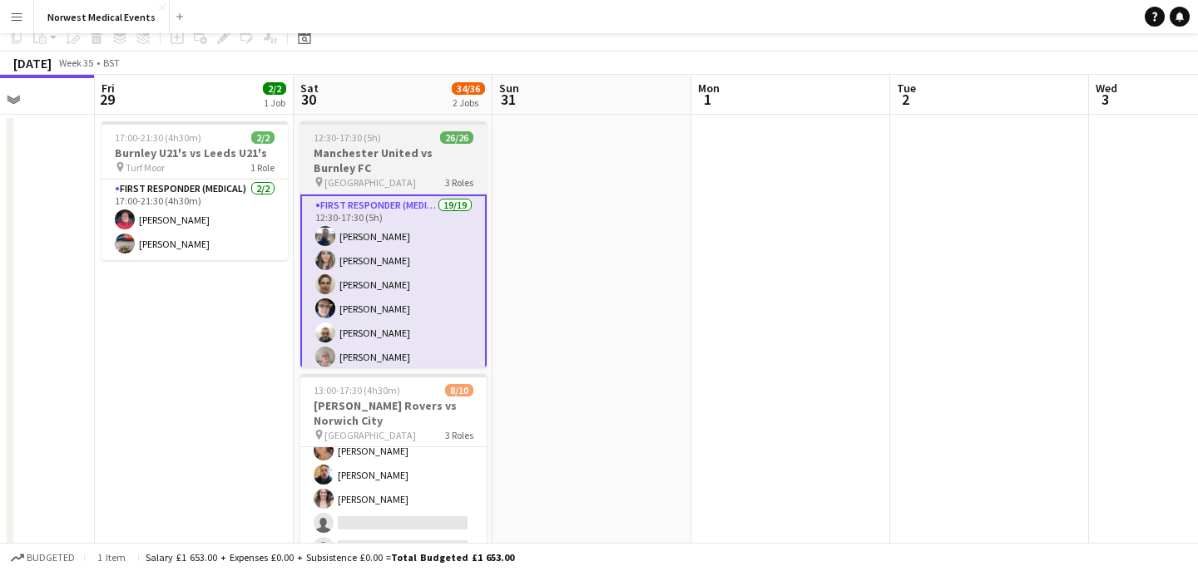
scroll to position [0, 0]
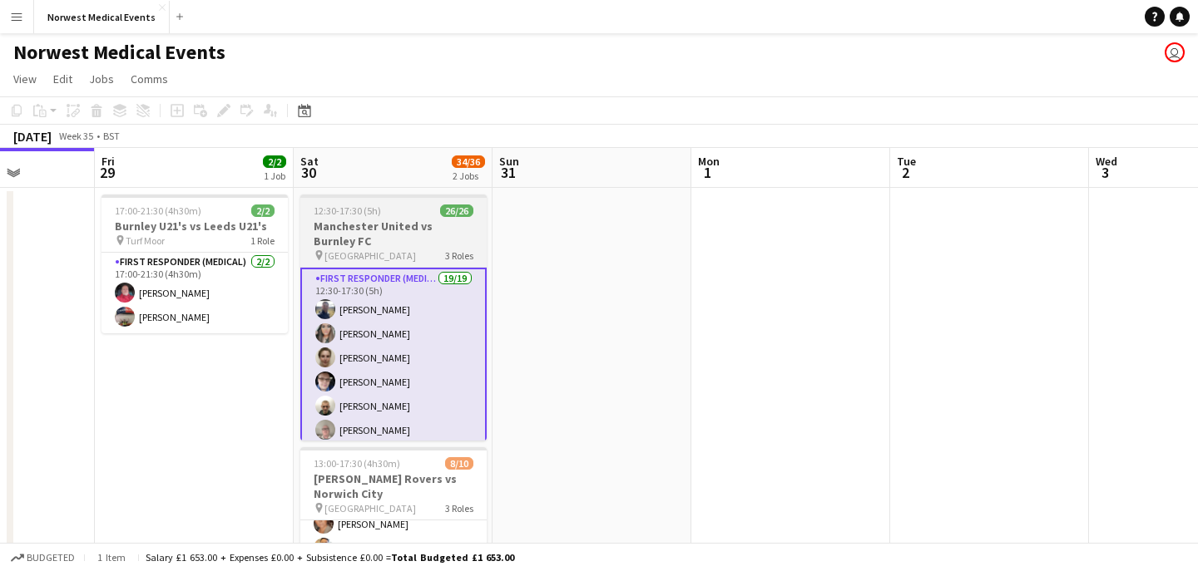
click at [371, 240] on h3 "Manchester United vs Burnley FC" at bounding box center [393, 234] width 186 height 30
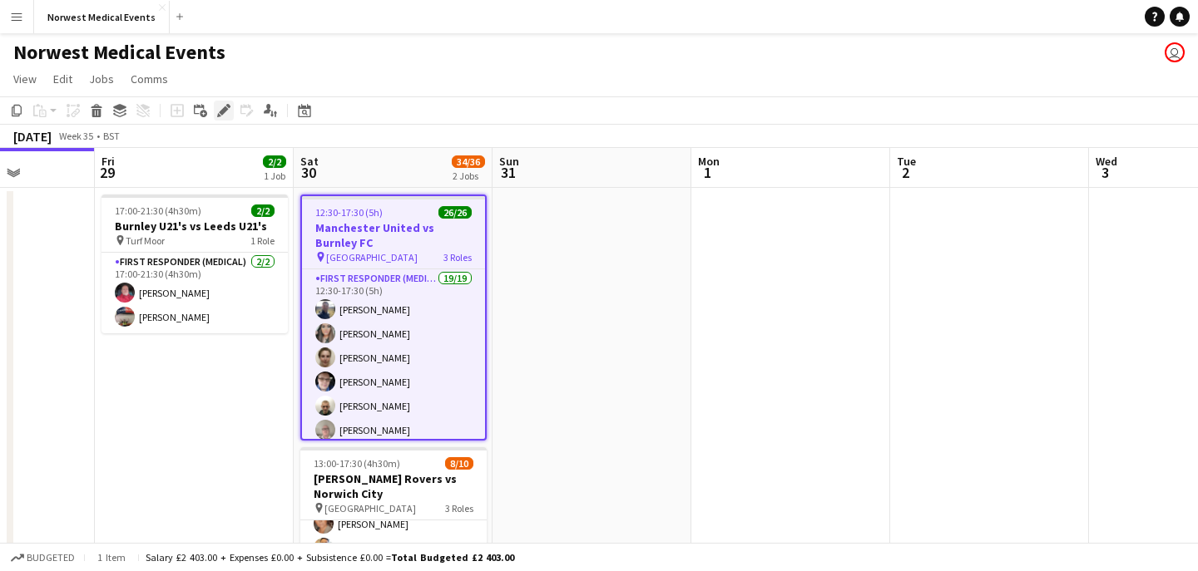
click at [223, 116] on icon "Edit" at bounding box center [223, 110] width 13 height 13
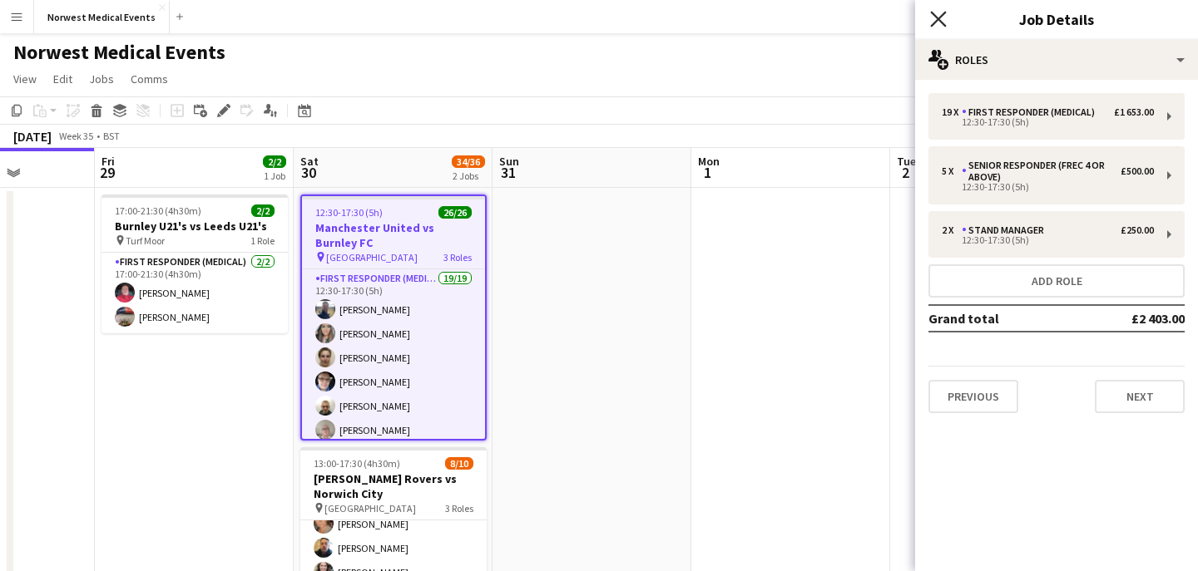
click at [942, 20] on icon "Close pop-in" at bounding box center [938, 19] width 16 height 16
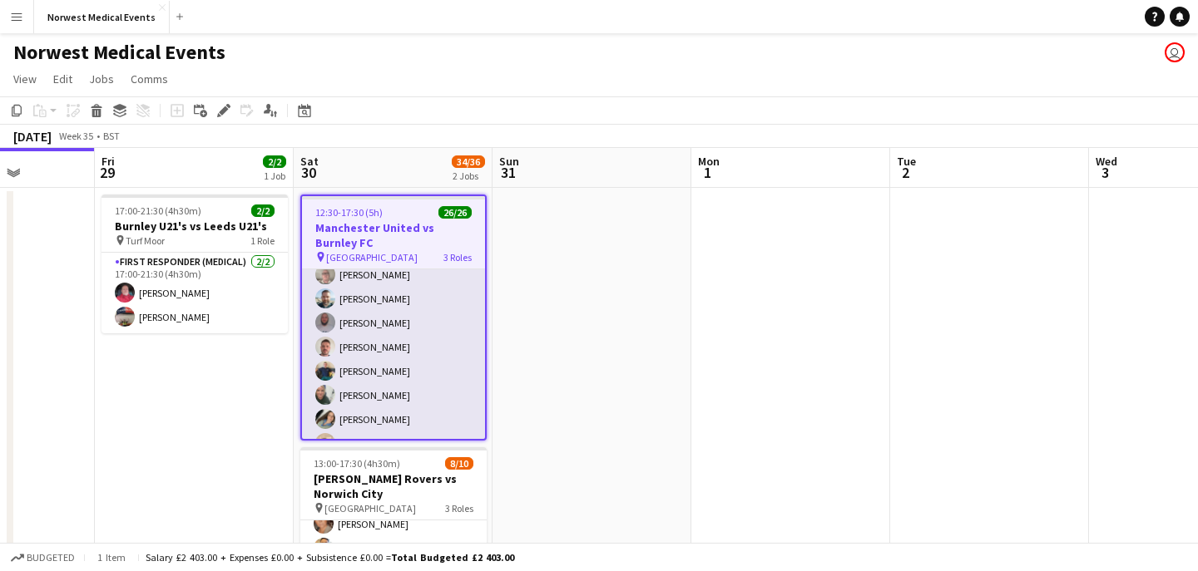
click at [404, 333] on app-card-role "First Responder (Medical) 19/19 12:30-17:30 (5h) [PERSON_NAME] [PERSON_NAME] [P…" at bounding box center [393, 359] width 183 height 491
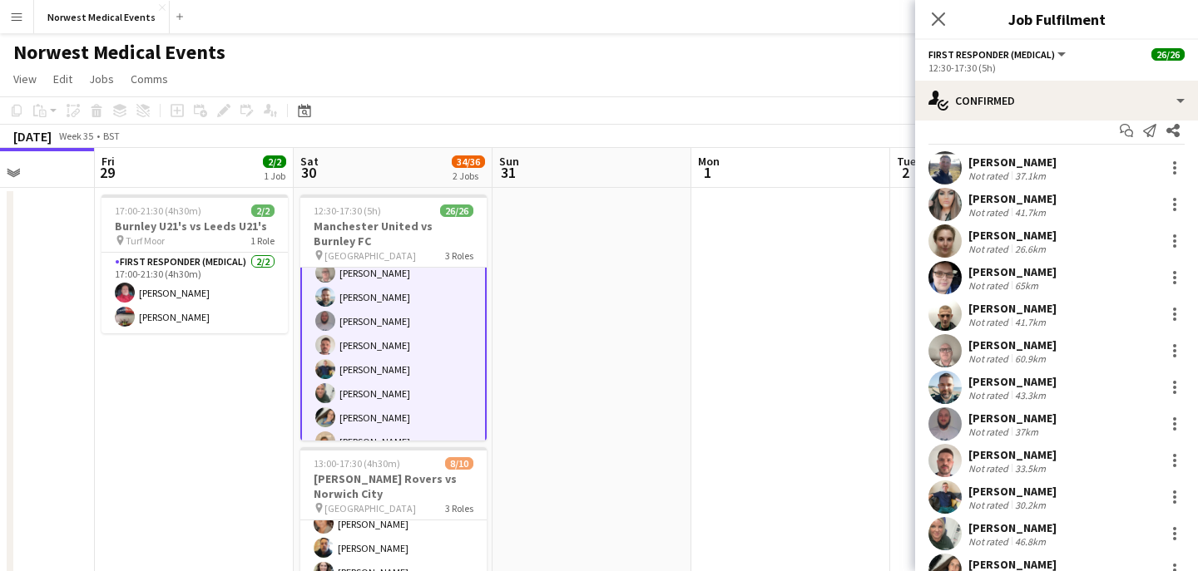
scroll to position [62, 0]
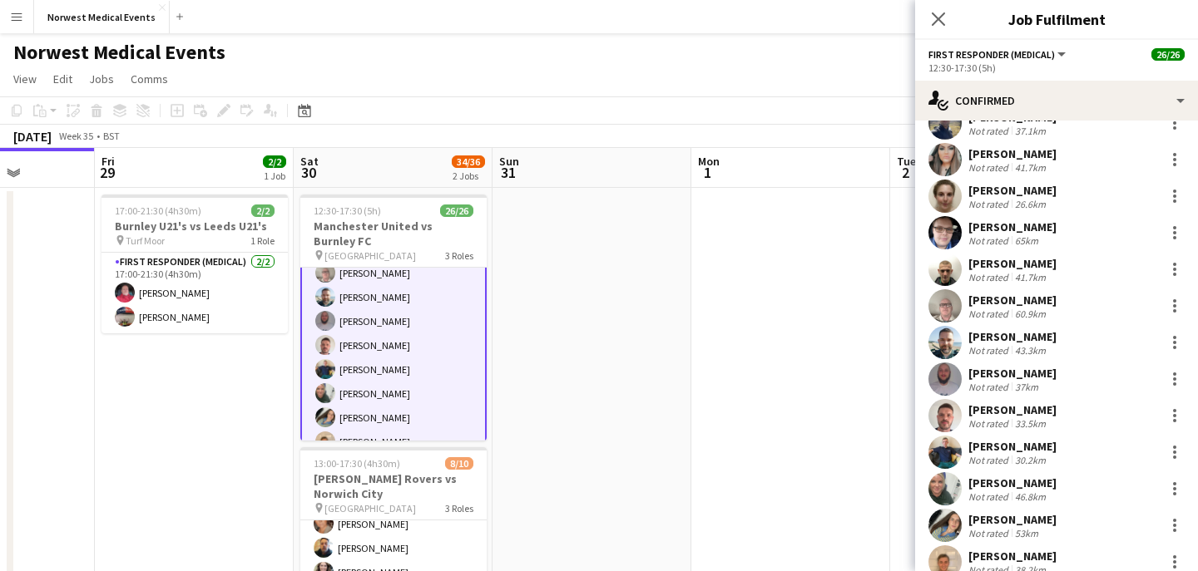
click at [1084, 378] on div "[PERSON_NAME] Not rated 37km" at bounding box center [1056, 379] width 283 height 33
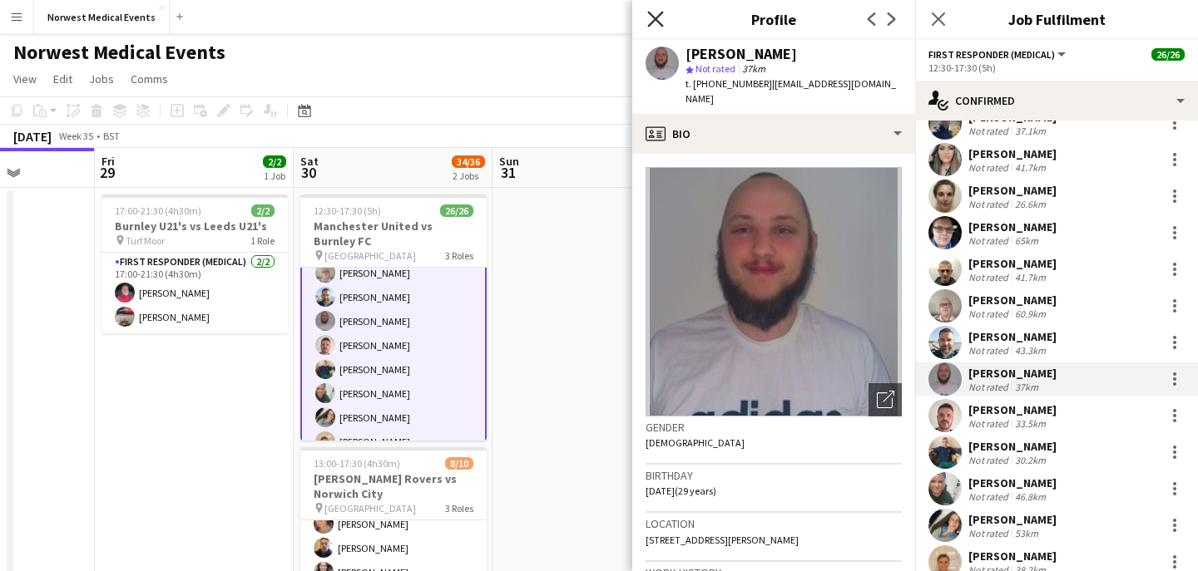
click at [660, 21] on icon "Close pop-in" at bounding box center [655, 19] width 16 height 16
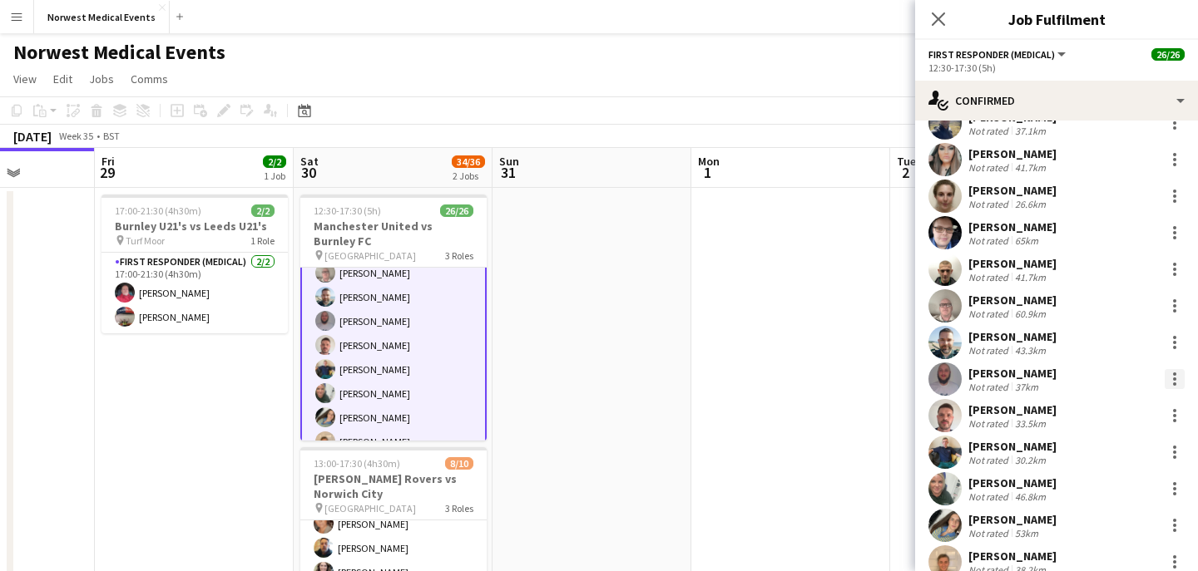
click at [1174, 378] on div at bounding box center [1174, 379] width 3 height 3
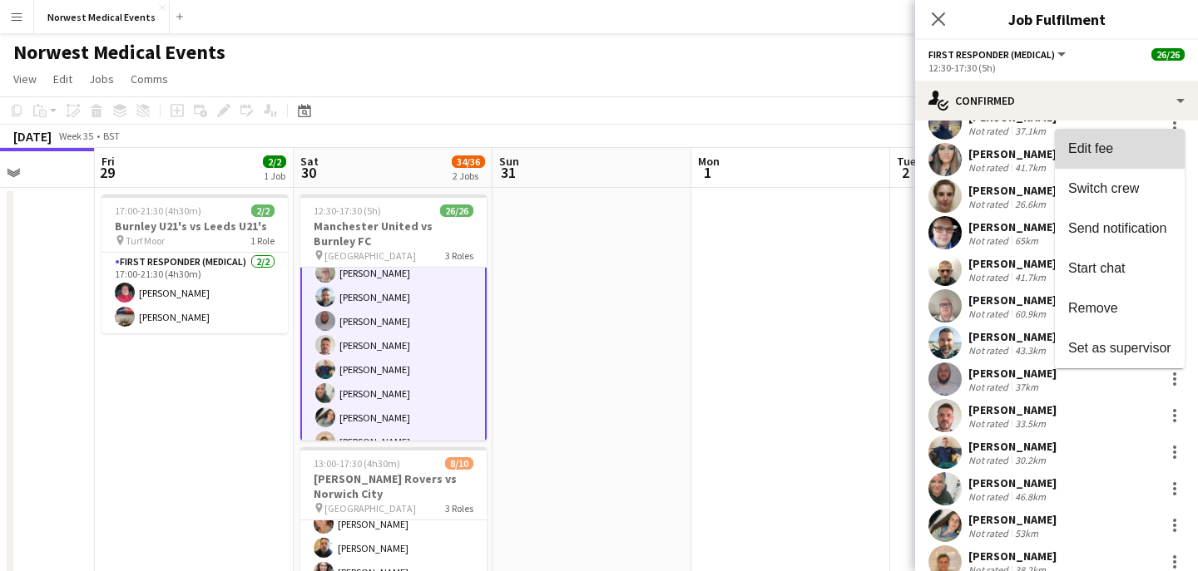
click at [1105, 154] on span "Edit fee" at bounding box center [1090, 148] width 45 height 14
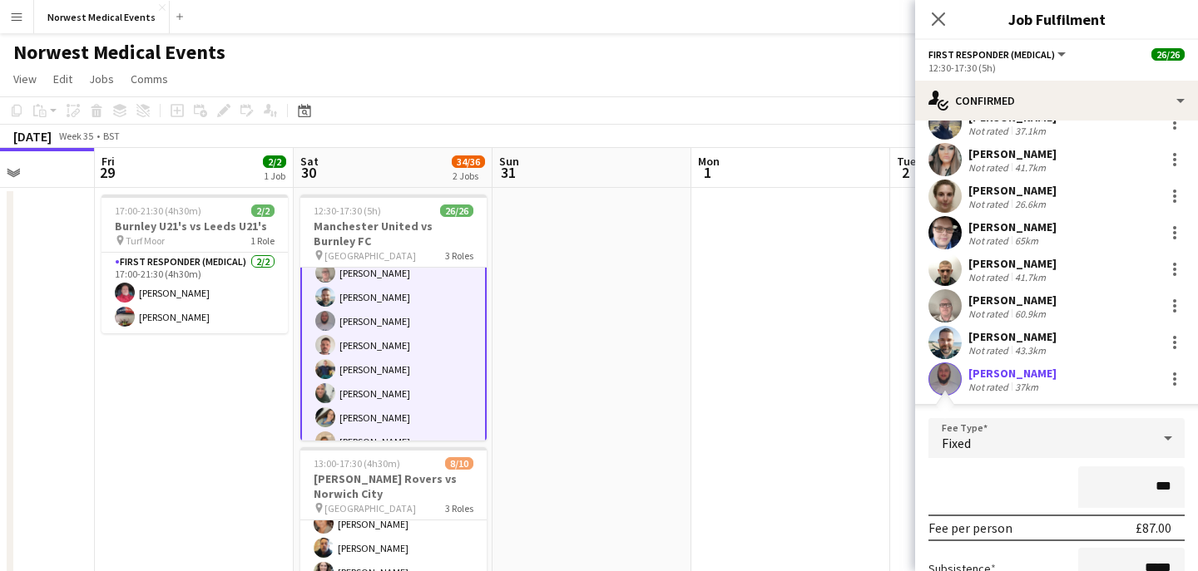
type input "**"
type input "****"
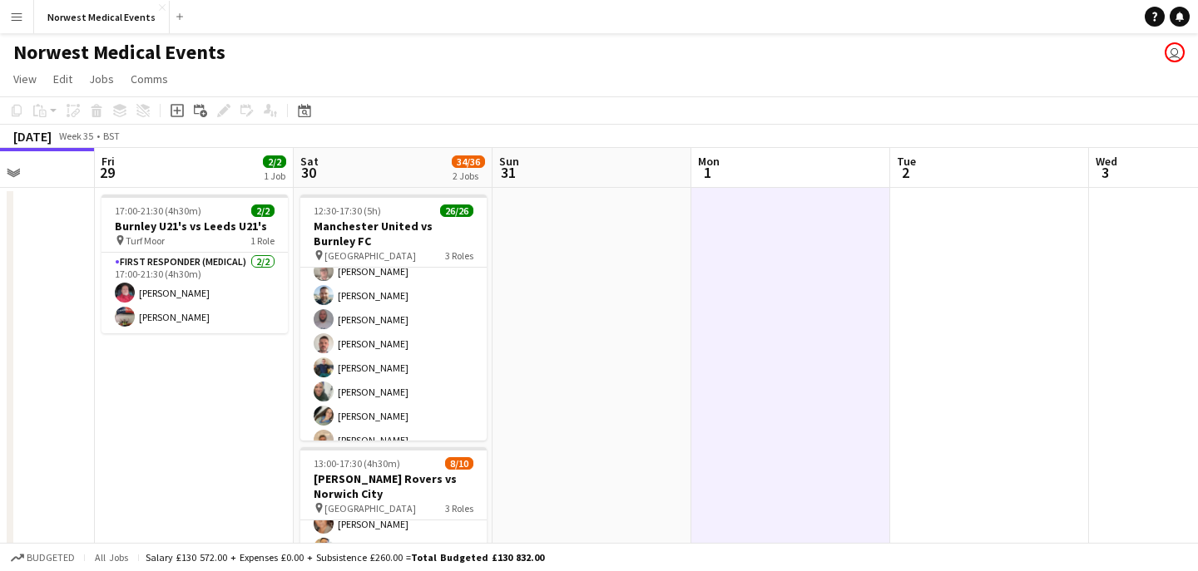
scroll to position [156, 0]
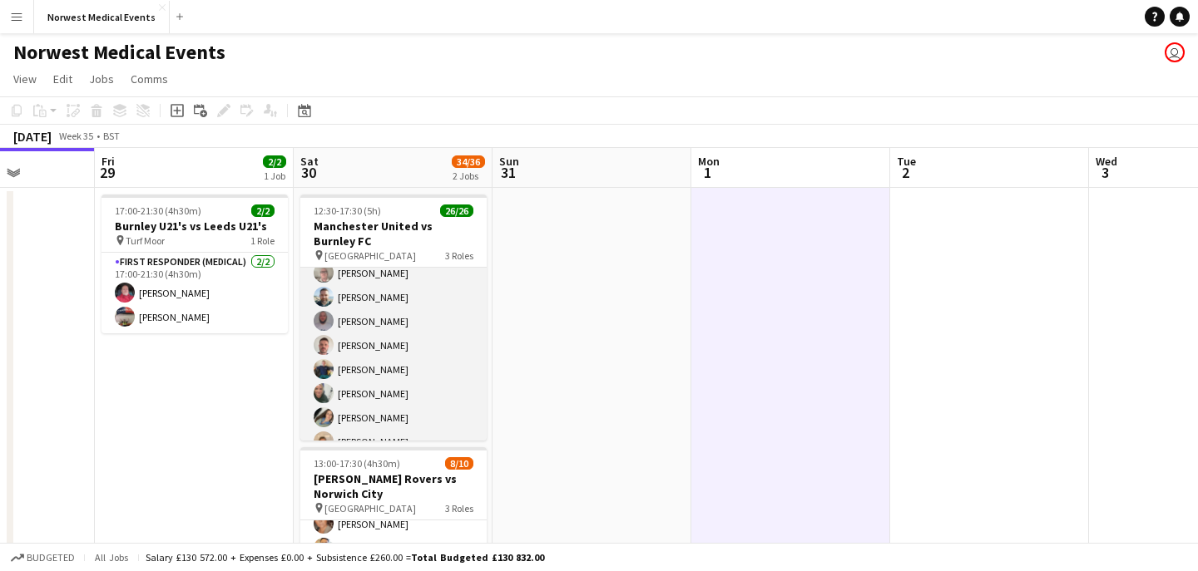
click at [398, 334] on app-card-role "First Responder (Medical) 19/19 12:30-17:30 (5h) [PERSON_NAME] [PERSON_NAME] [P…" at bounding box center [393, 357] width 186 height 491
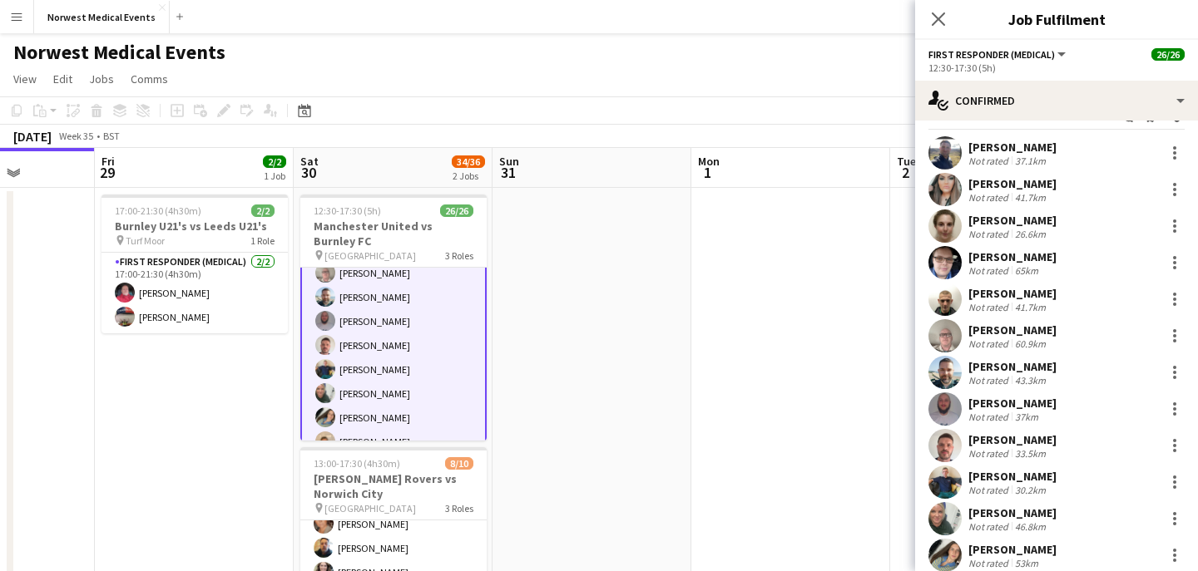
scroll to position [55, 0]
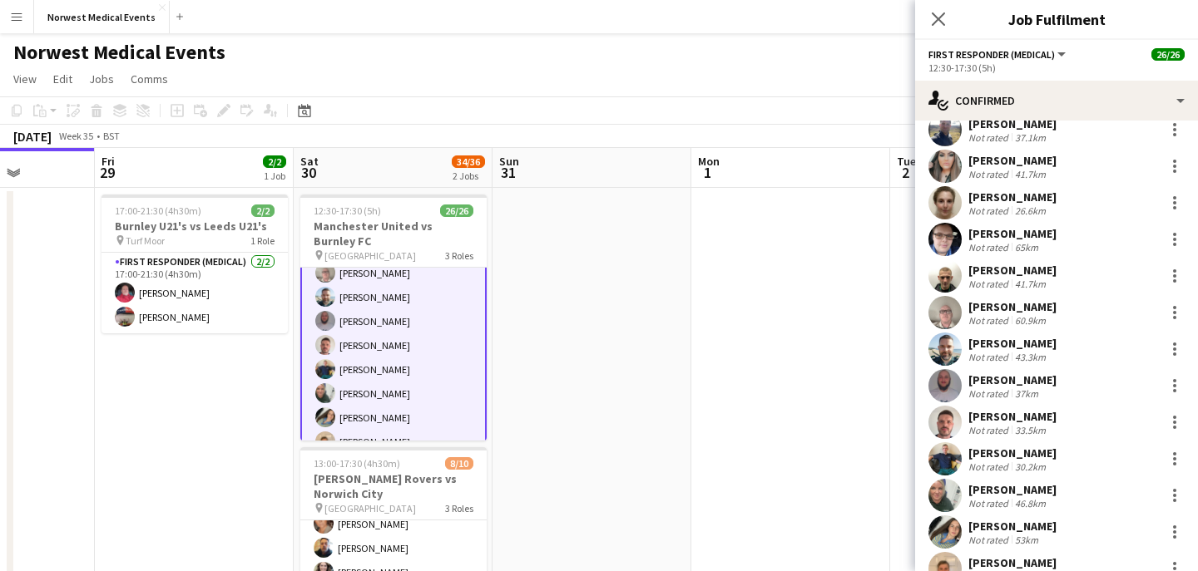
click at [1115, 388] on div "[PERSON_NAME] Not rated 37km" at bounding box center [1056, 385] width 283 height 33
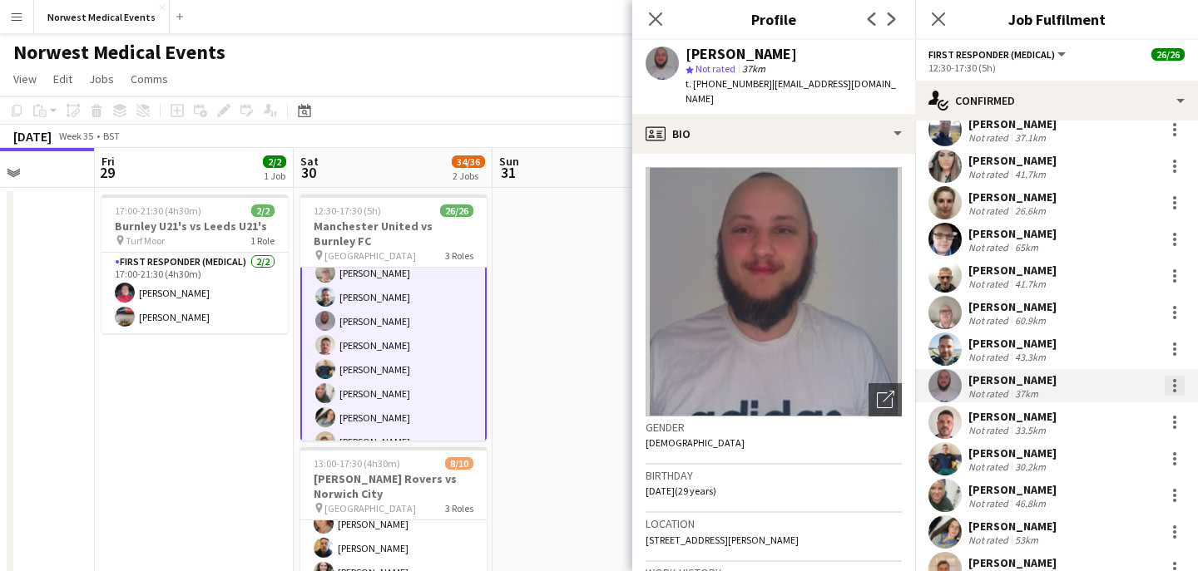
click at [1173, 382] on div at bounding box center [1174, 380] width 3 height 3
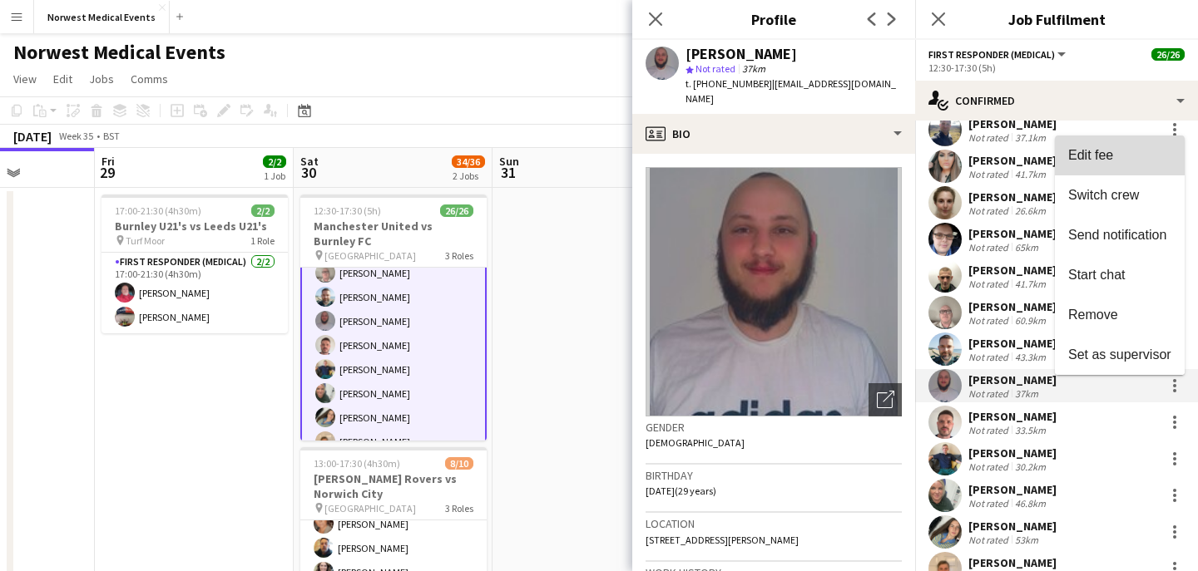
click at [1114, 158] on span "Edit fee" at bounding box center [1119, 155] width 103 height 15
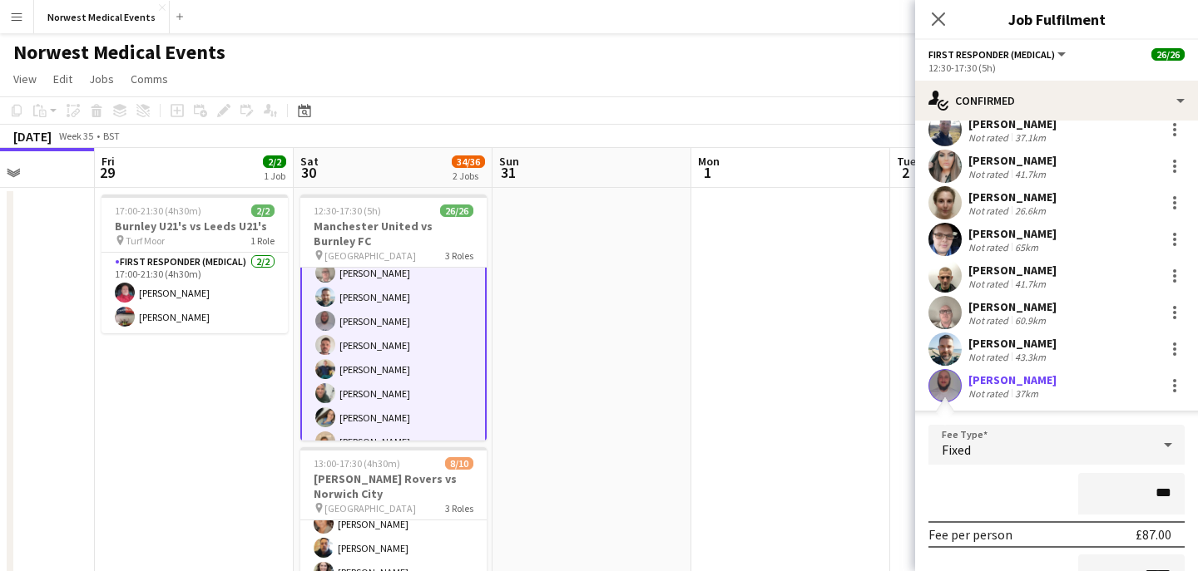
type input "**"
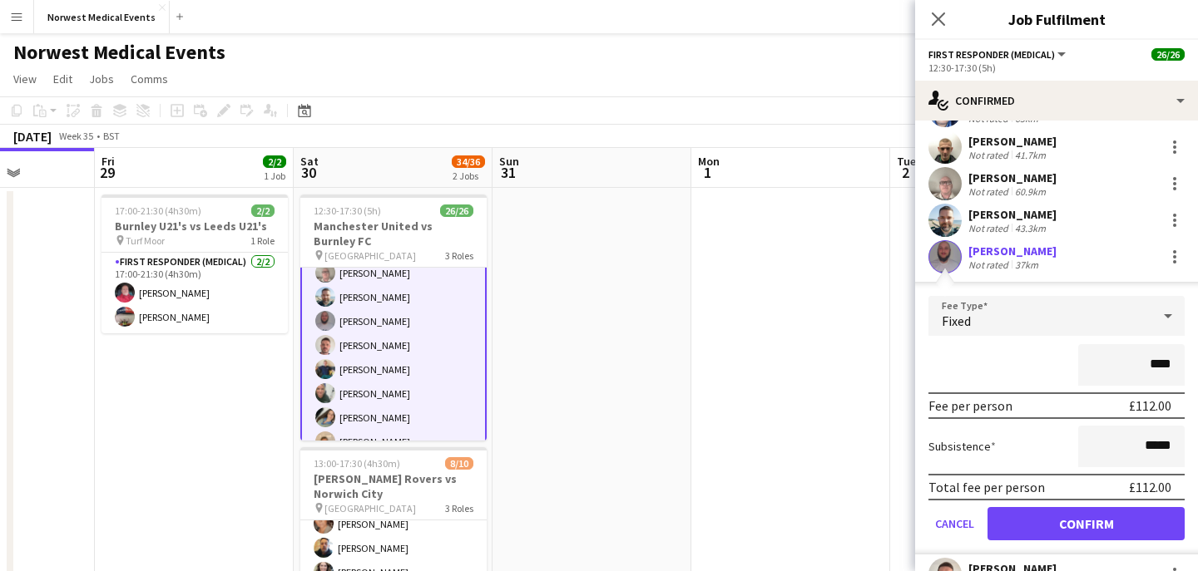
scroll to position [224, 0]
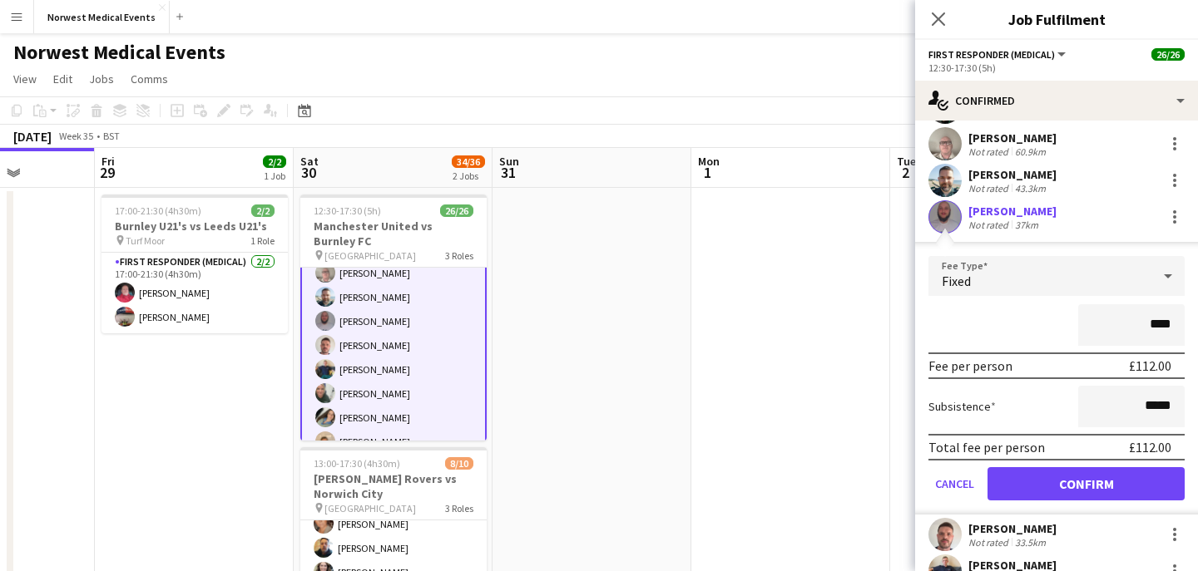
type input "****"
click at [1122, 487] on button "Confirm" at bounding box center [1085, 483] width 197 height 33
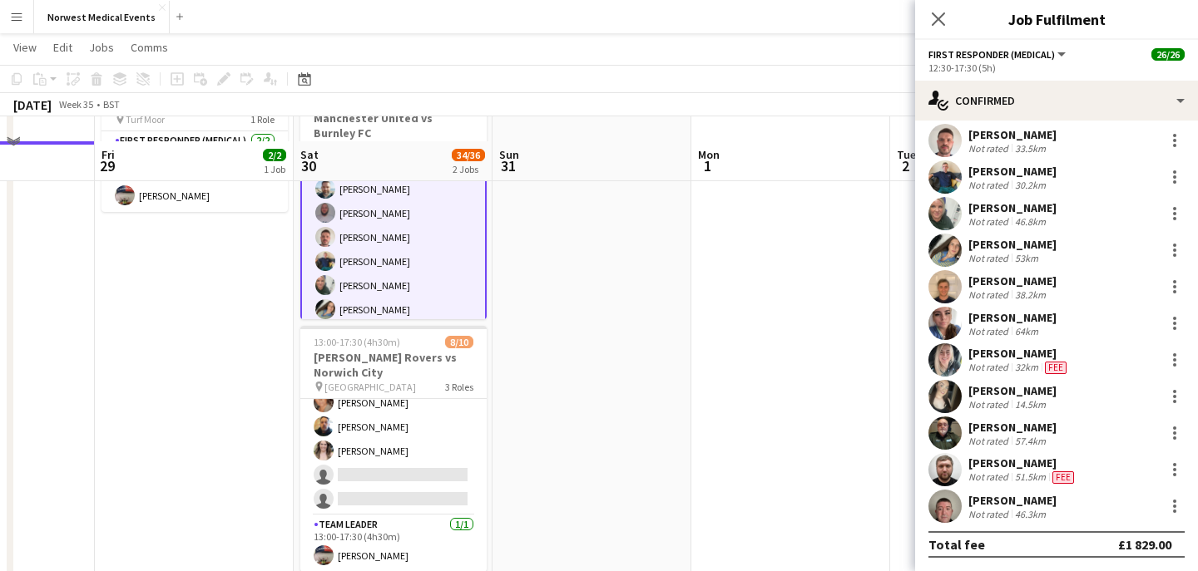
scroll to position [182, 0]
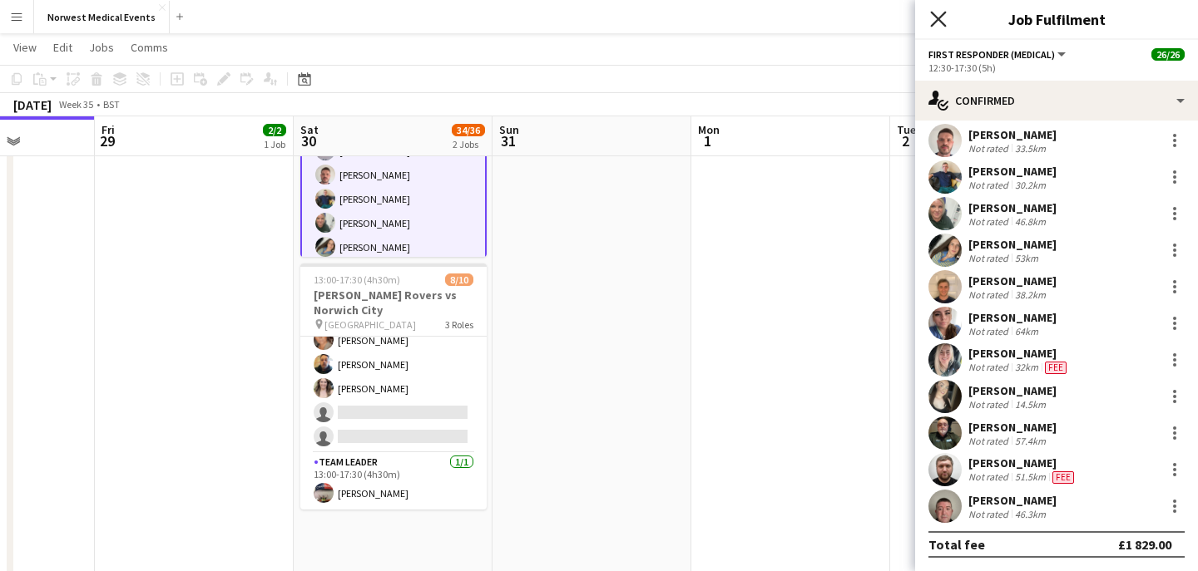
click at [940, 24] on icon "Close pop-in" at bounding box center [938, 19] width 16 height 16
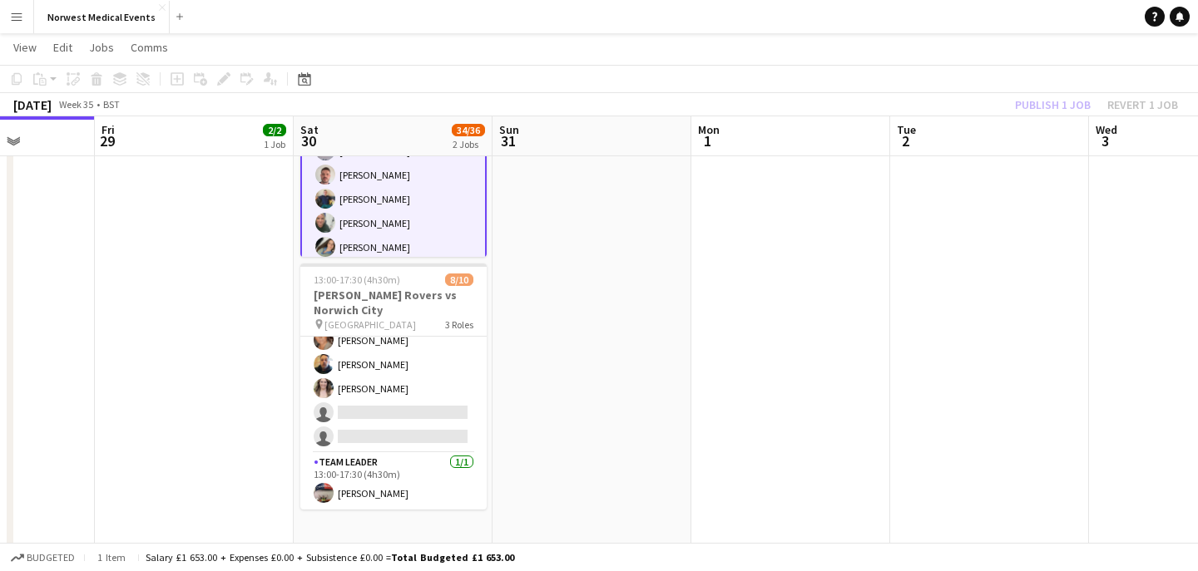
click at [1041, 106] on div "Publish 1 job Revert 1 job" at bounding box center [1096, 105] width 203 height 22
click at [1041, 106] on button "Publish 1 job" at bounding box center [1052, 105] width 89 height 22
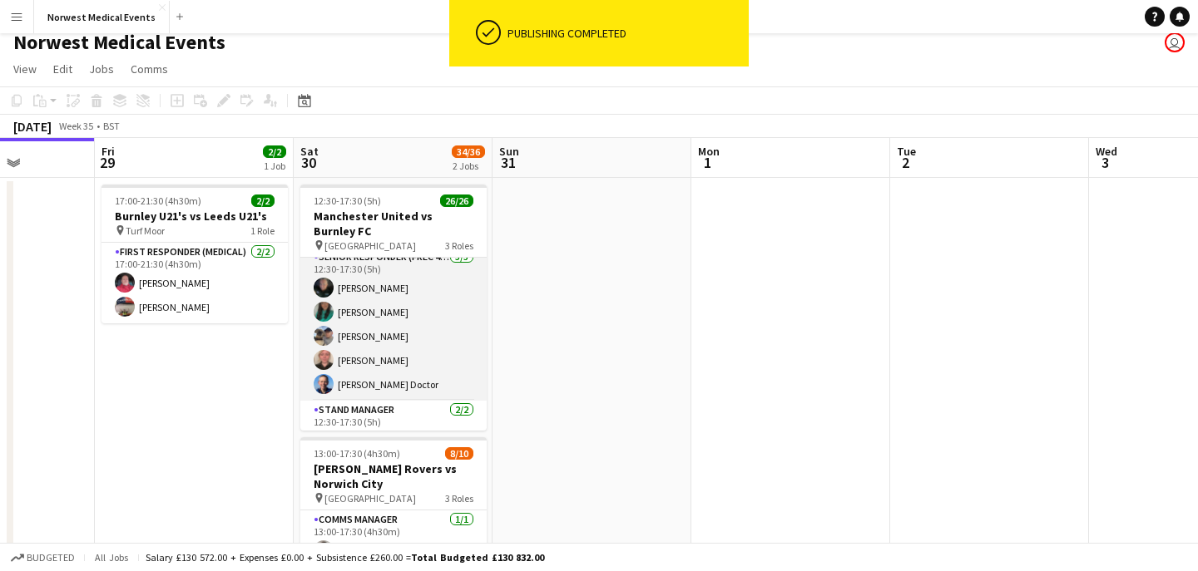
scroll to position [551, 0]
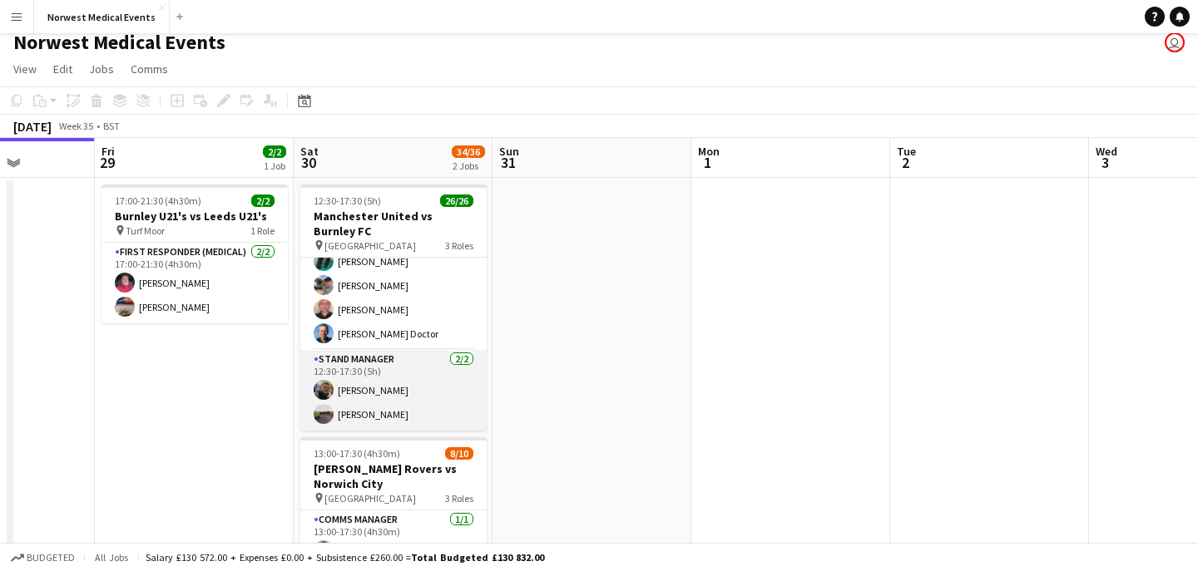
click at [393, 400] on app-card-role "Stand Manager [DATE] 12:30-17:30 (5h) [PERSON_NAME] [PERSON_NAME]" at bounding box center [393, 390] width 186 height 81
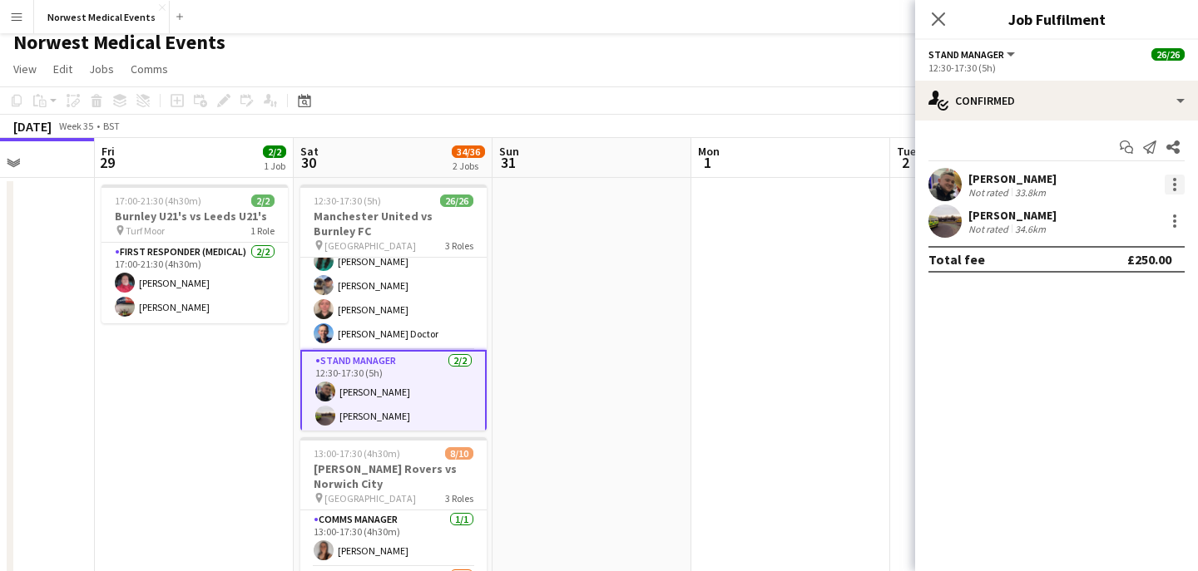
click at [1174, 185] on div at bounding box center [1174, 184] width 3 height 3
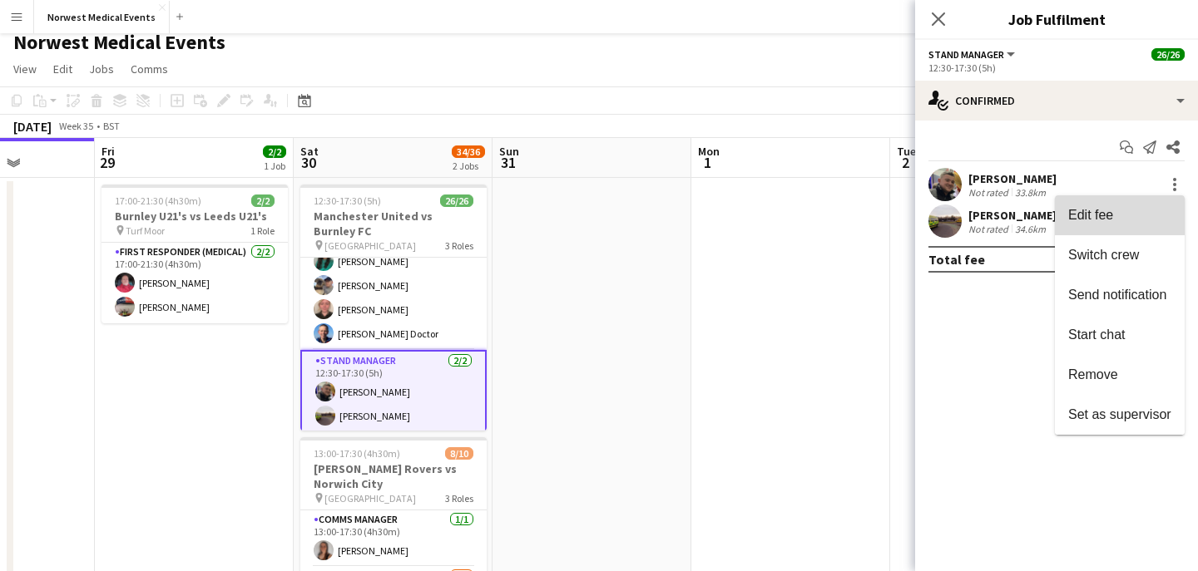
click at [1126, 212] on span "Edit fee" at bounding box center [1119, 215] width 103 height 15
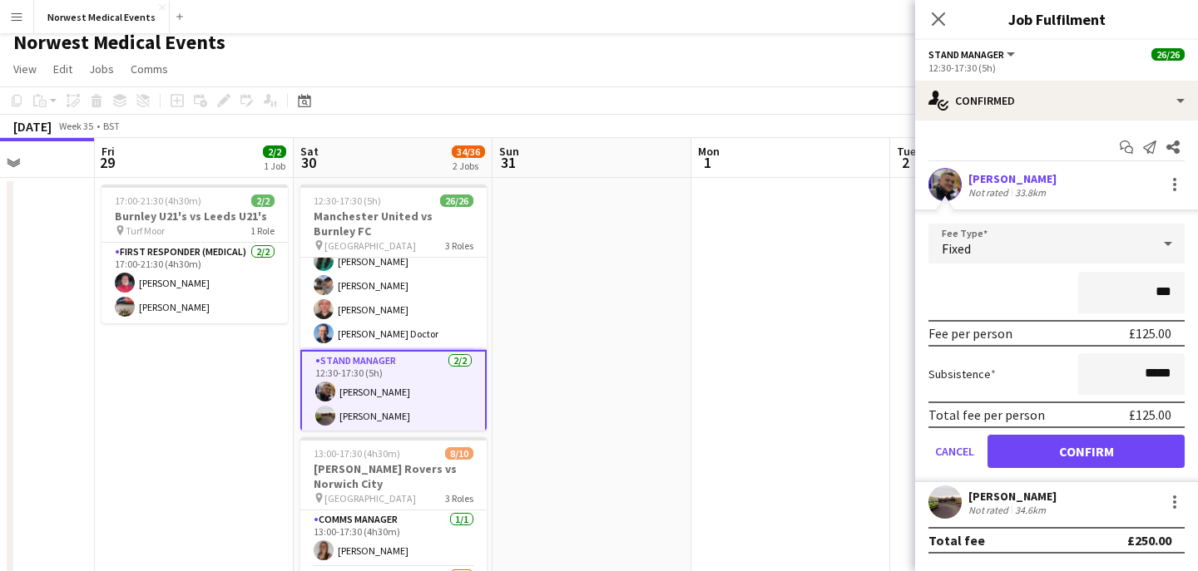
type input "**"
type input "****"
click at [1127, 447] on button "Confirm" at bounding box center [1085, 451] width 197 height 33
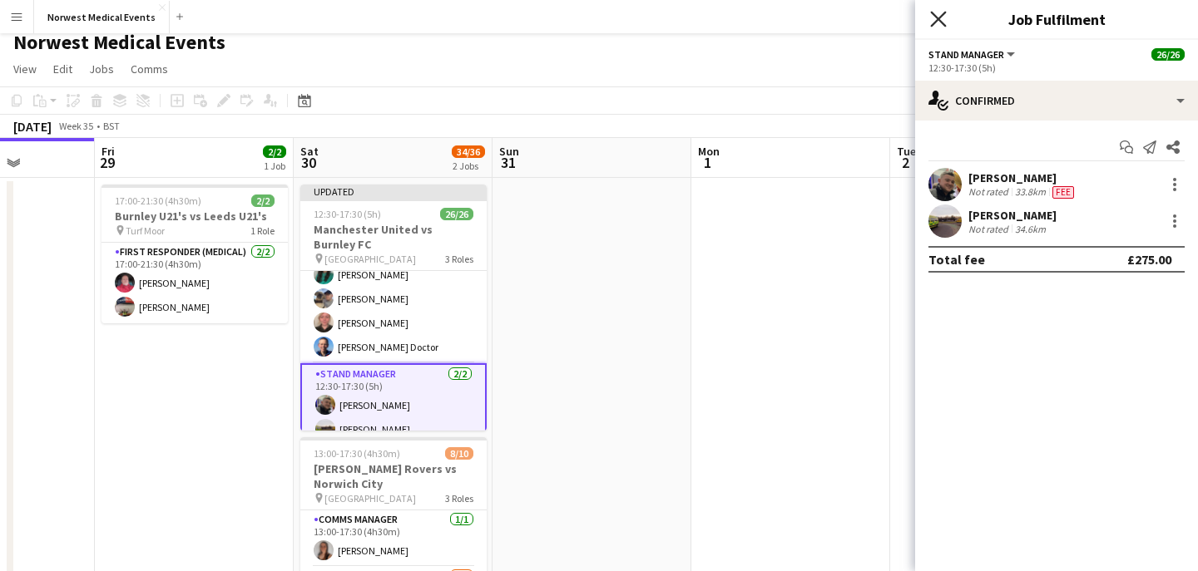
click at [938, 21] on icon "Close pop-in" at bounding box center [938, 19] width 16 height 16
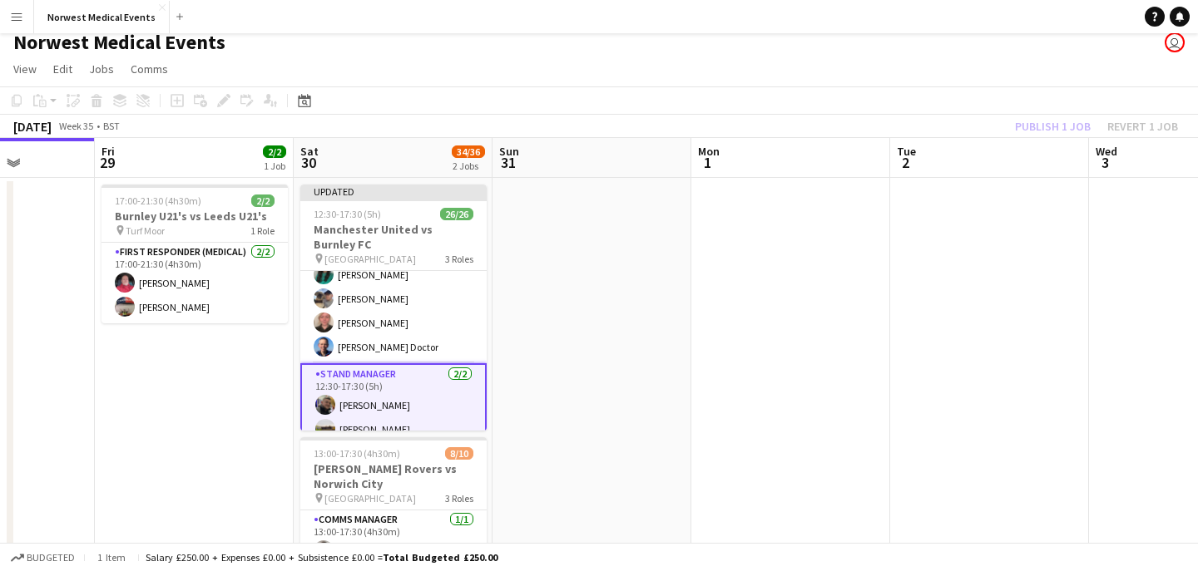
click at [1052, 125] on div "Publish 1 job Revert 1 job" at bounding box center [1096, 127] width 203 height 22
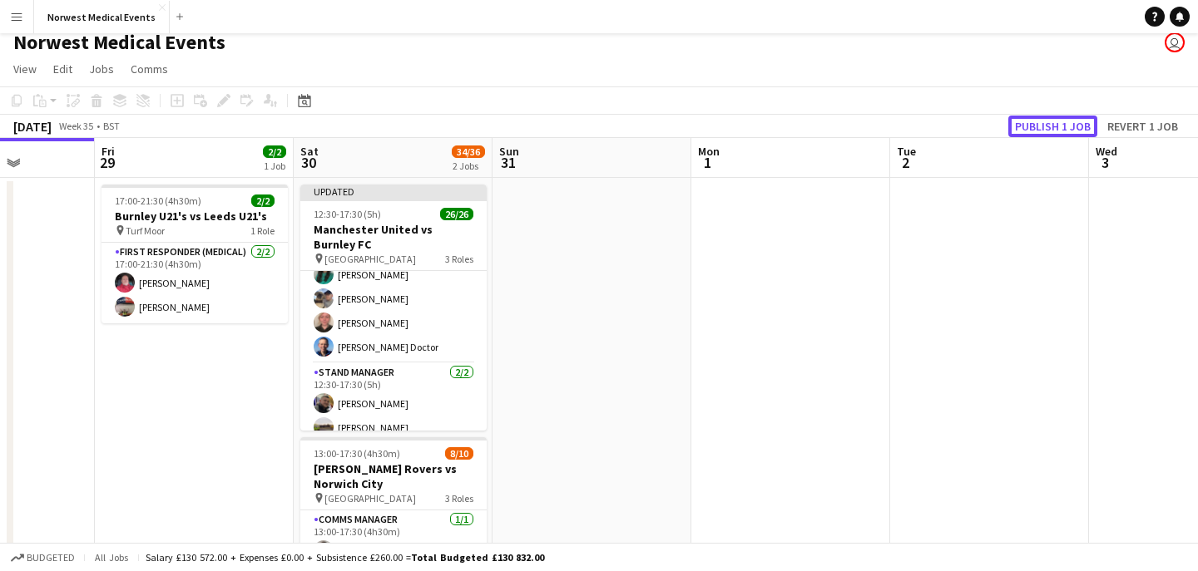
click at [1052, 125] on button "Publish 1 job" at bounding box center [1052, 127] width 89 height 22
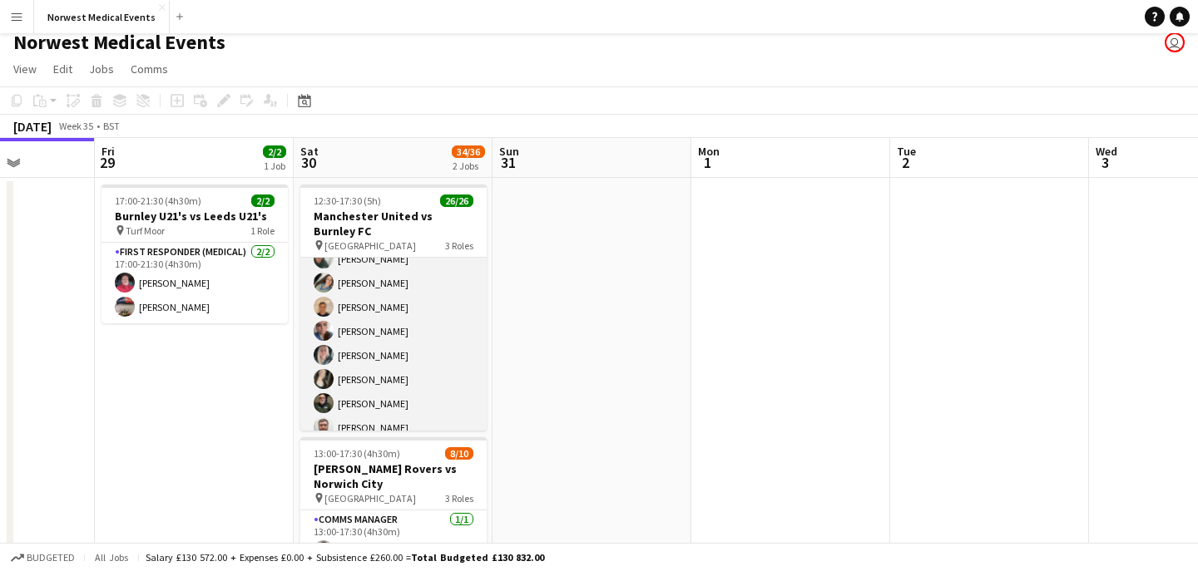
click at [409, 324] on app-card-role "First Responder (Medical) 19/19 12:30-17:30 (5h) [PERSON_NAME] [PERSON_NAME] [P…" at bounding box center [393, 223] width 186 height 491
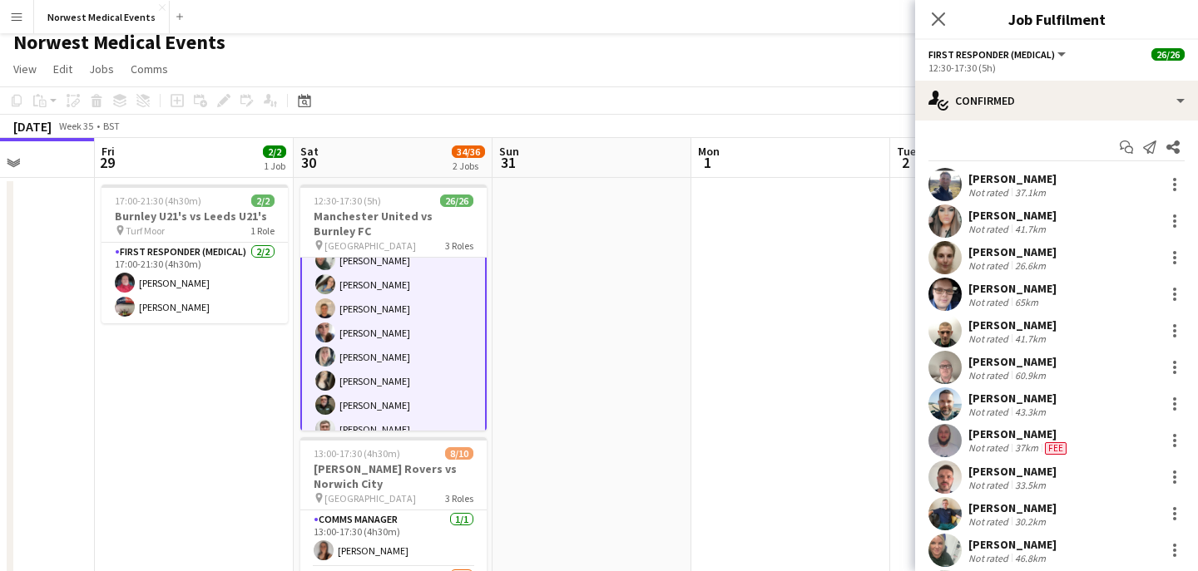
scroll to position [282, 0]
click at [1051, 294] on div "[PERSON_NAME] Not rated 65km" at bounding box center [1056, 294] width 283 height 33
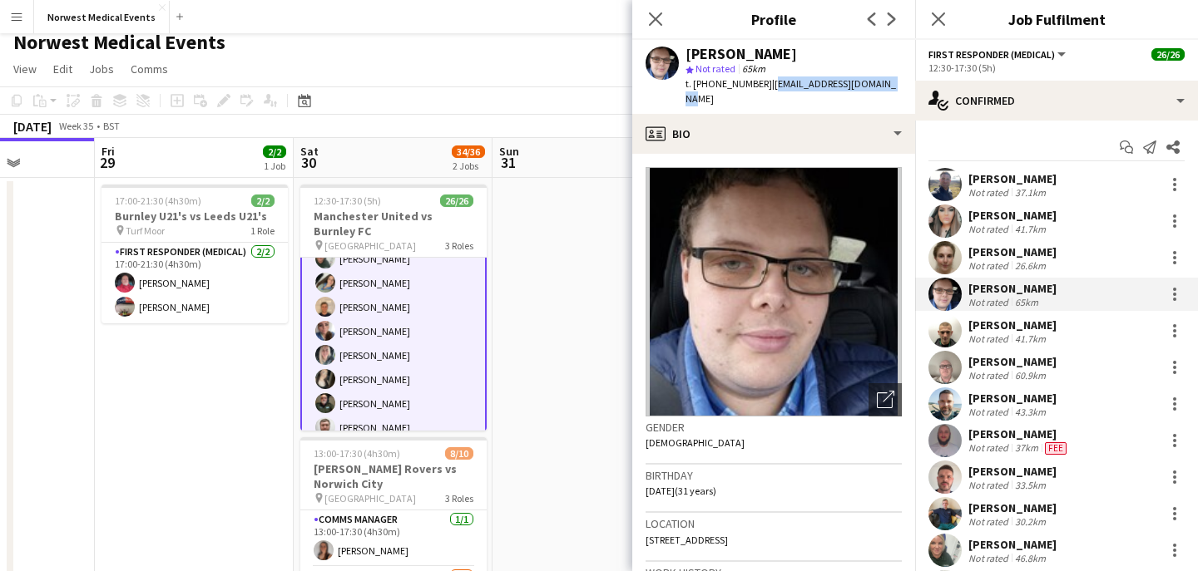
drag, startPoint x: 876, startPoint y: 82, endPoint x: 766, endPoint y: 86, distance: 109.8
click at [766, 86] on span "| [EMAIL_ADDRESS][DOMAIN_NAME]" at bounding box center [790, 90] width 210 height 27
copy span "[EMAIL_ADDRESS][DOMAIN_NAME]"
click at [649, 18] on icon "Close pop-in" at bounding box center [655, 19] width 16 height 16
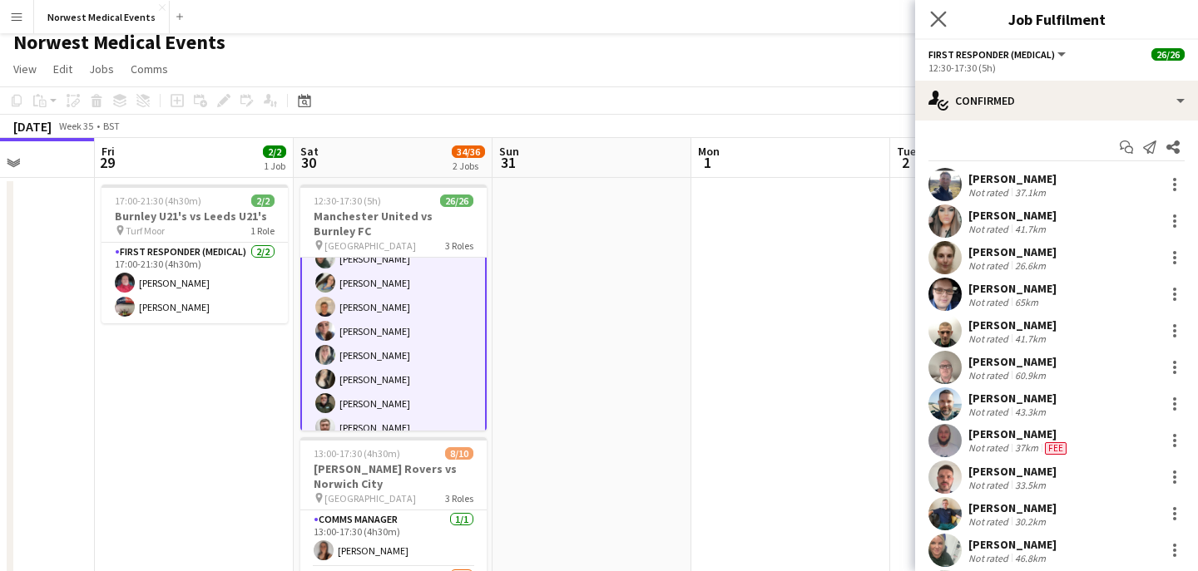
click at [929, 22] on app-icon "Close pop-in" at bounding box center [939, 19] width 24 height 24
